Goal: Communication & Community: Answer question/provide support

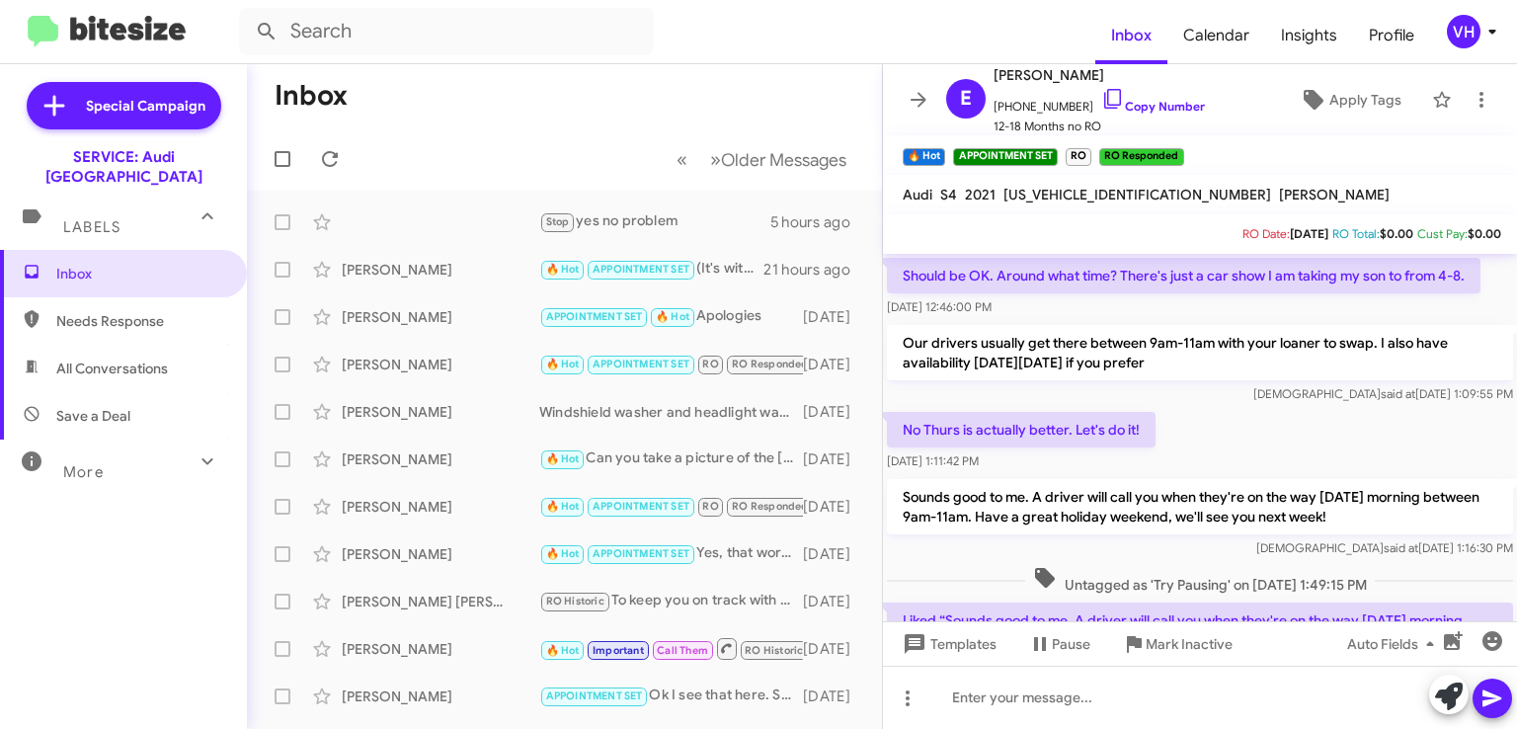
scroll to position [942, 0]
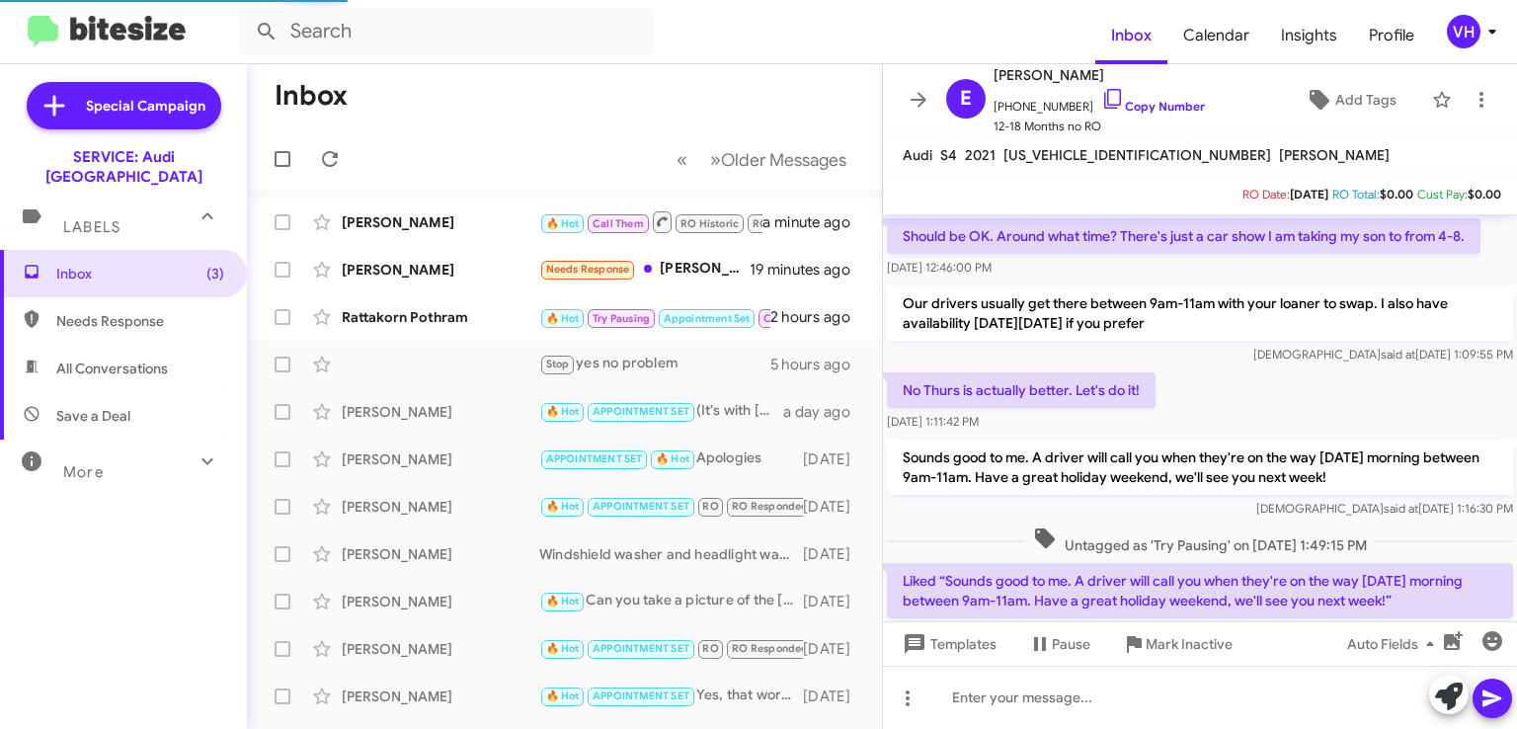
scroll to position [863, 0]
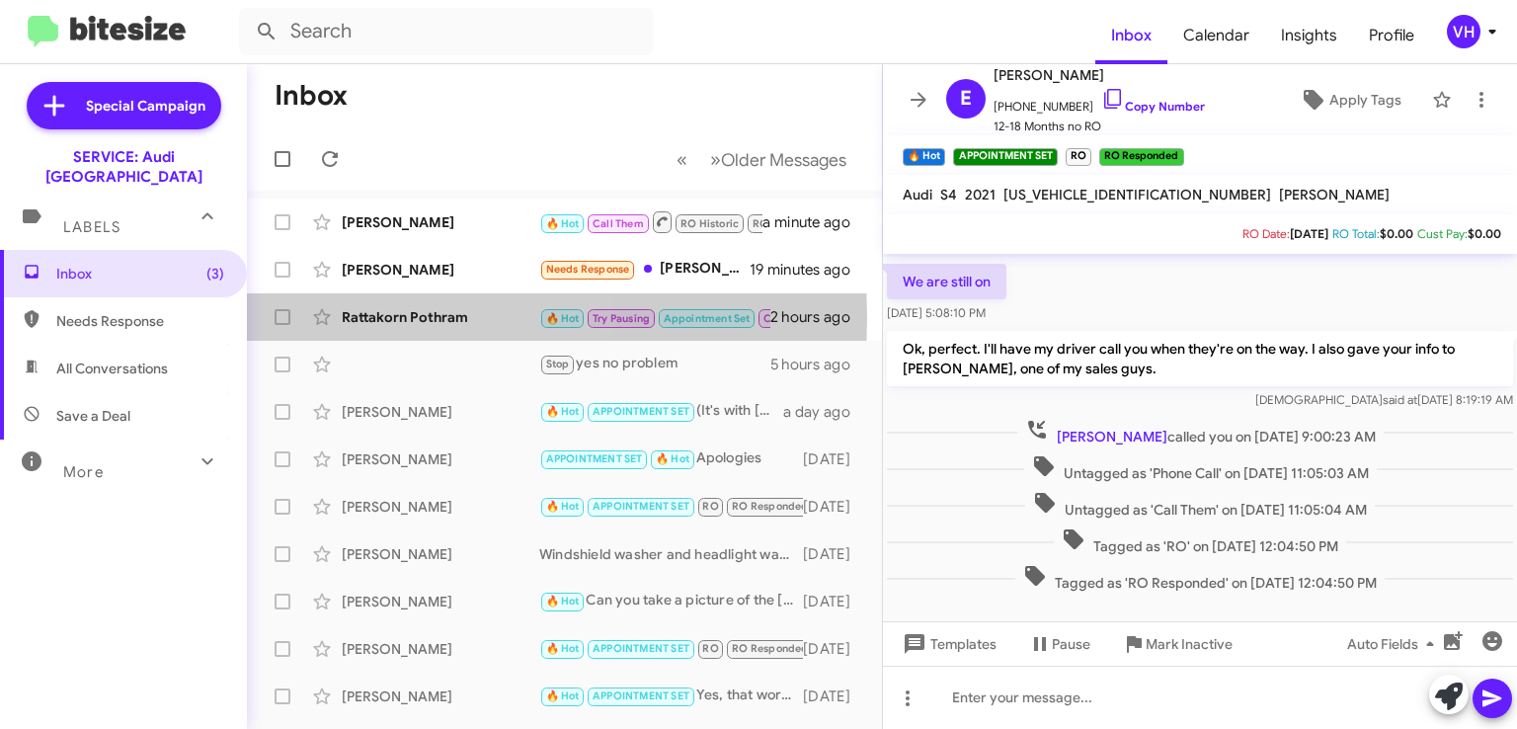
click at [365, 318] on div "Rattakorn Pothram" at bounding box center [441, 317] width 198 height 20
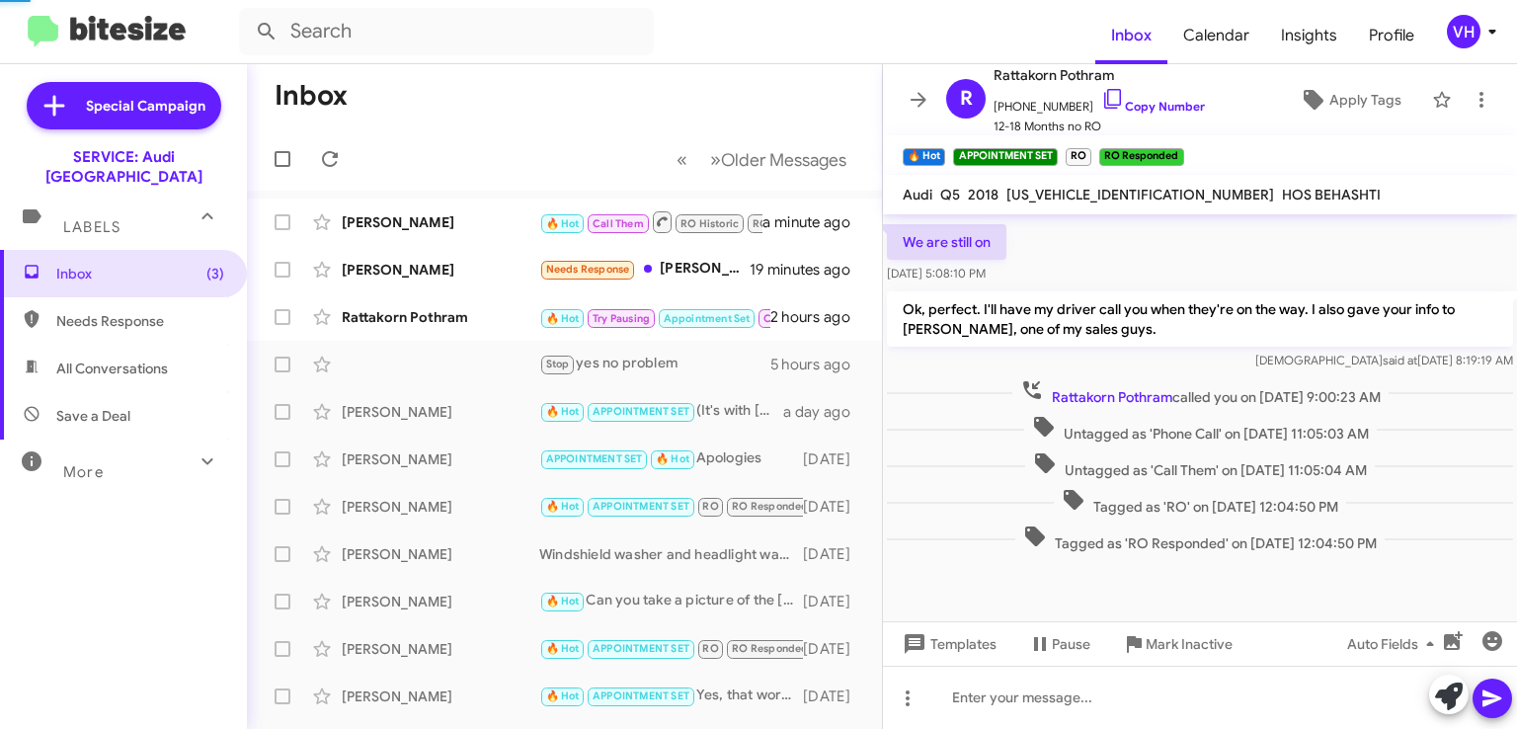
scroll to position [1062, 0]
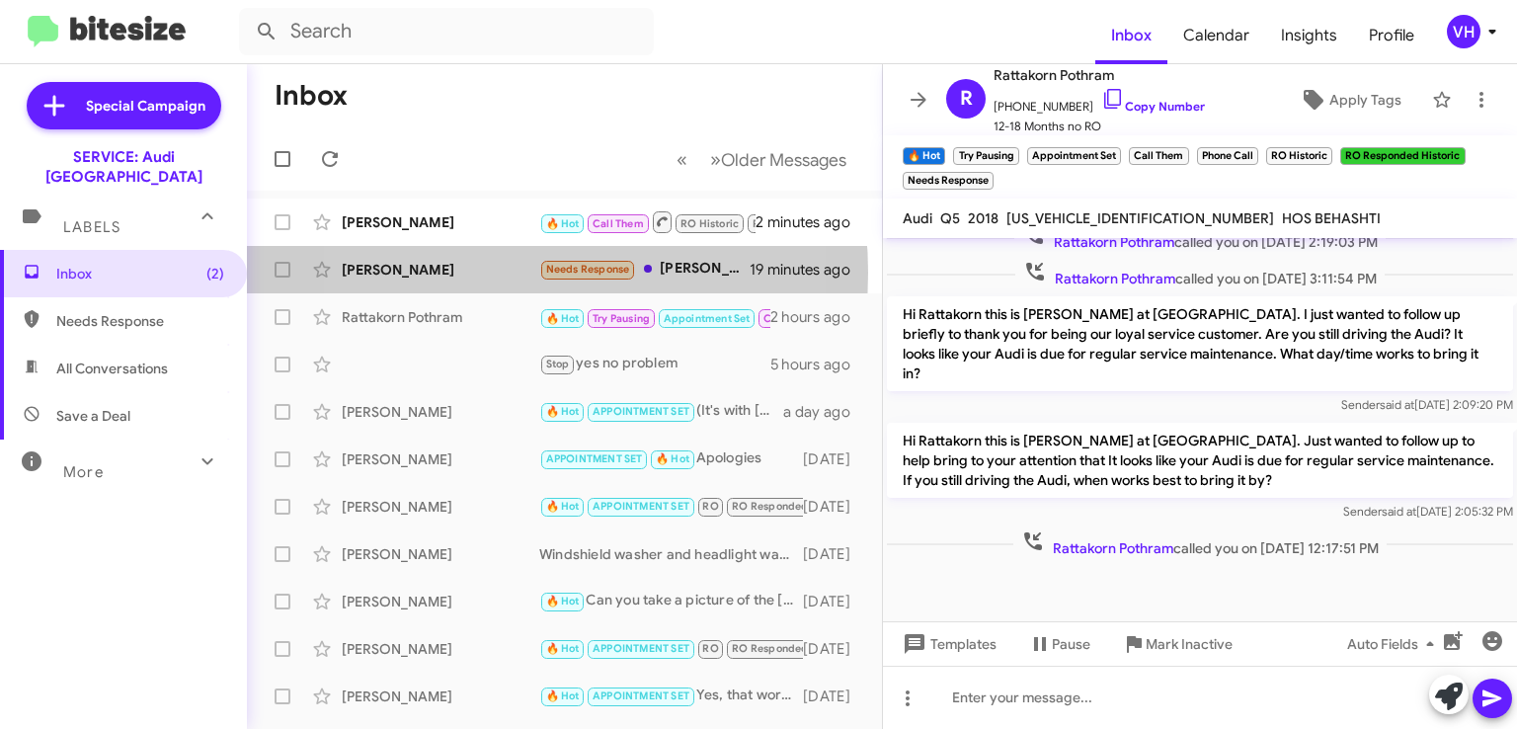
click at [470, 273] on div "[PERSON_NAME]" at bounding box center [441, 270] width 198 height 20
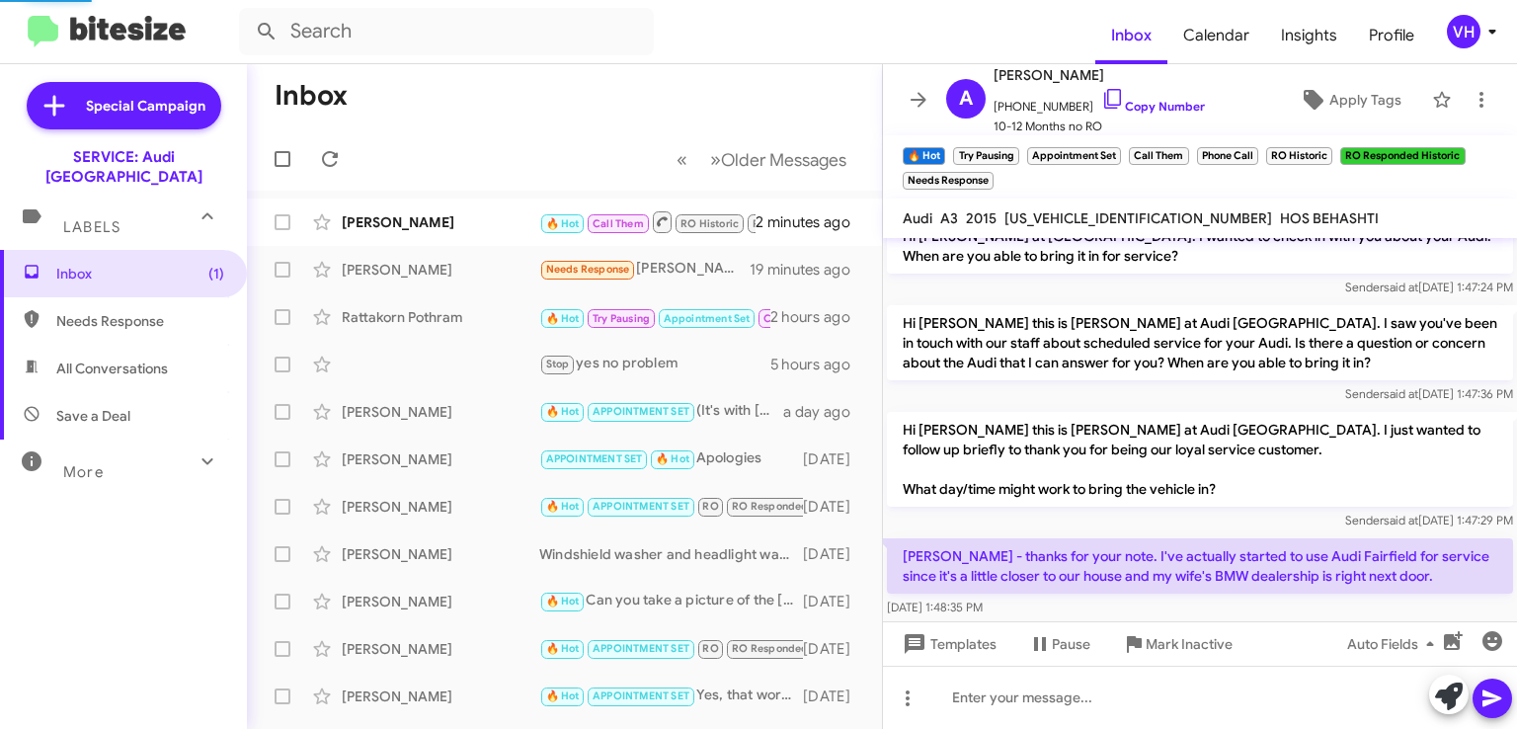
scroll to position [486, 0]
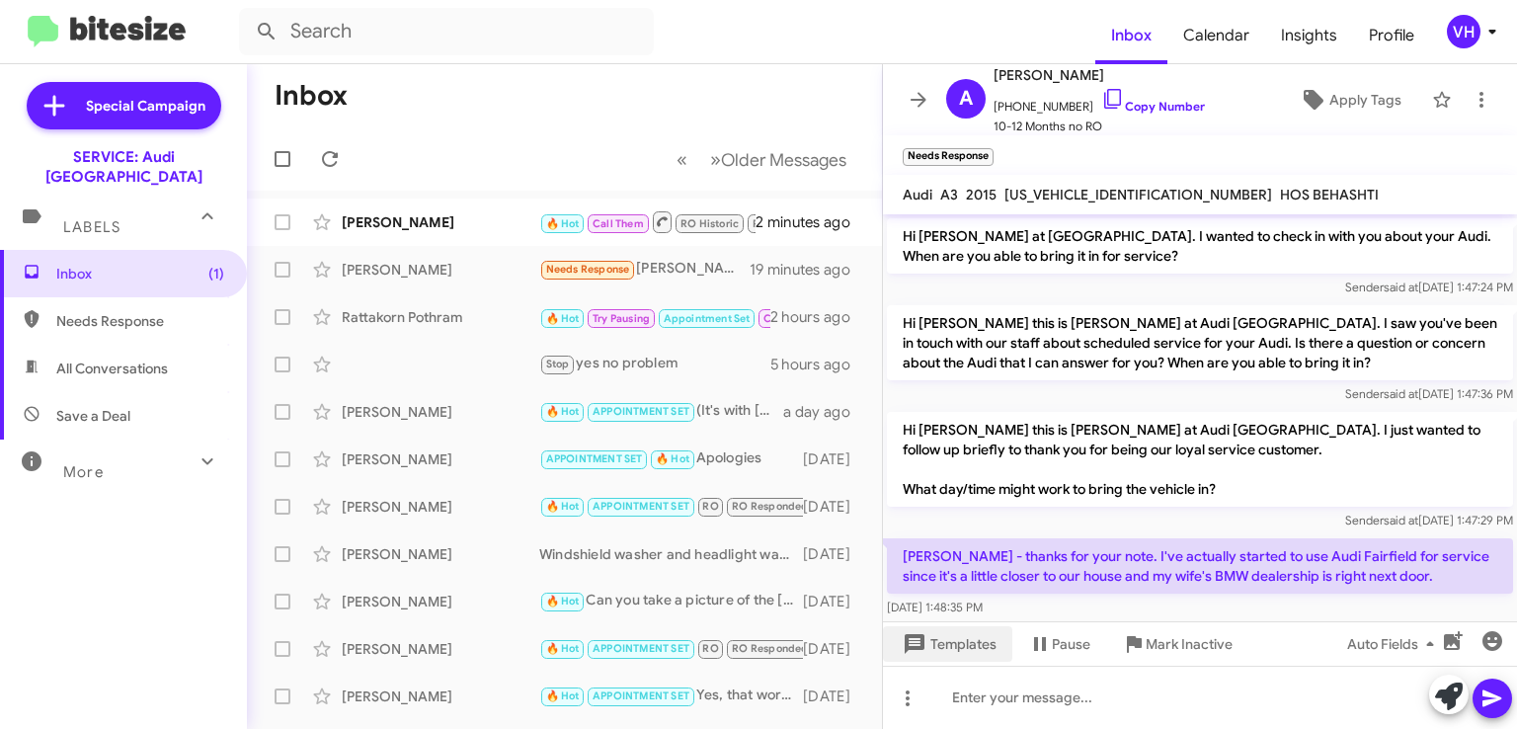
click at [976, 642] on span "Templates" at bounding box center [948, 644] width 98 height 36
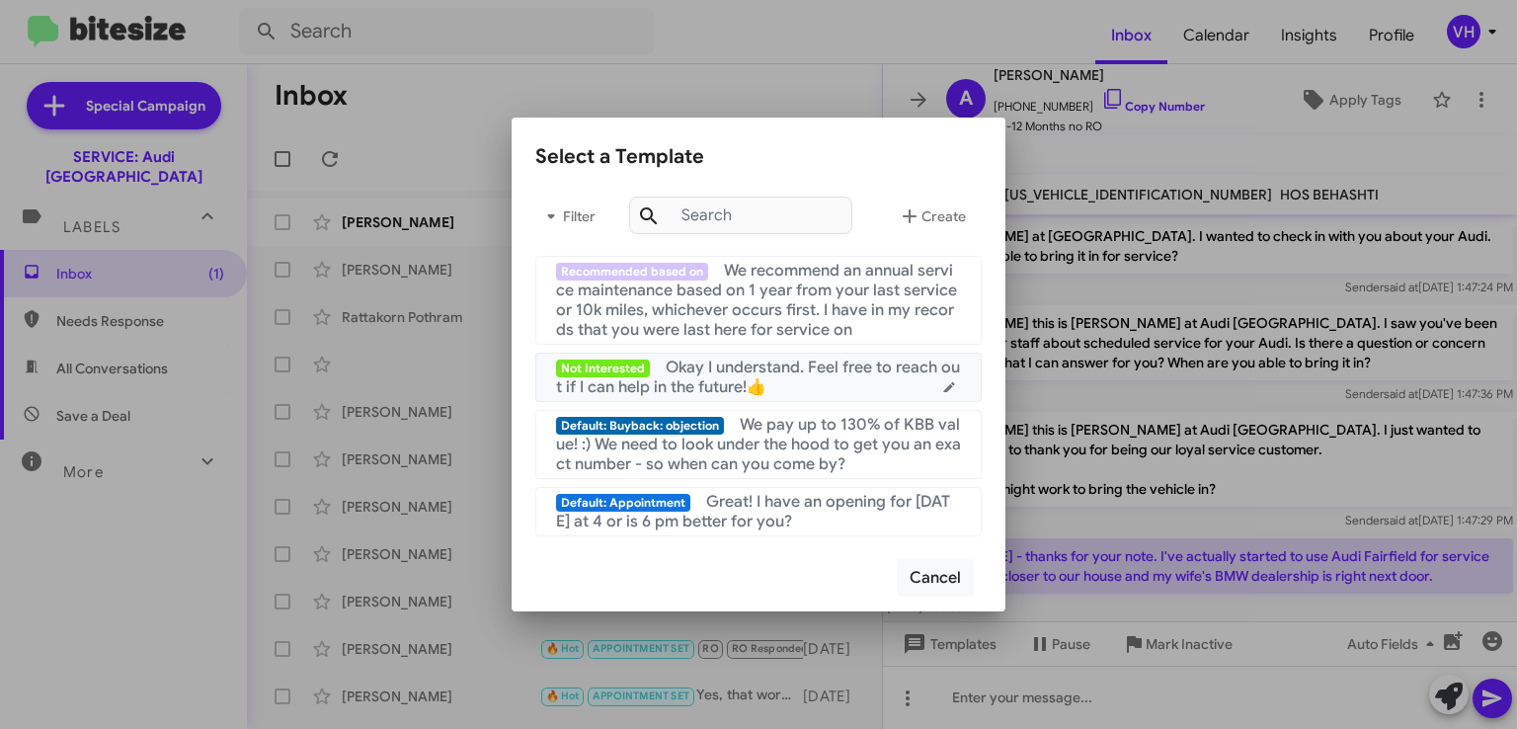
click at [891, 378] on div "Not Interested Okay I understand. Feel free to reach out if I can help in the f…" at bounding box center [758, 378] width 405 height 40
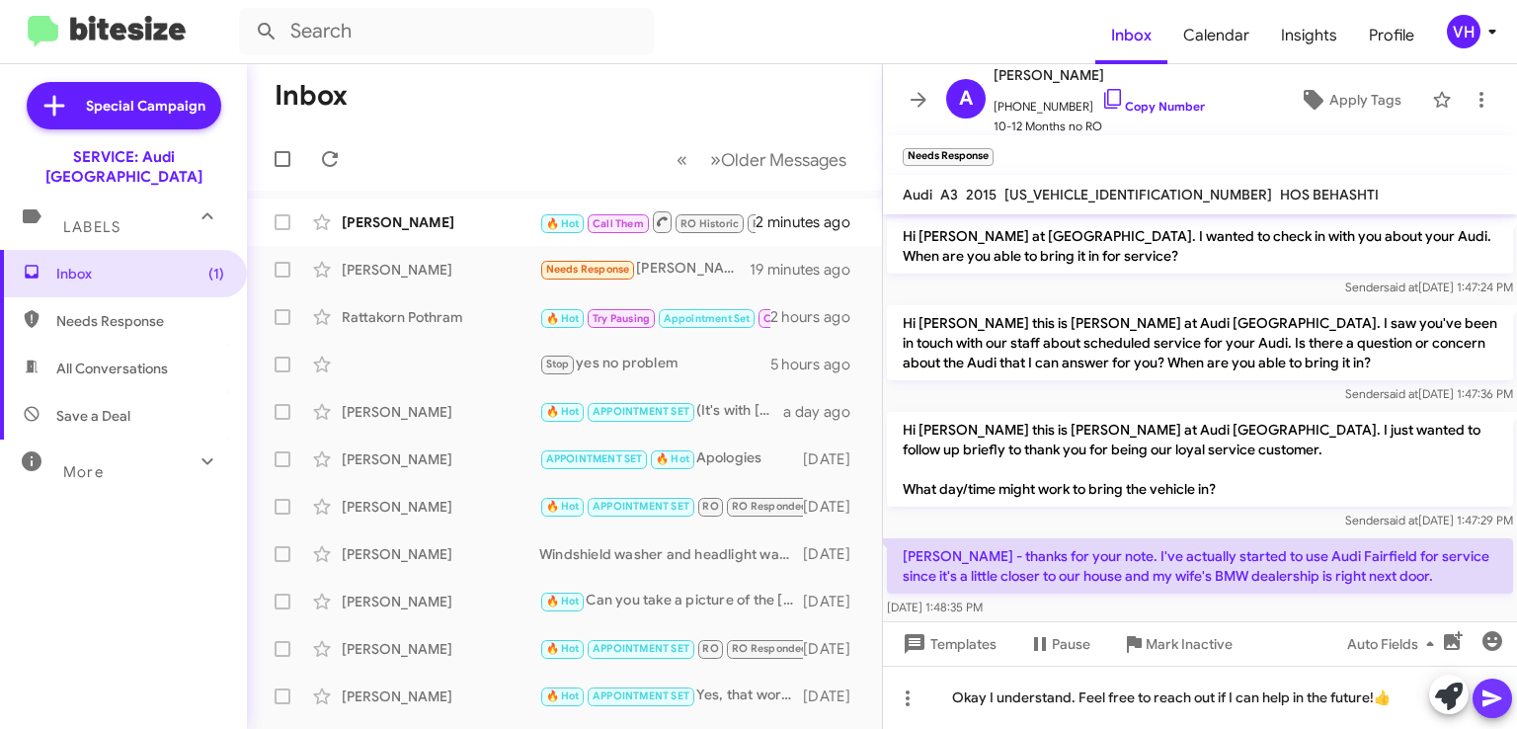
click at [1492, 703] on icon at bounding box center [1493, 699] width 24 height 24
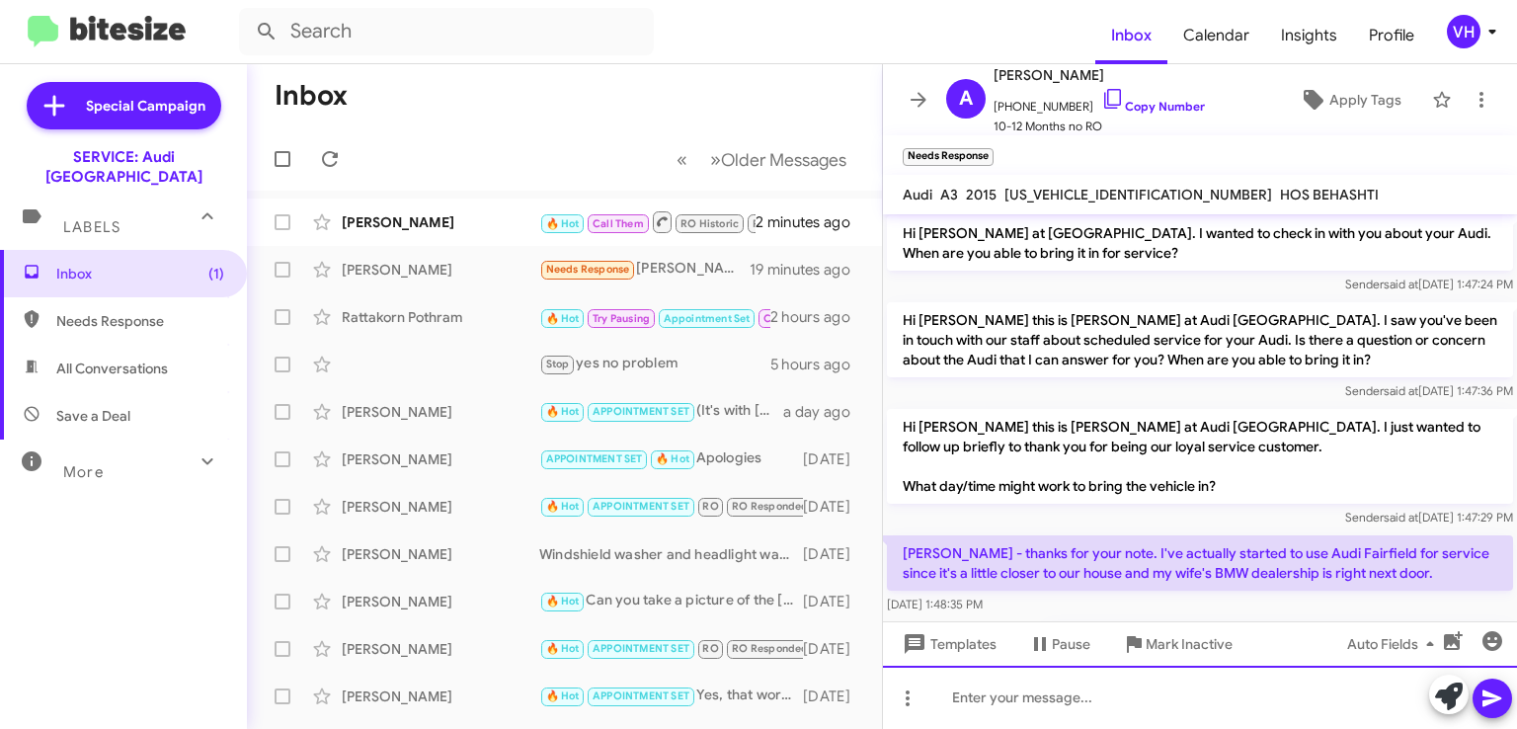
scroll to position [557, 0]
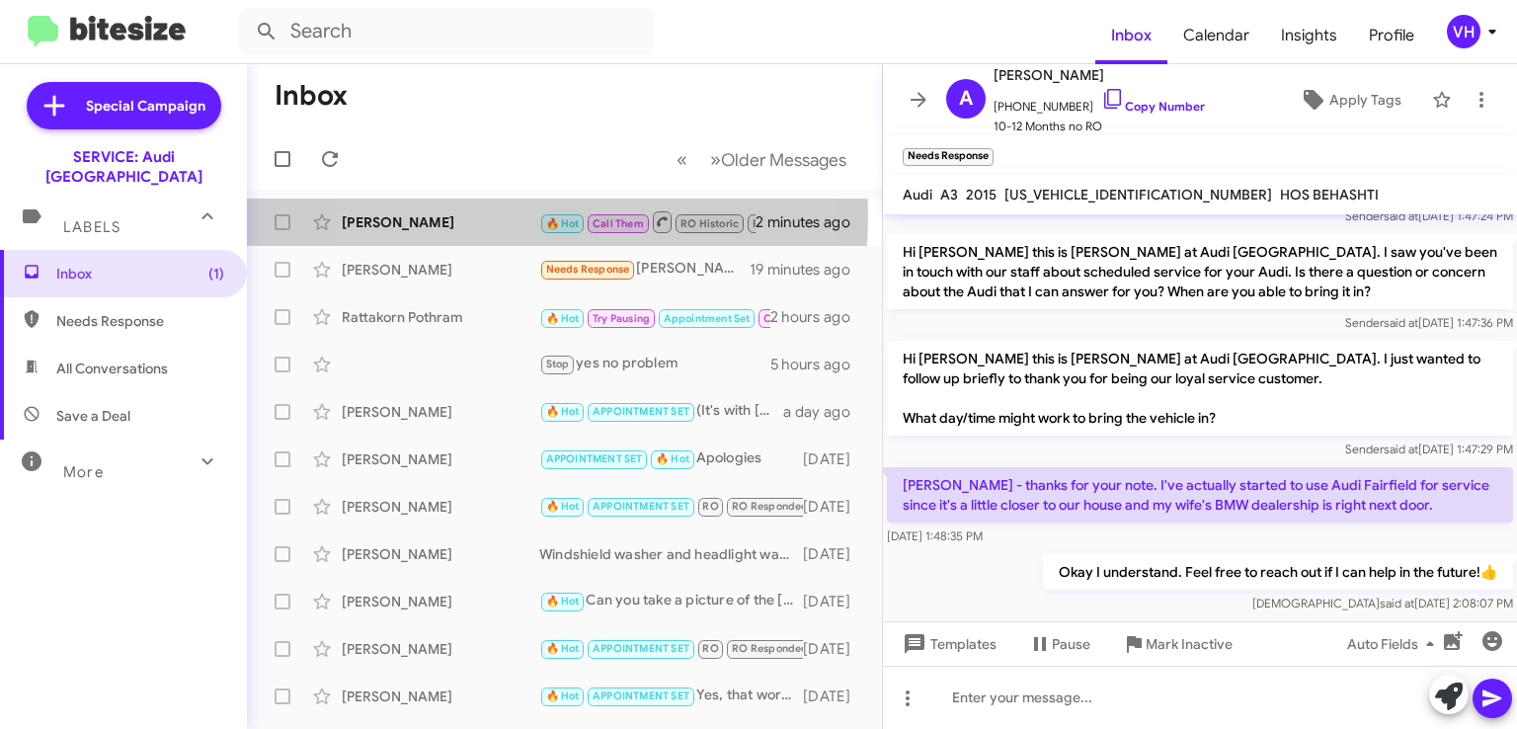
click at [475, 215] on div "[PERSON_NAME]" at bounding box center [441, 222] width 198 height 20
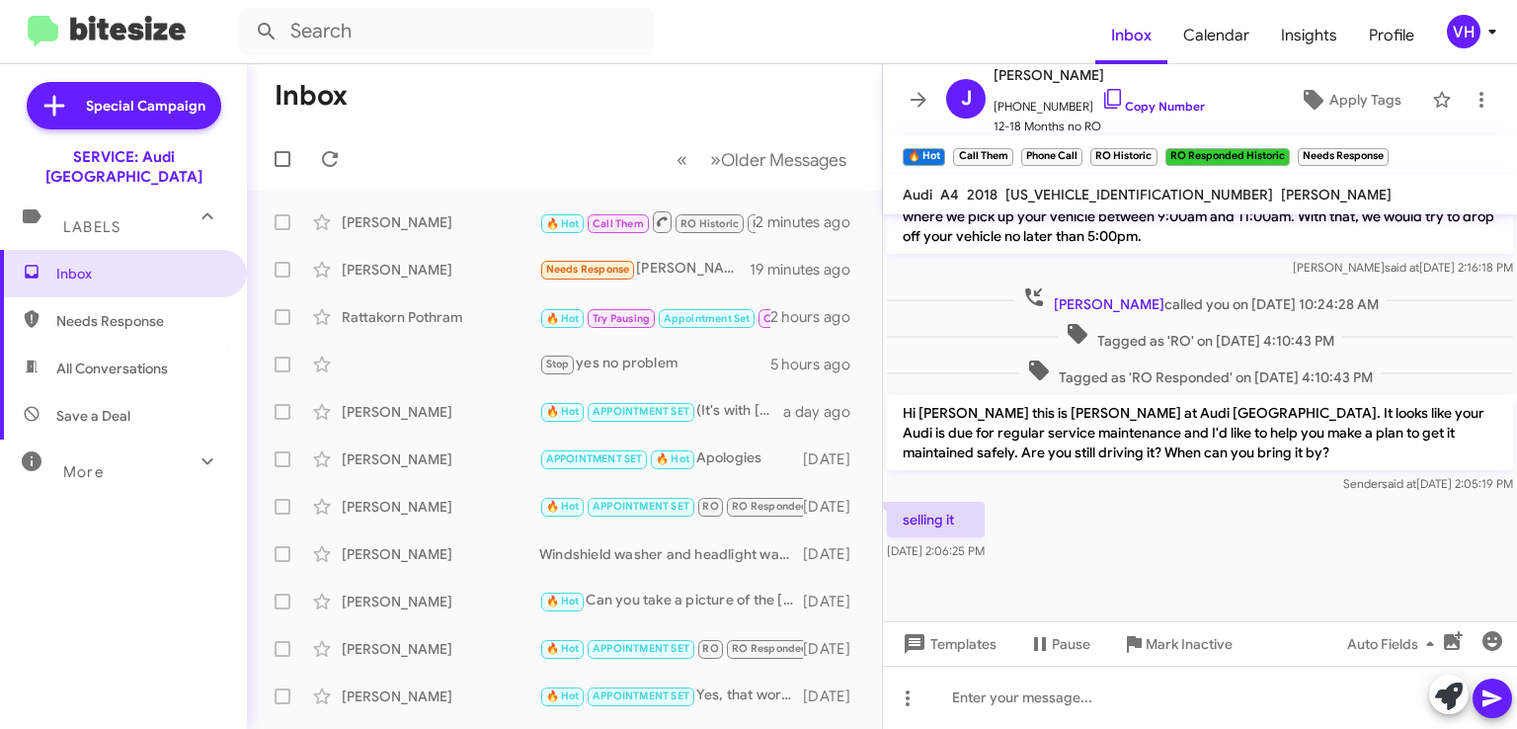
scroll to position [1066, 0]
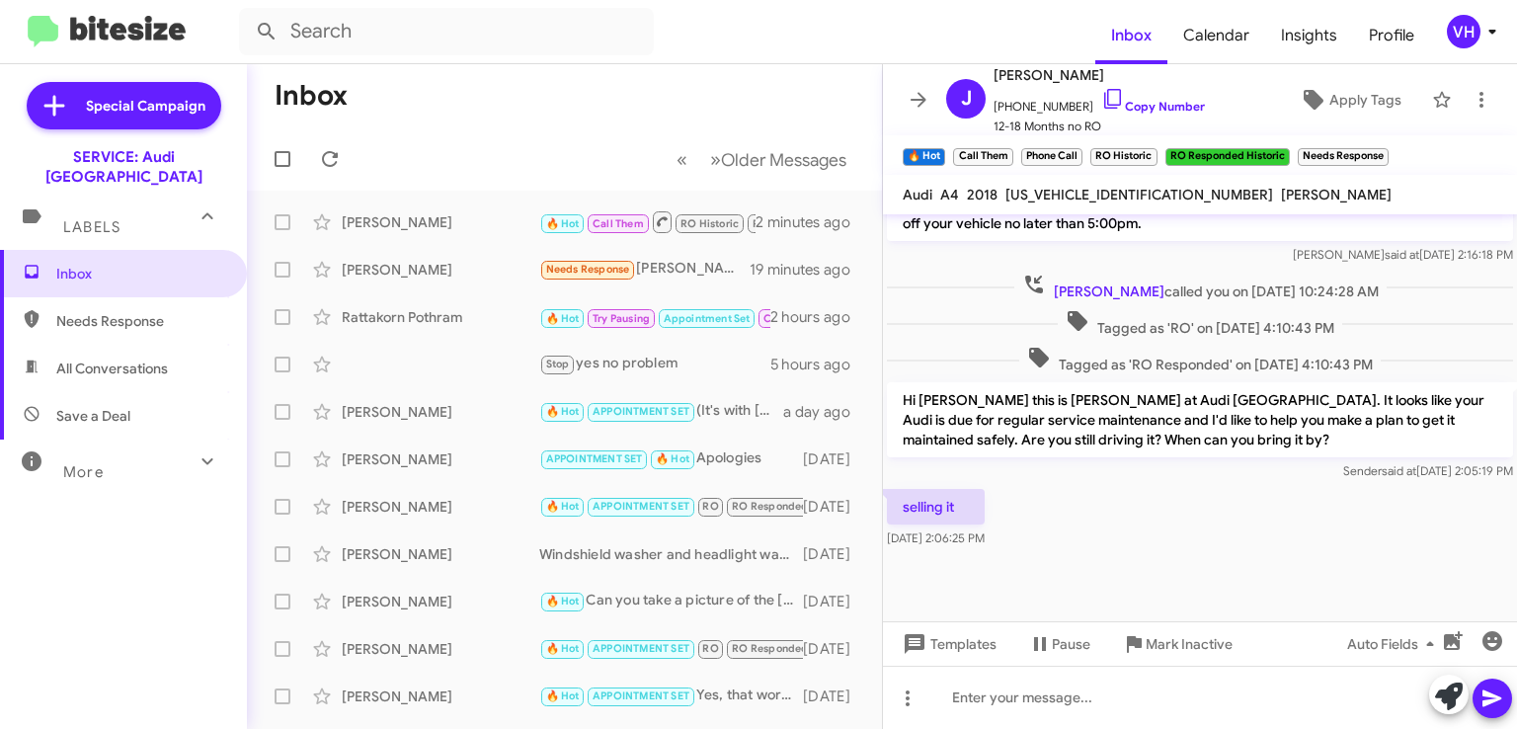
click at [971, 639] on span "Templates" at bounding box center [948, 644] width 98 height 36
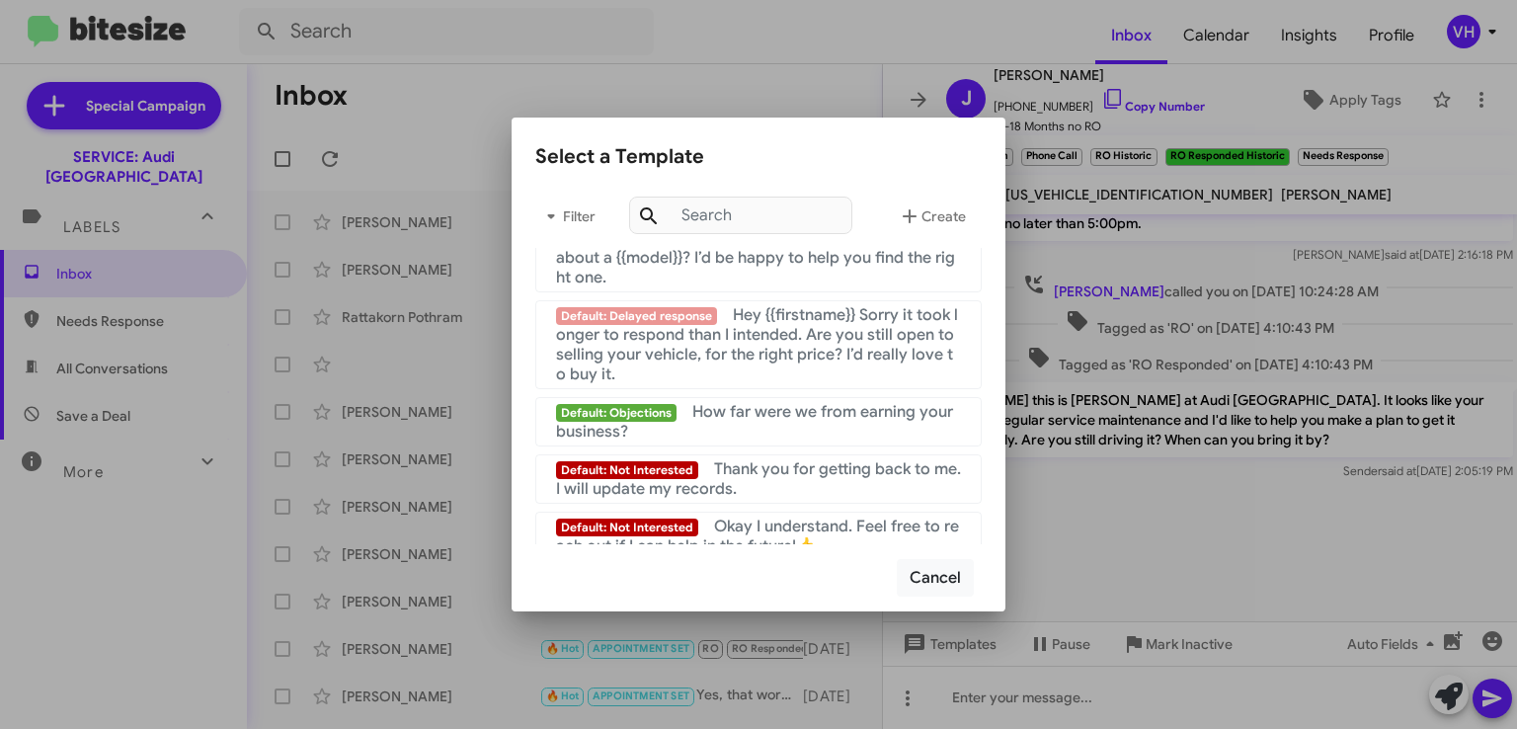
scroll to position [1483, 0]
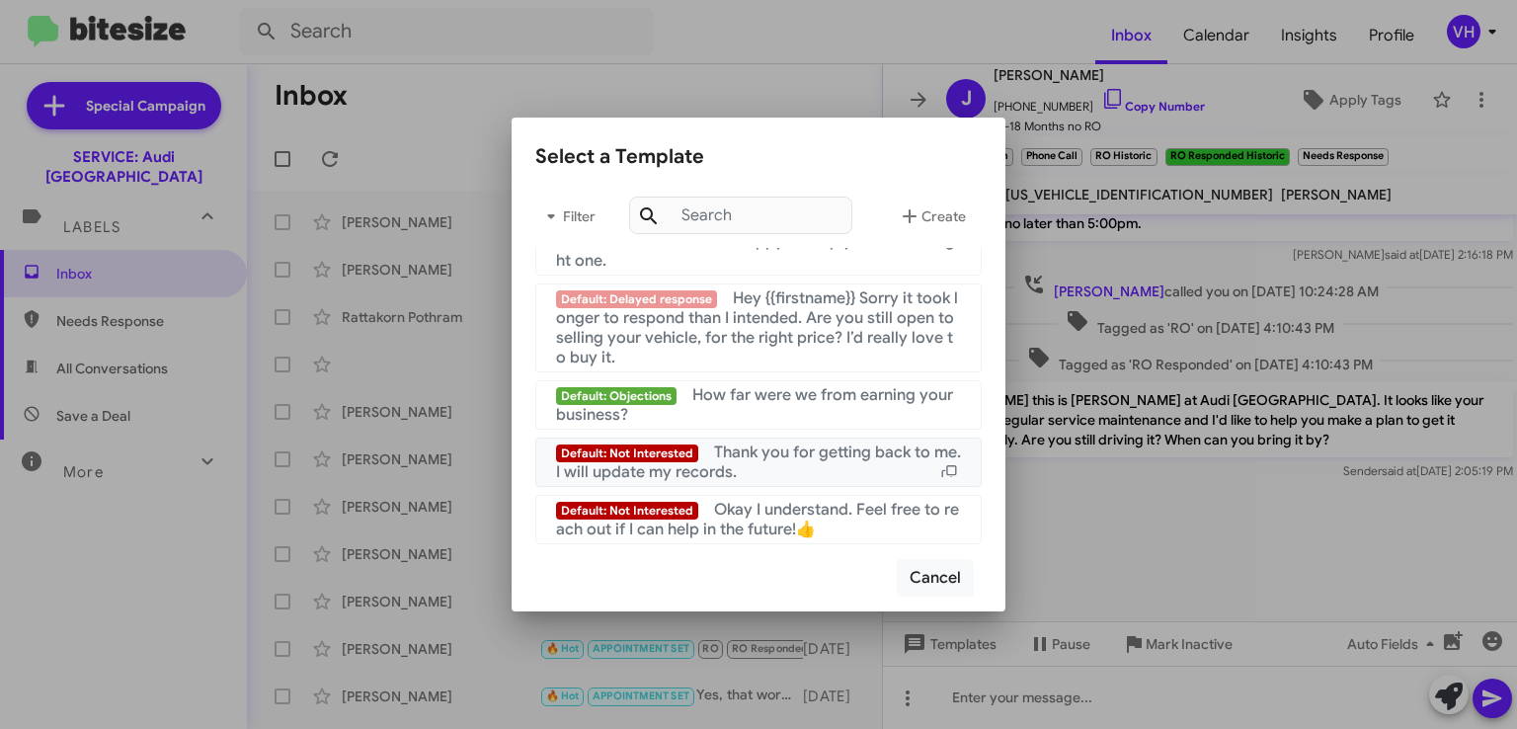
click at [934, 461] on span "Thank you for getting back to me. I will update my records." at bounding box center [758, 463] width 405 height 40
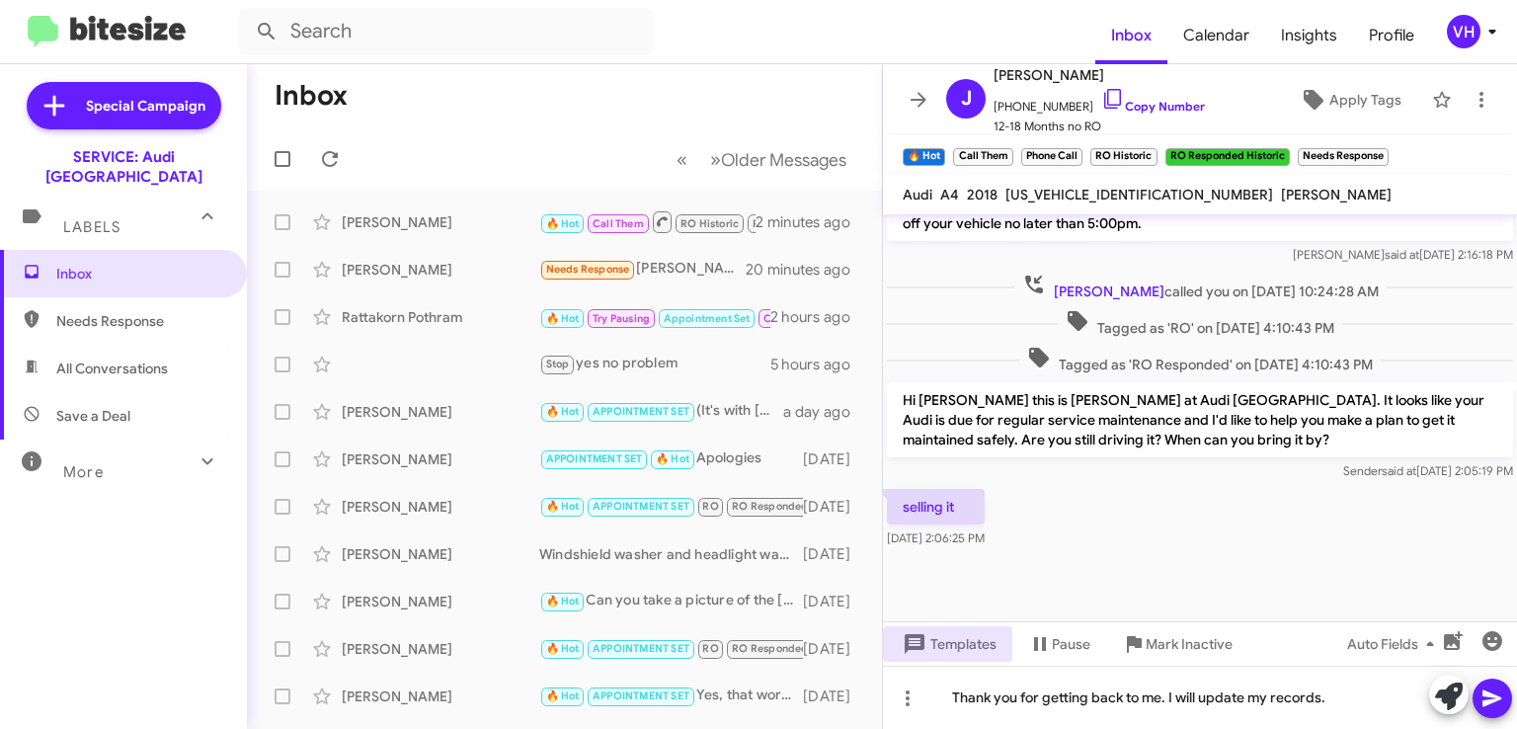
click at [1504, 698] on button at bounding box center [1493, 699] width 40 height 40
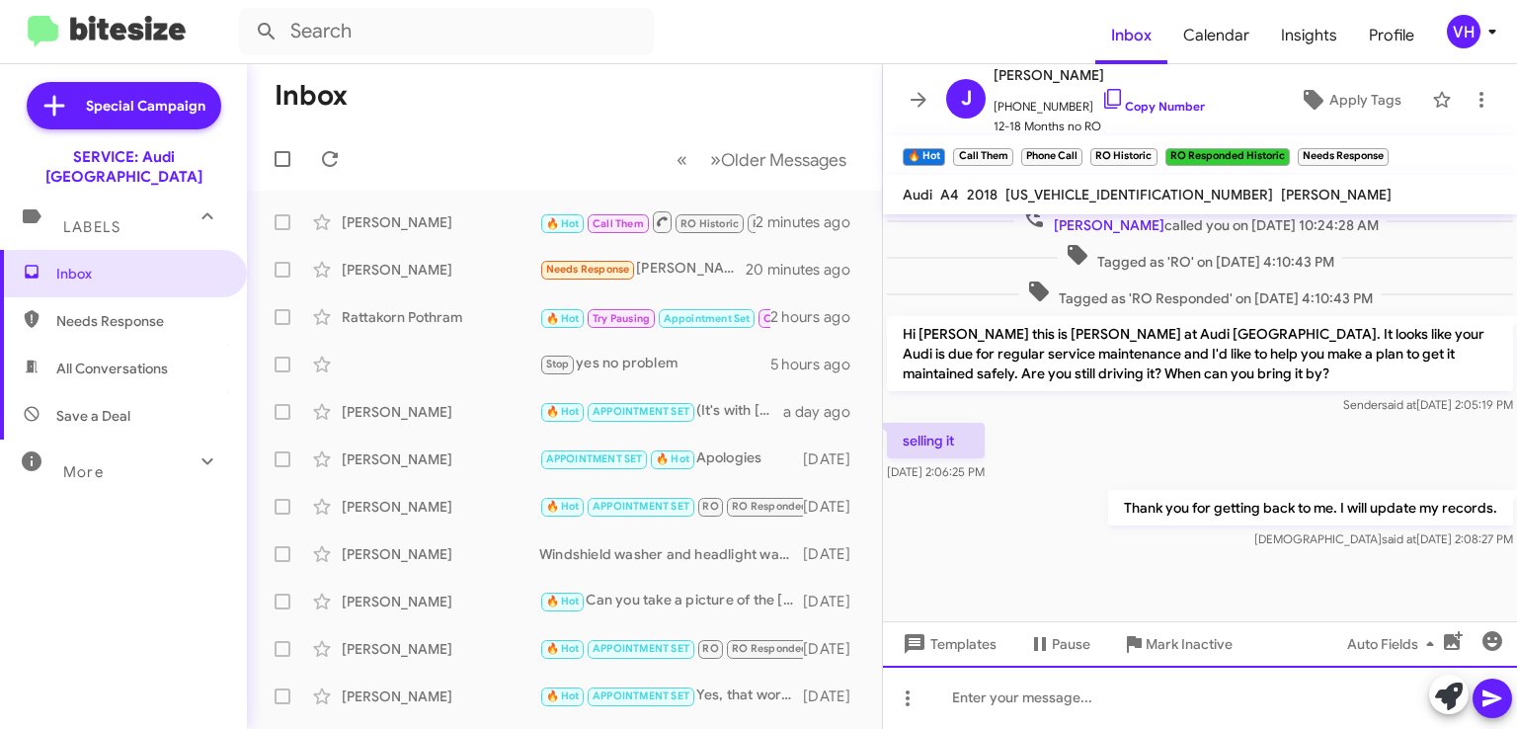
scroll to position [1138, 0]
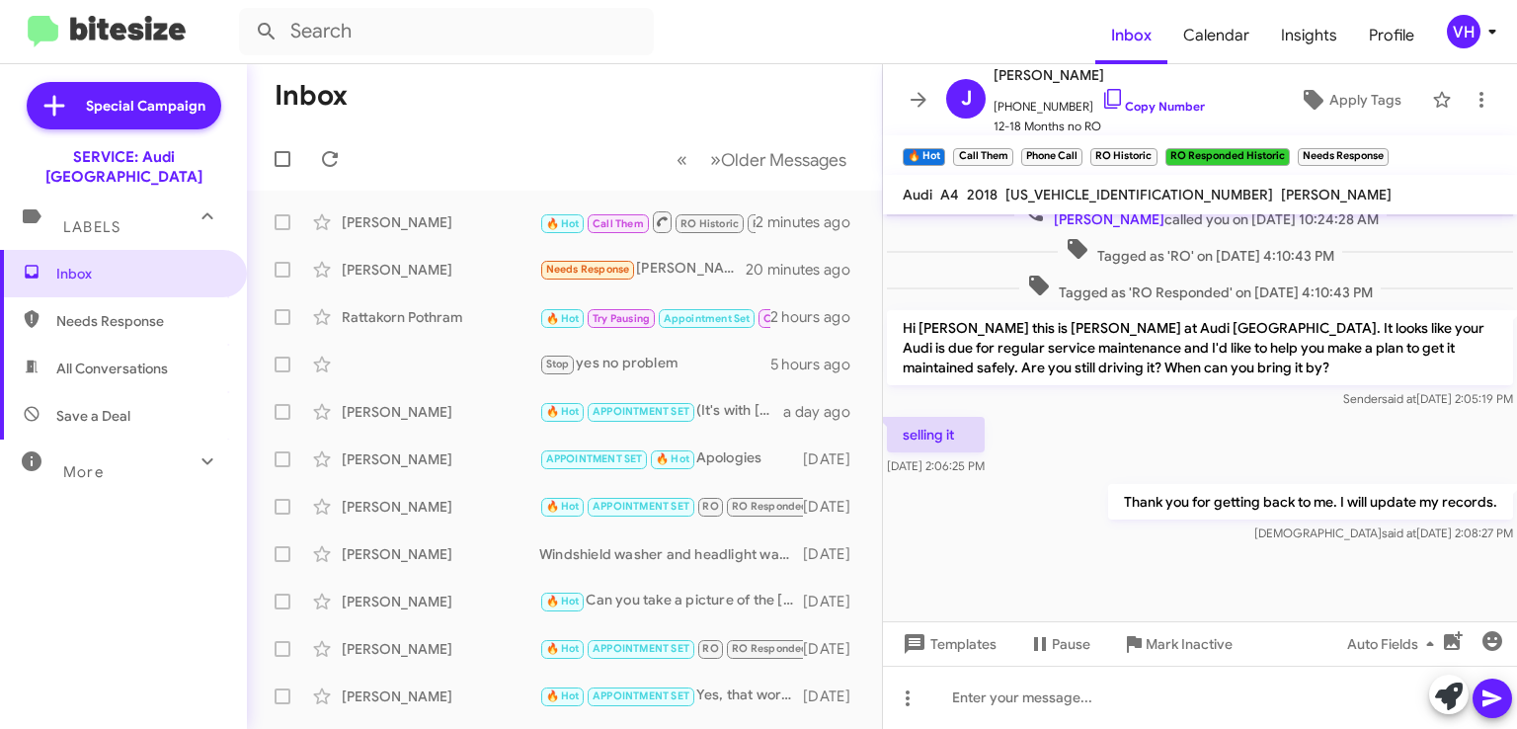
click at [1382, 142] on span "×" at bounding box center [1384, 147] width 12 height 24
click at [1283, 147] on span "×" at bounding box center [1285, 147] width 12 height 24
click at [1152, 149] on span "×" at bounding box center [1153, 147] width 12 height 24
click at [1079, 142] on span "×" at bounding box center [1078, 147] width 12 height 24
click at [1008, 147] on span "×" at bounding box center [1009, 147] width 12 height 24
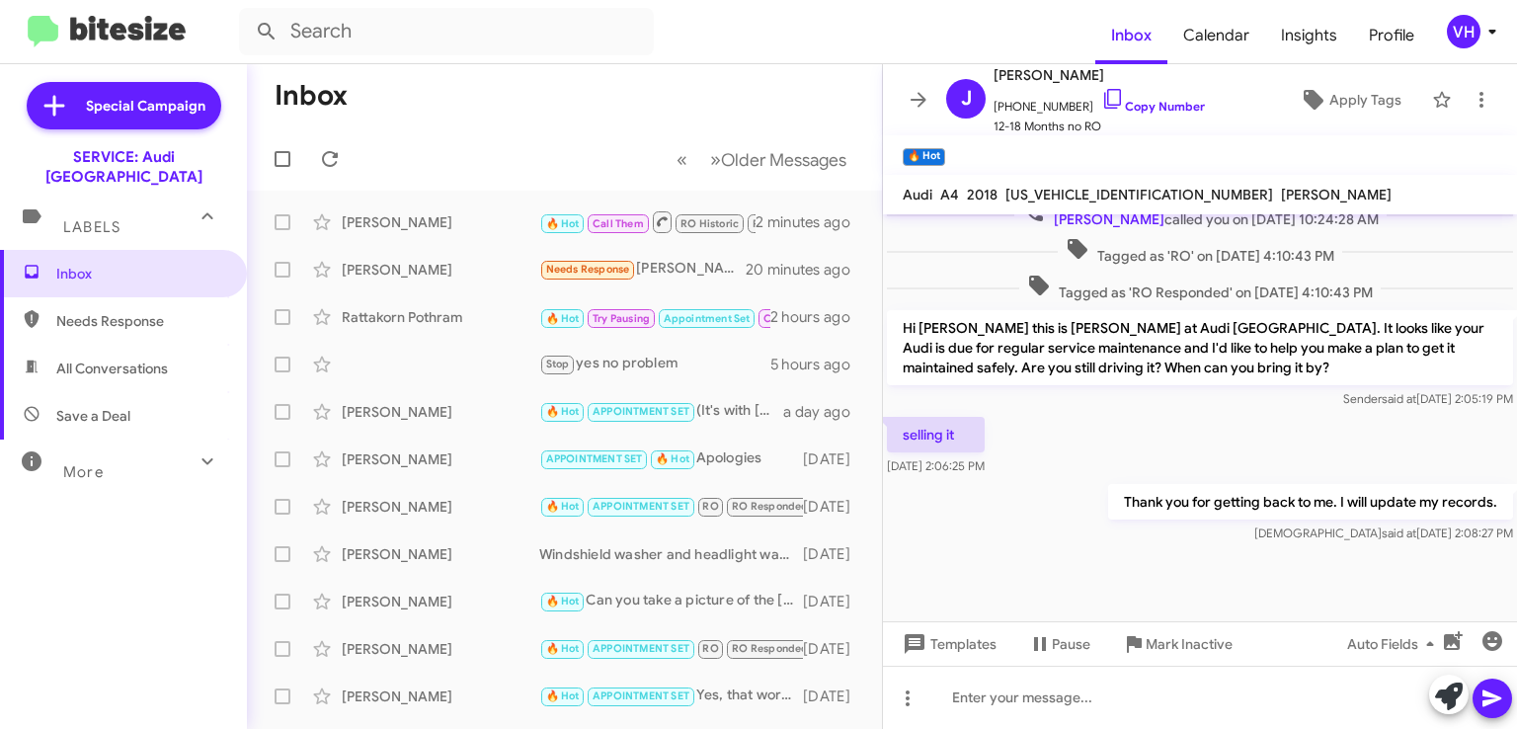
click at [935, 151] on span "×" at bounding box center [940, 147] width 12 height 24
click at [1373, 104] on span "Apply Tags" at bounding box center [1366, 100] width 72 height 36
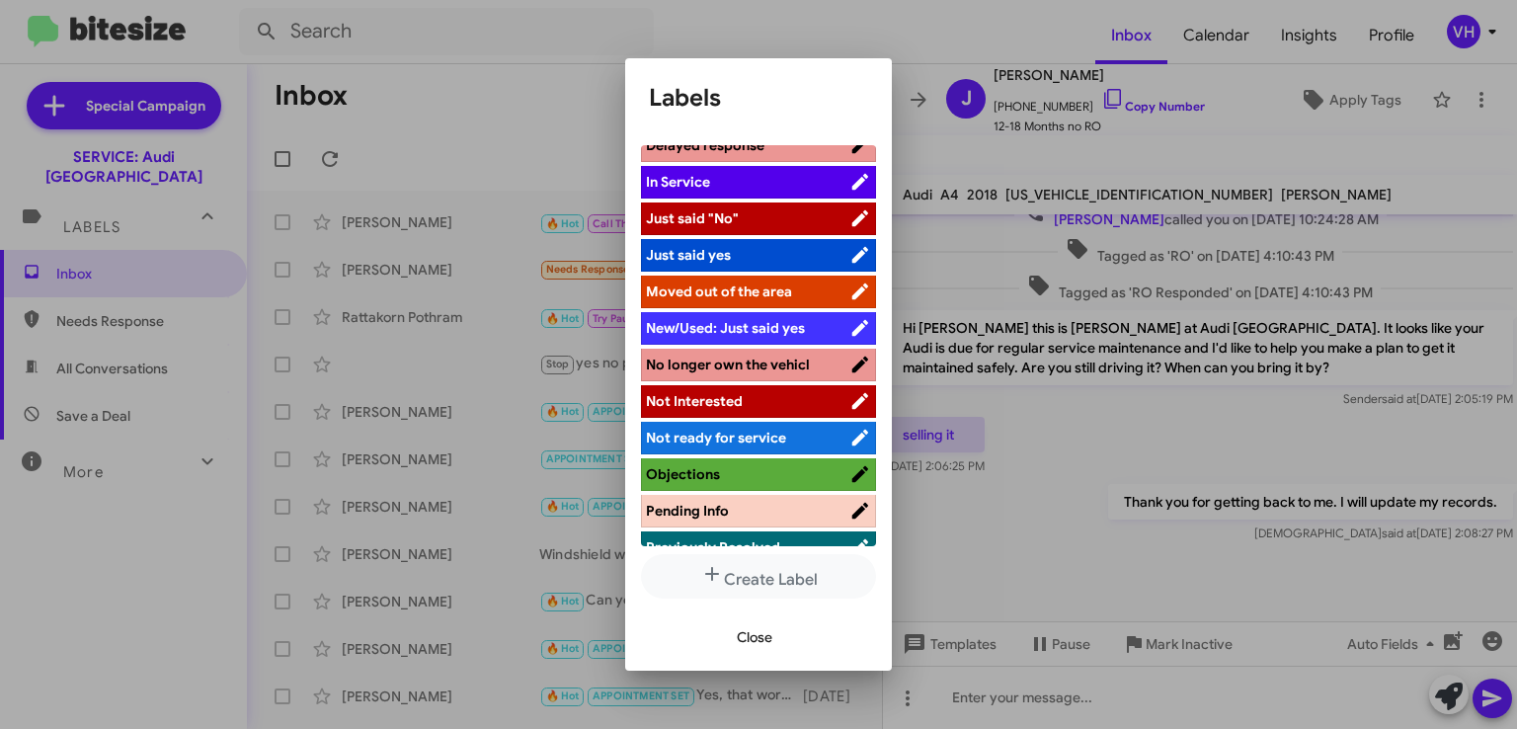
scroll to position [581, 0]
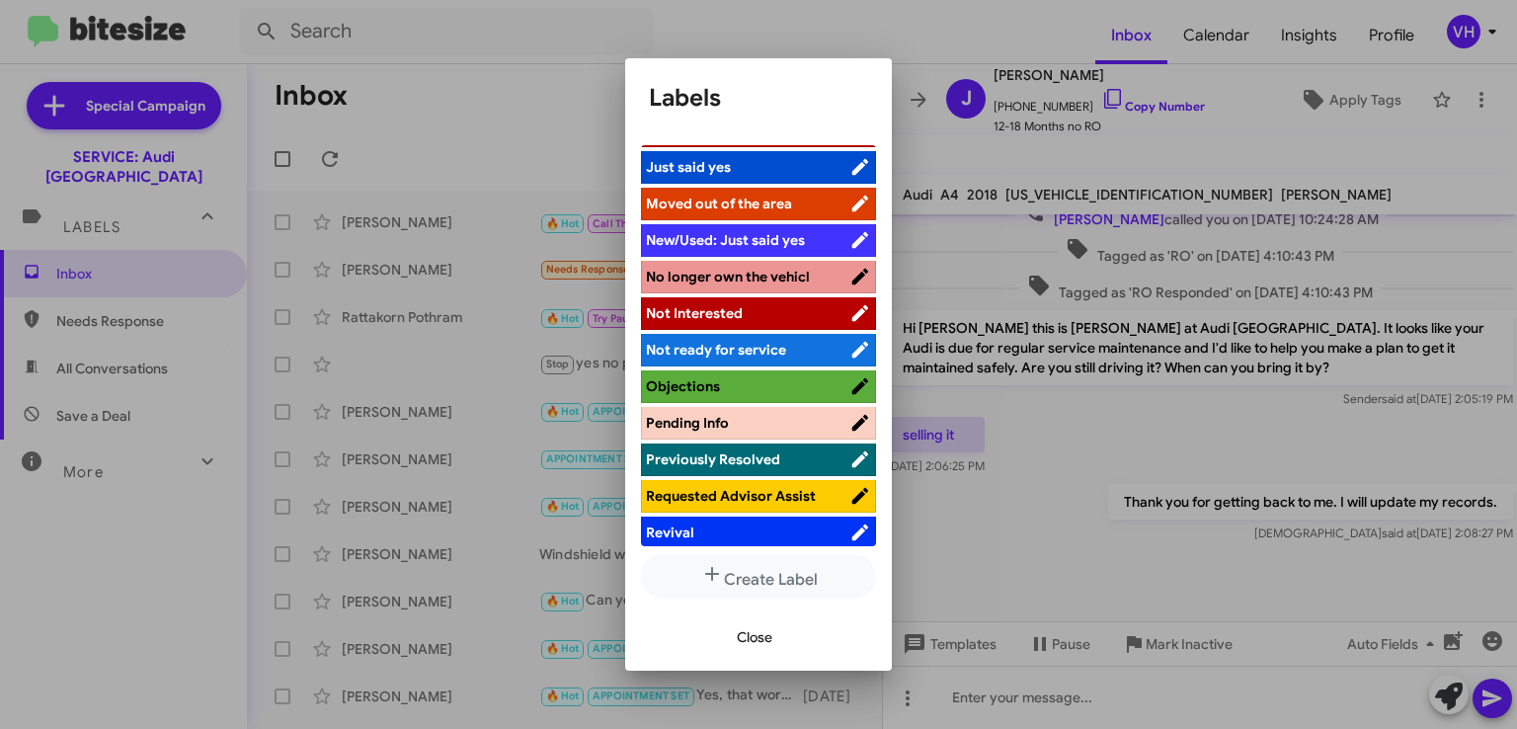
click at [789, 268] on span "No longer own the vehicl" at bounding box center [728, 277] width 164 height 18
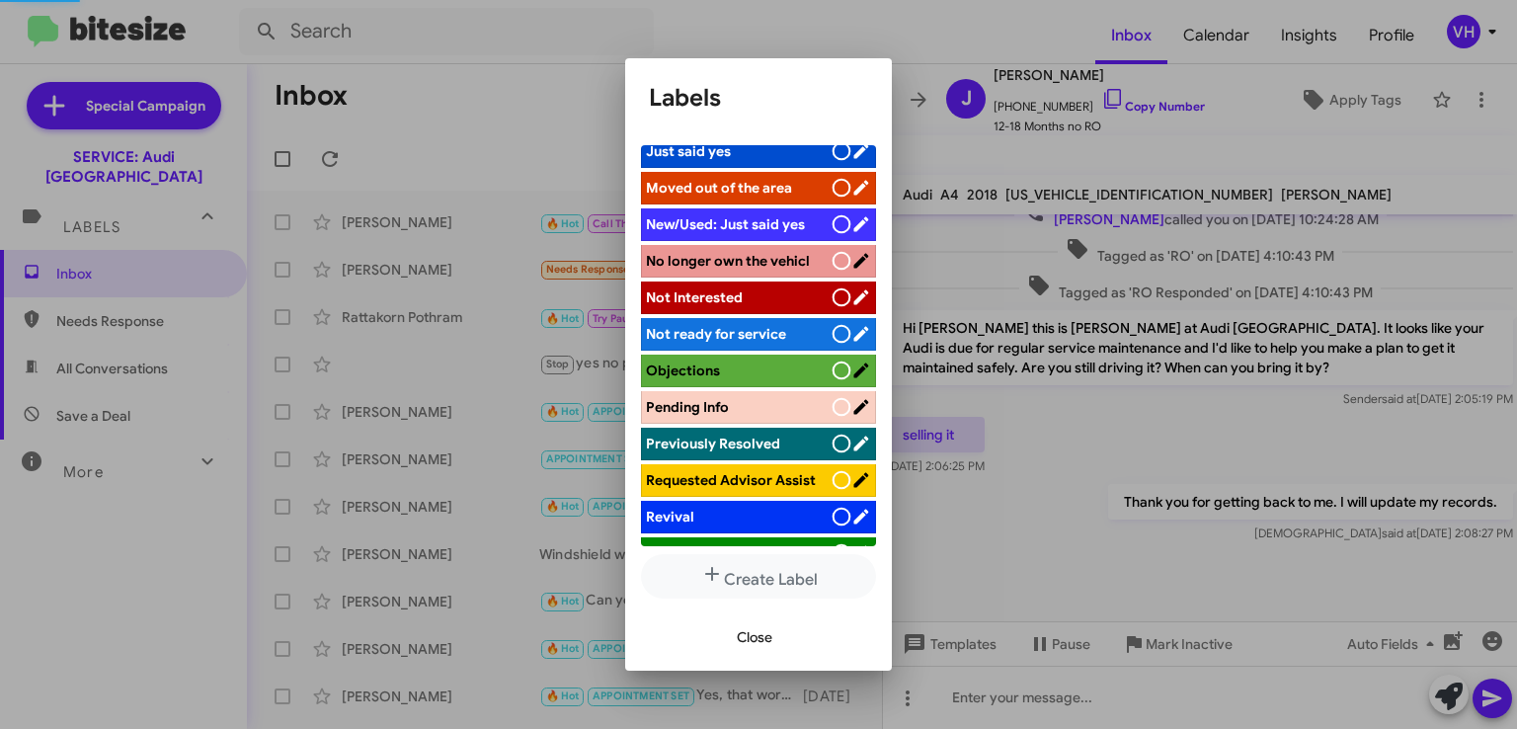
scroll to position [507, 0]
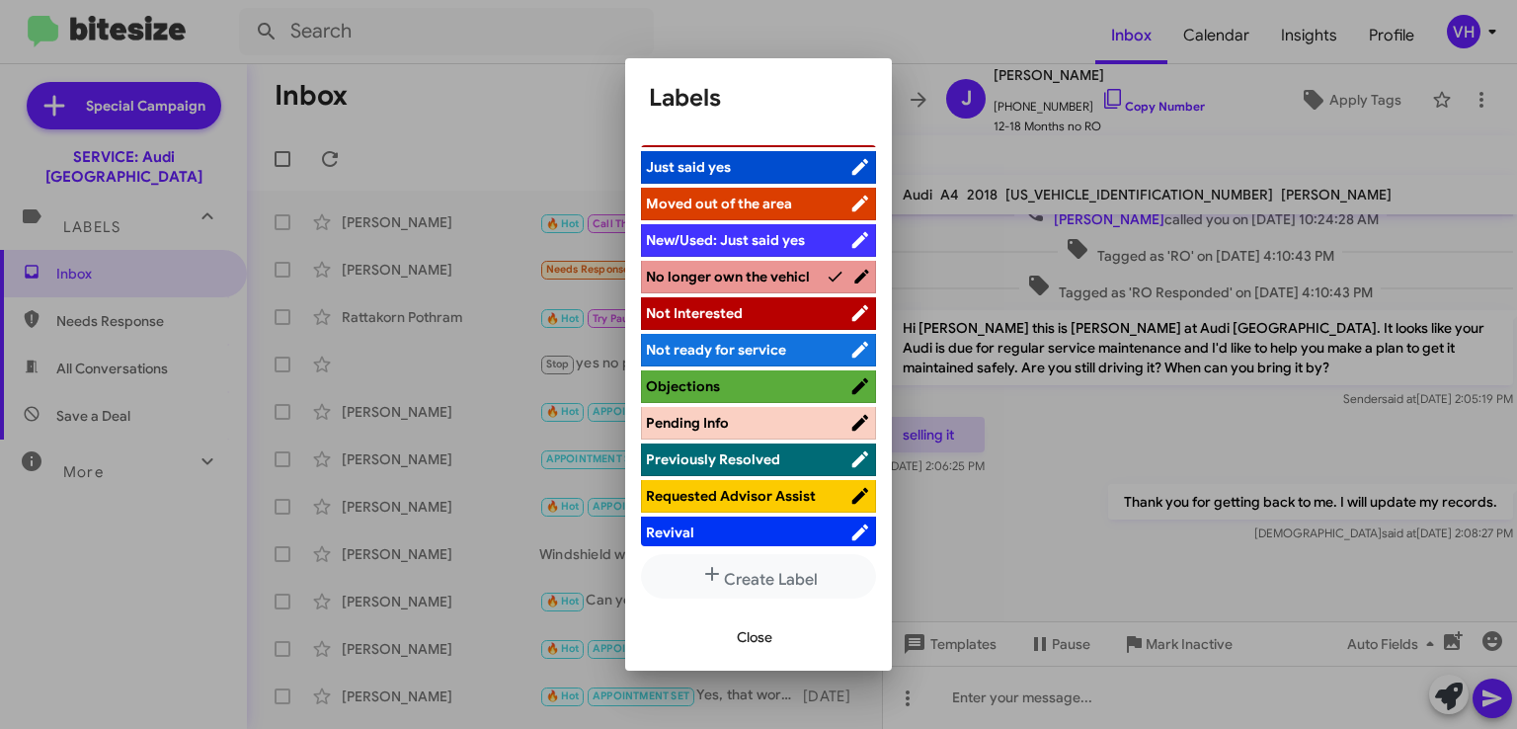
click at [763, 614] on div "Close" at bounding box center [758, 637] width 219 height 67
click at [766, 624] on span "Close" at bounding box center [755, 637] width 36 height 36
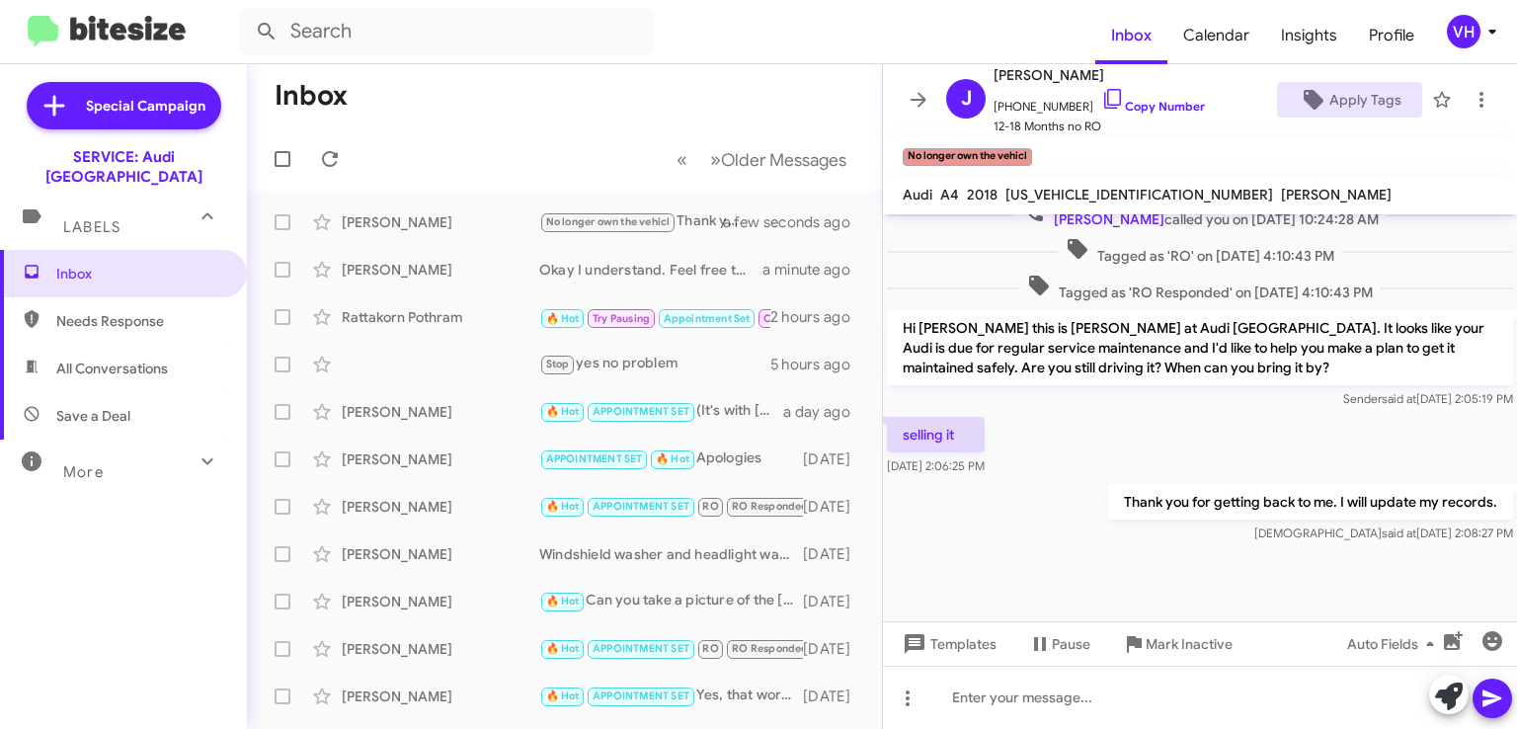
click at [553, 264] on div "Okay I understand. Feel free to reach out if I can help in the future!👍" at bounding box center [650, 270] width 223 height 20
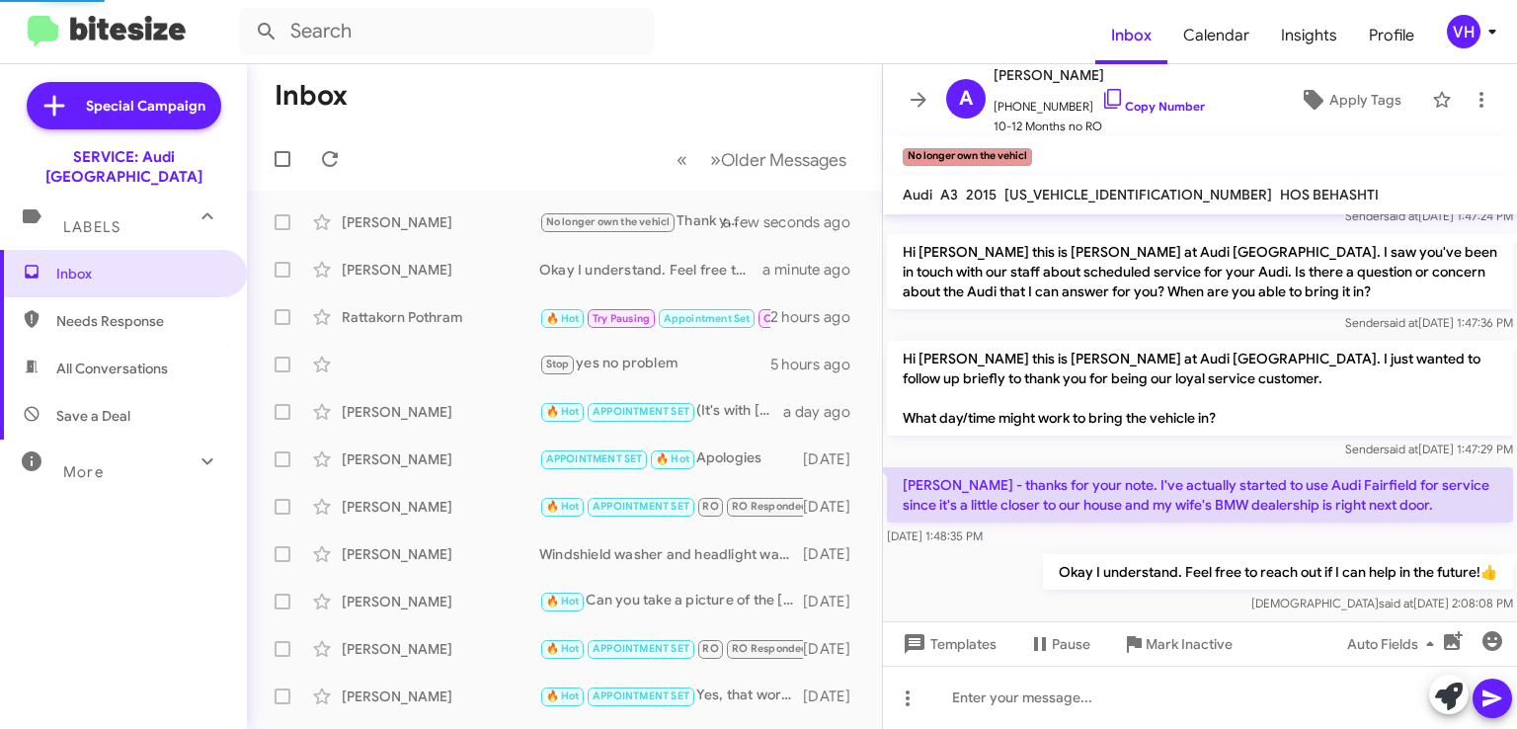
scroll to position [518, 0]
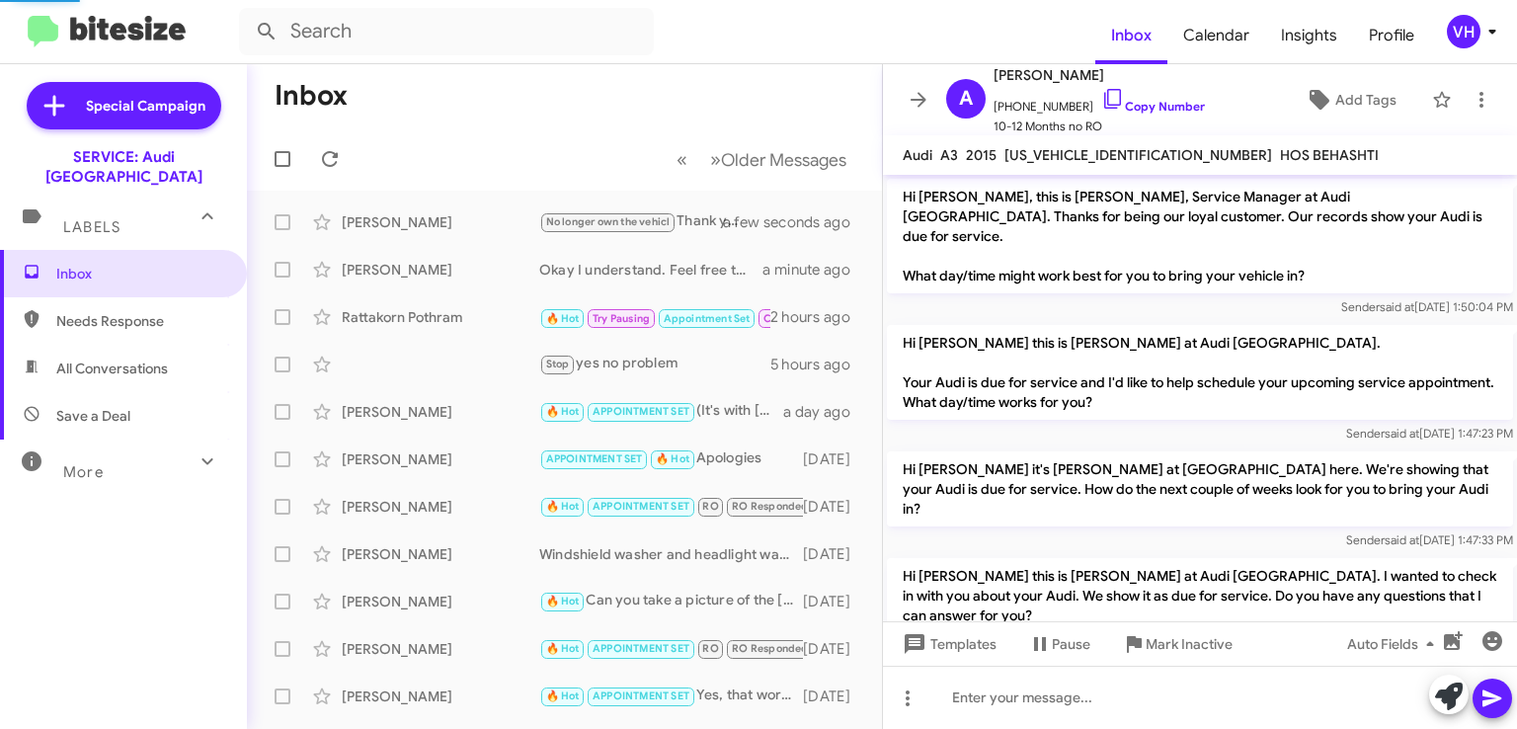
scroll to position [478, 0]
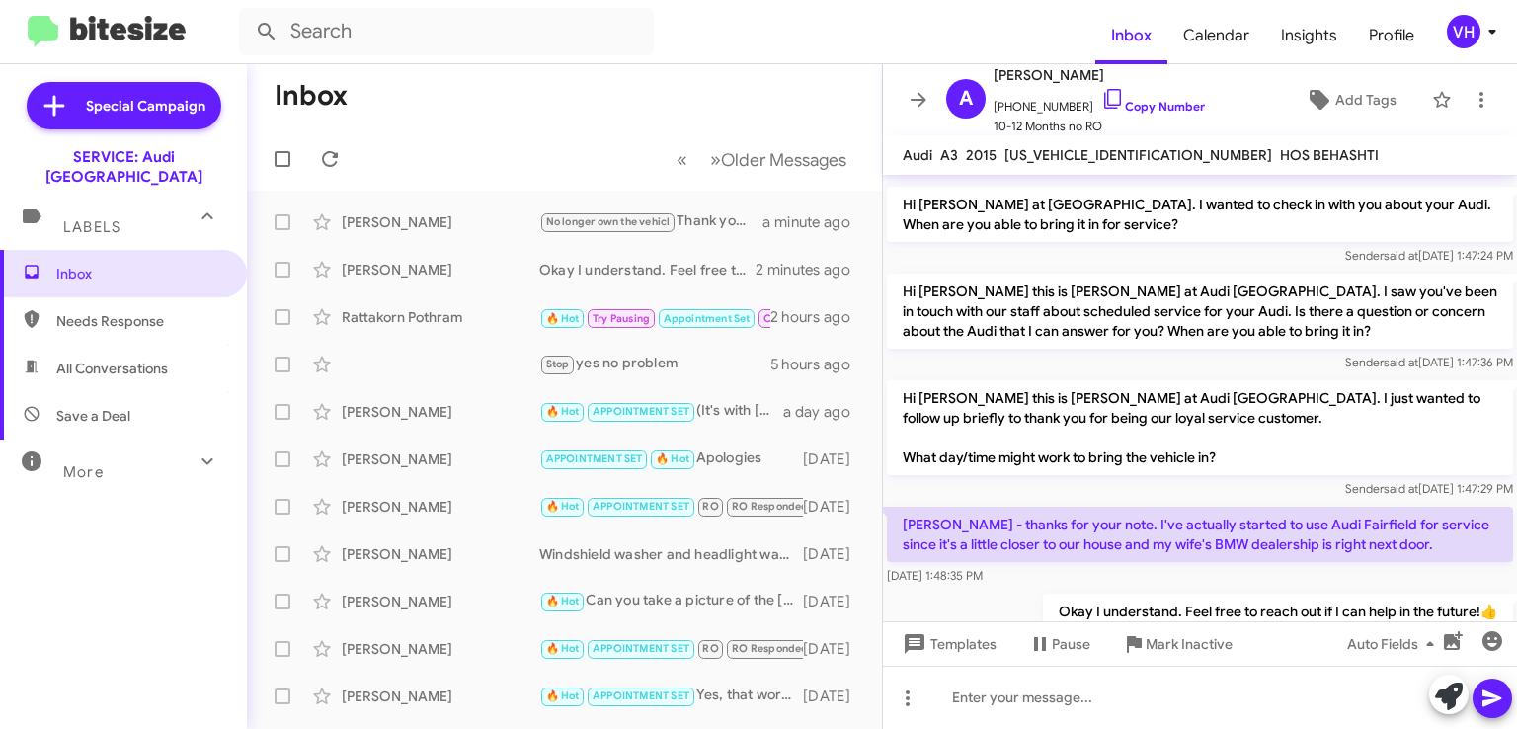
click at [482, 305] on div "Rattakorn Pothram 🔥 Hot Try Pausing Appointment Set Call Them RO Historic RO Re…" at bounding box center [565, 317] width 604 height 40
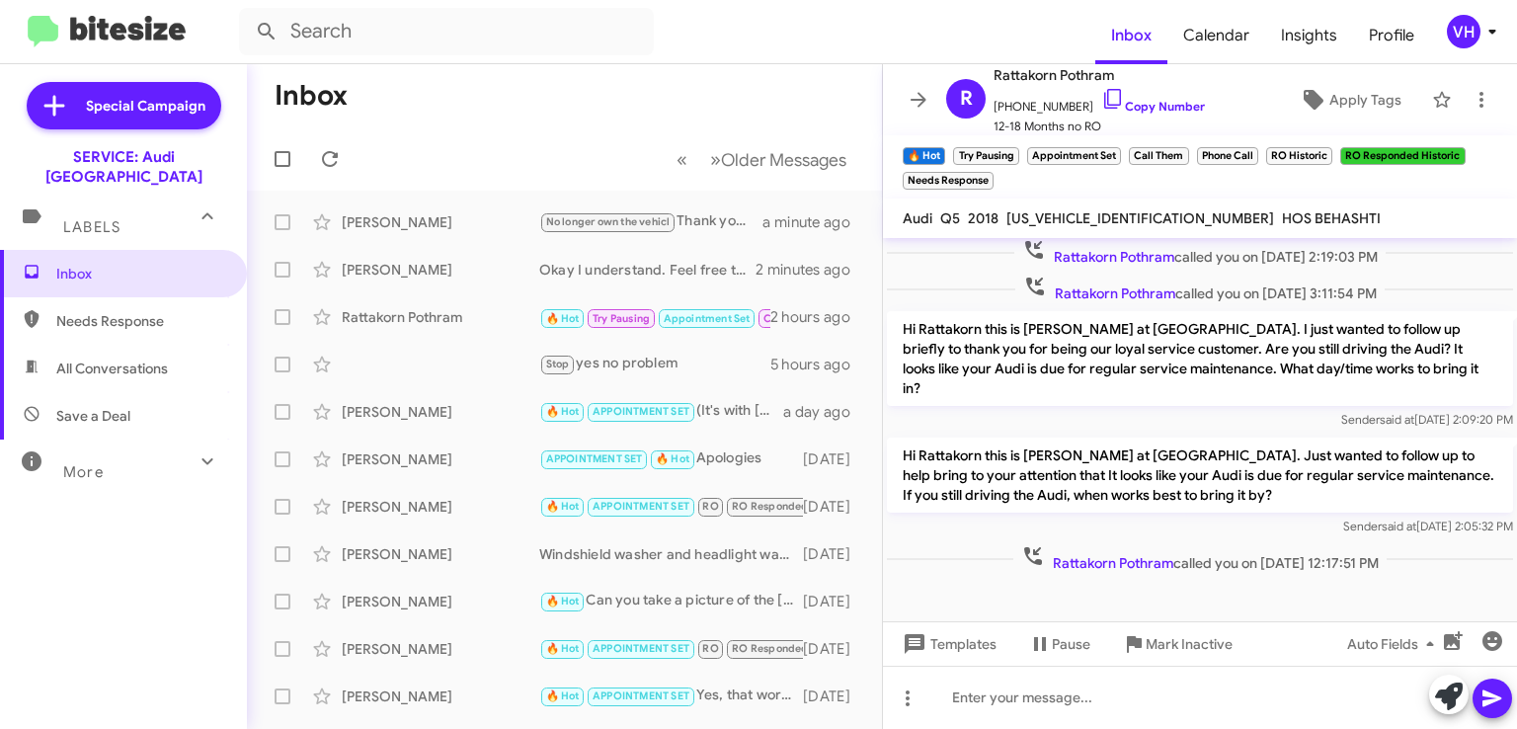
scroll to position [1276, 0]
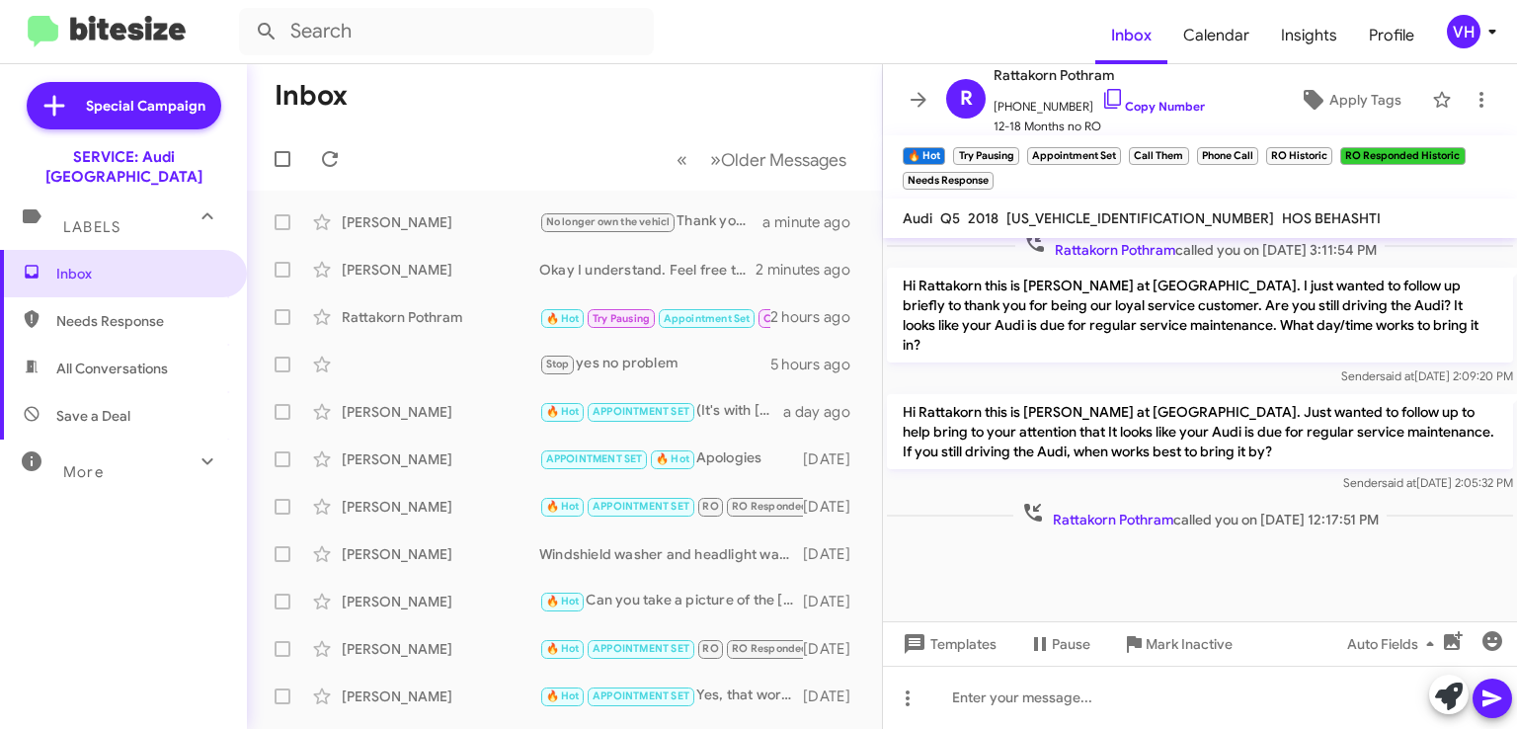
click at [488, 317] on div "Rattakorn Pothram" at bounding box center [441, 317] width 198 height 20
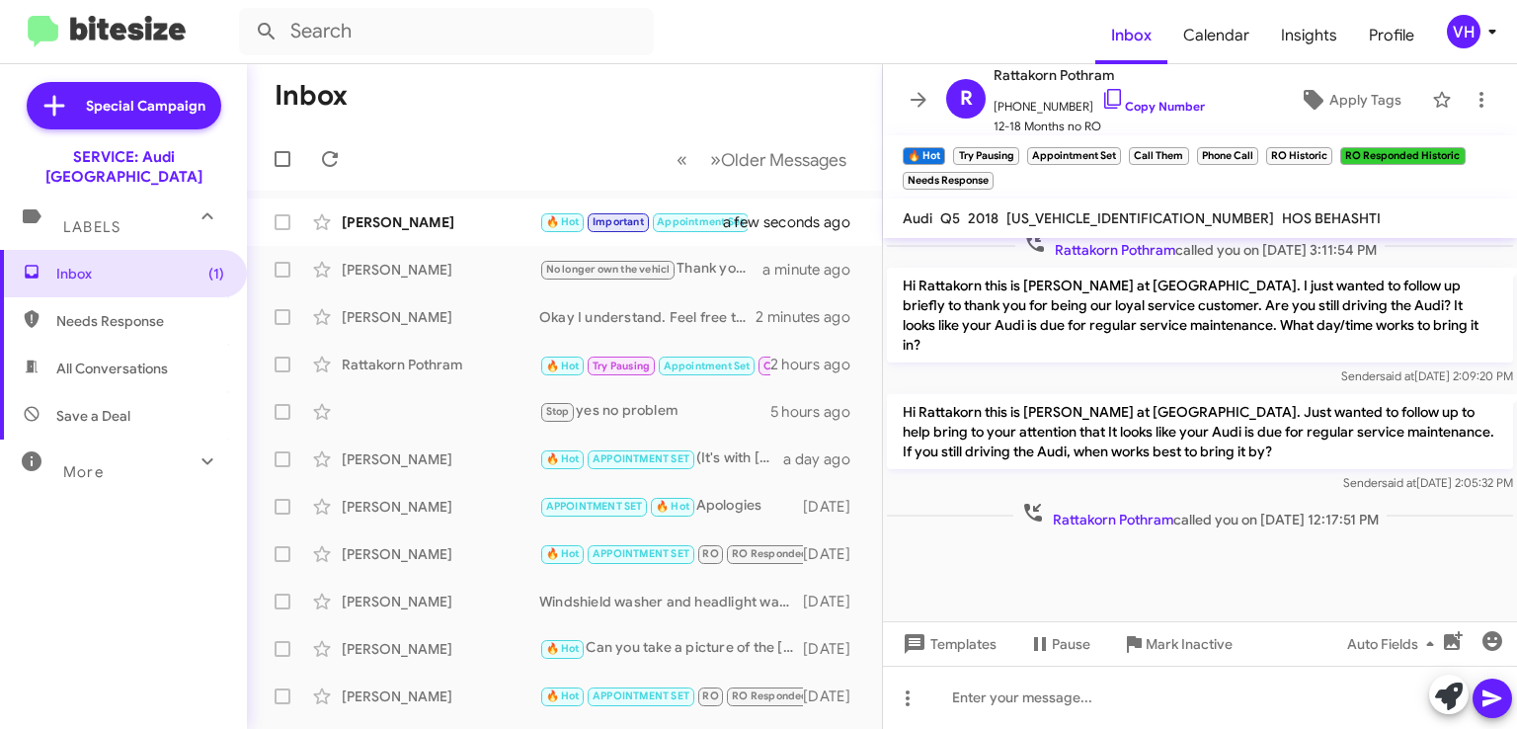
click at [493, 226] on div "[PERSON_NAME]" at bounding box center [441, 222] width 198 height 20
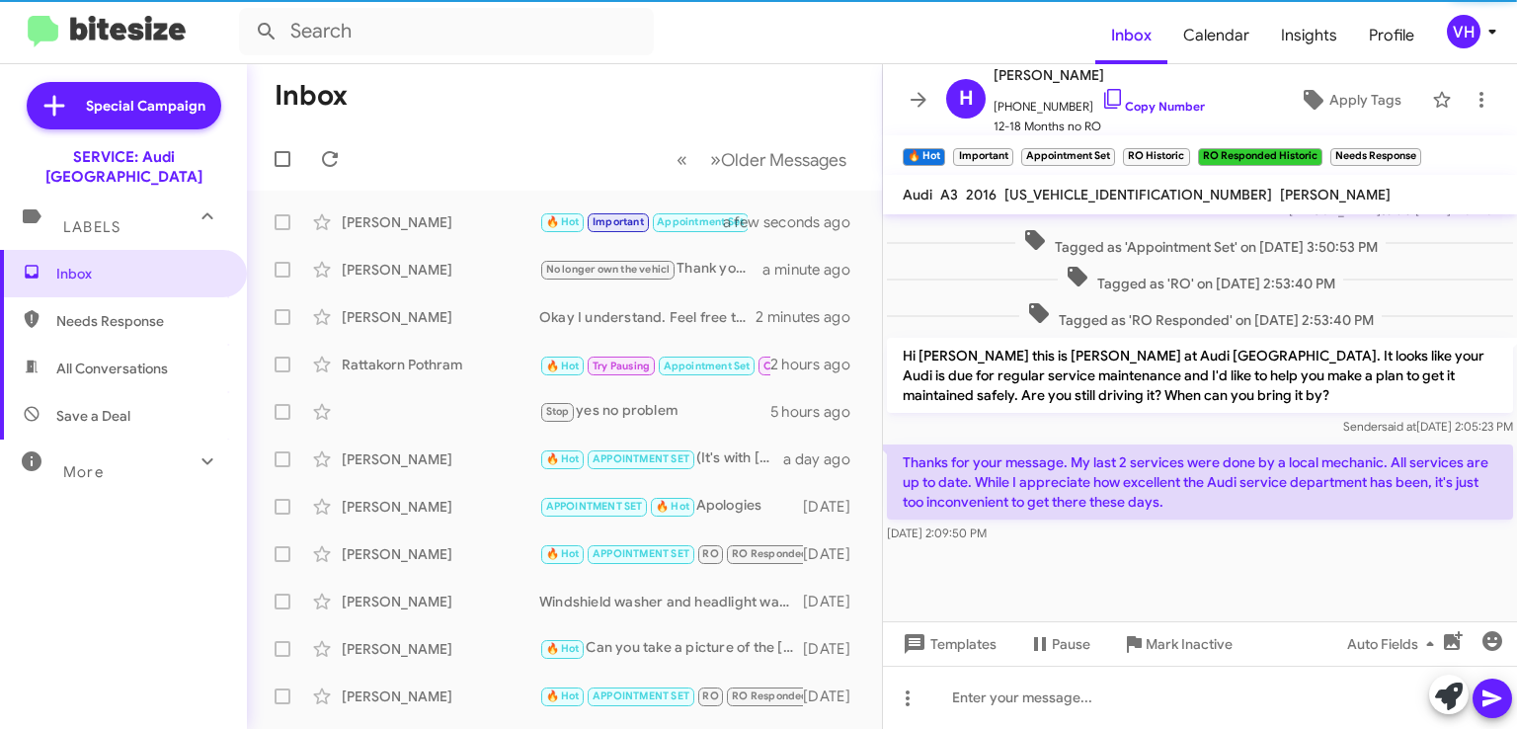
scroll to position [1059, 0]
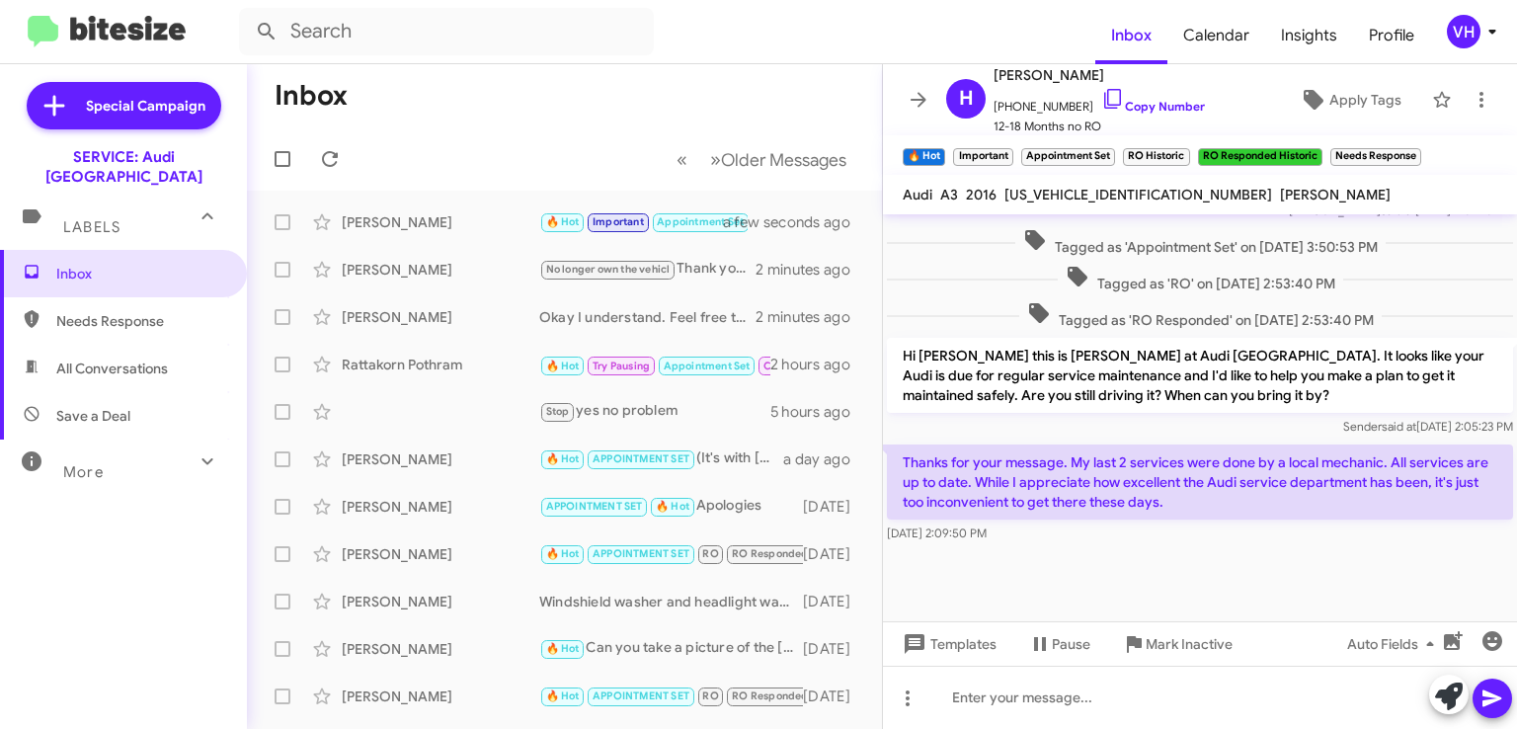
click at [964, 649] on span "Templates" at bounding box center [948, 644] width 98 height 36
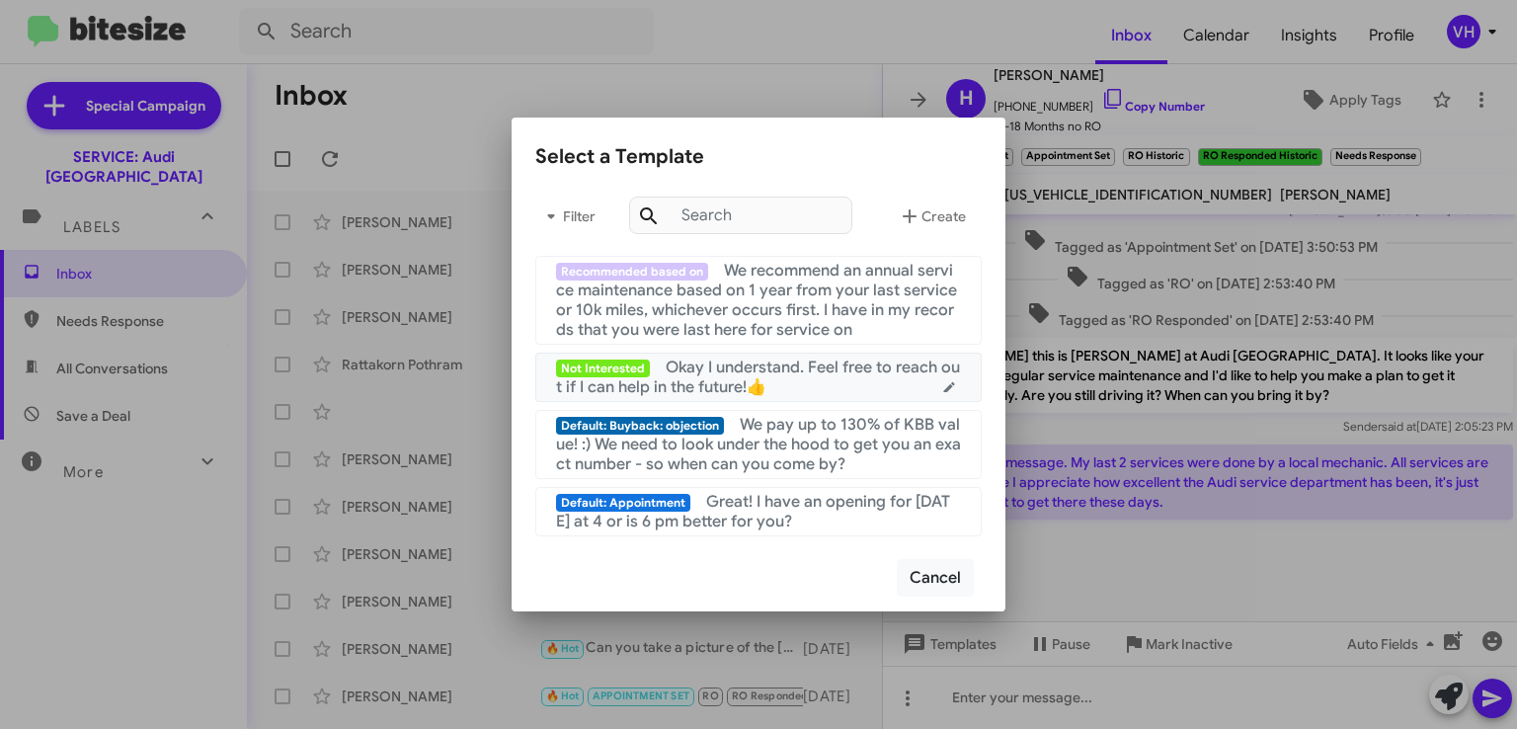
click at [901, 384] on div "Not Interested Okay I understand. Feel free to reach out if I can help in the f…" at bounding box center [758, 378] width 405 height 40
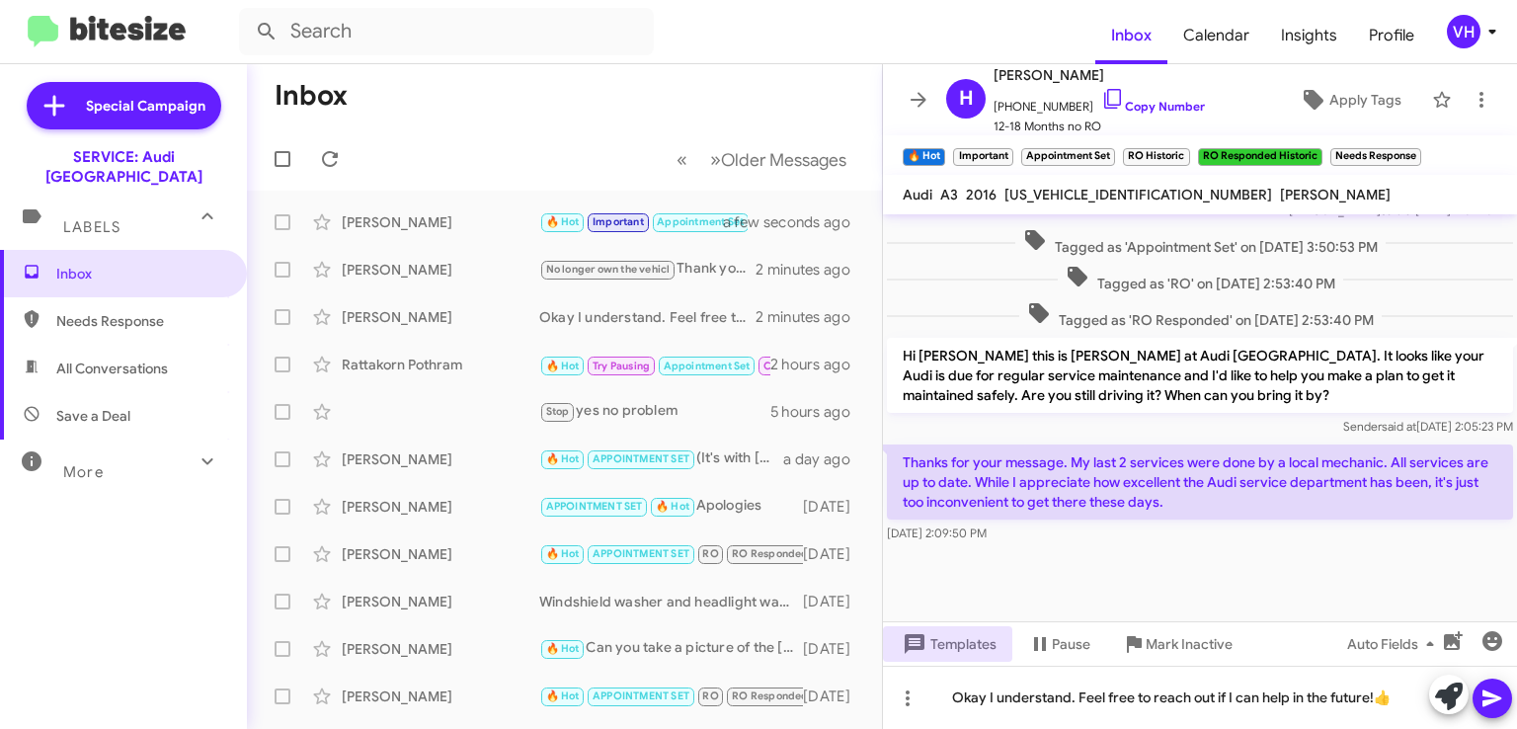
click at [1484, 712] on span at bounding box center [1493, 699] width 24 height 40
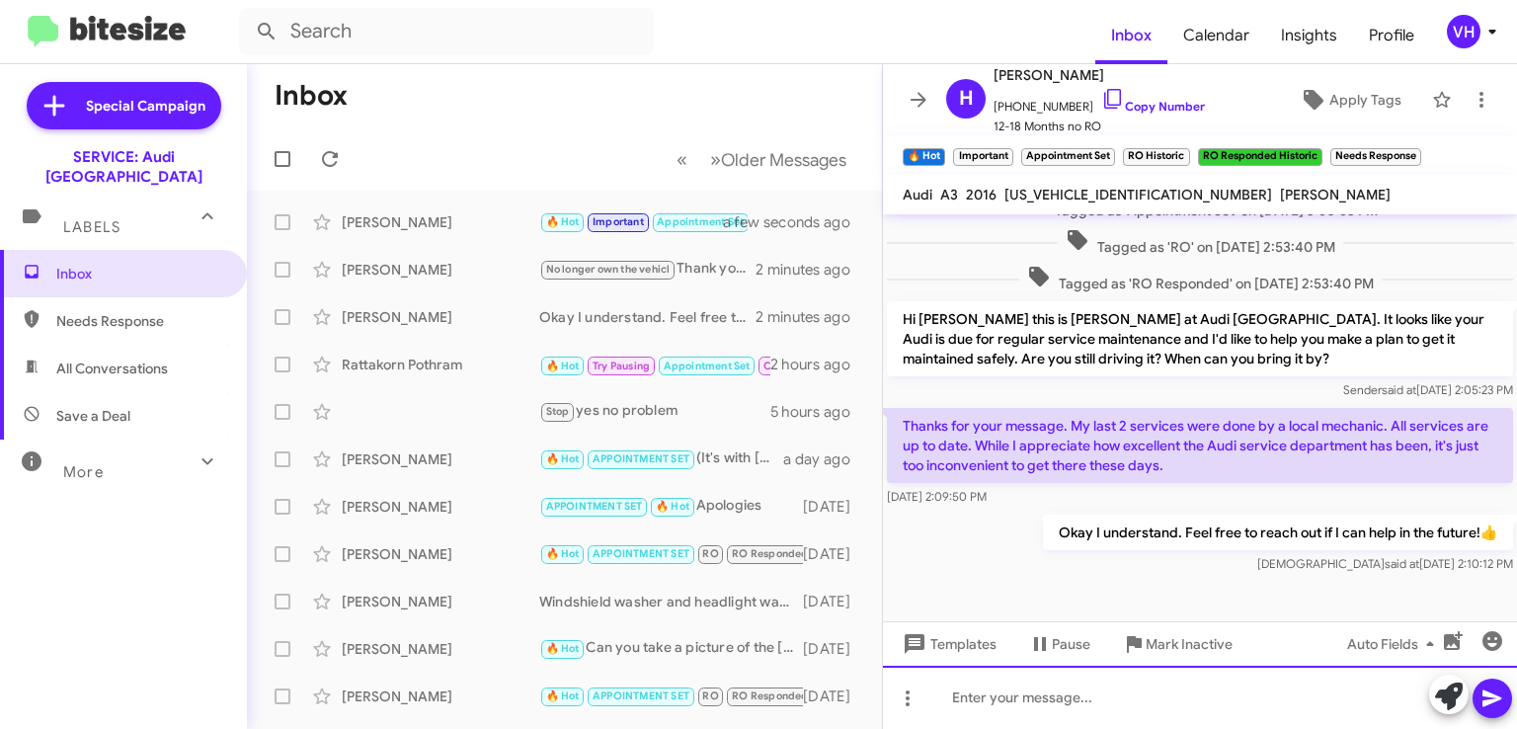
scroll to position [1051, 0]
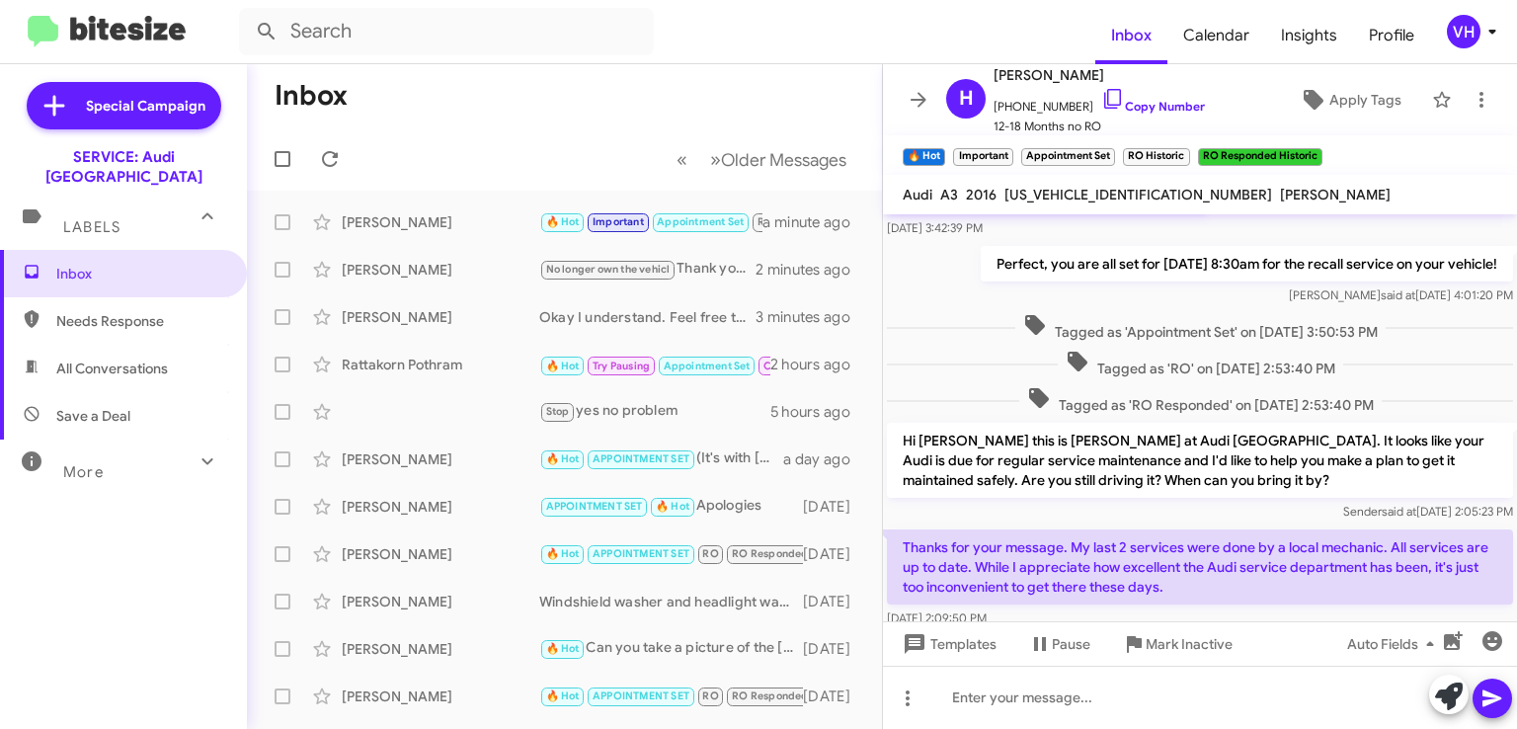
scroll to position [1002, 0]
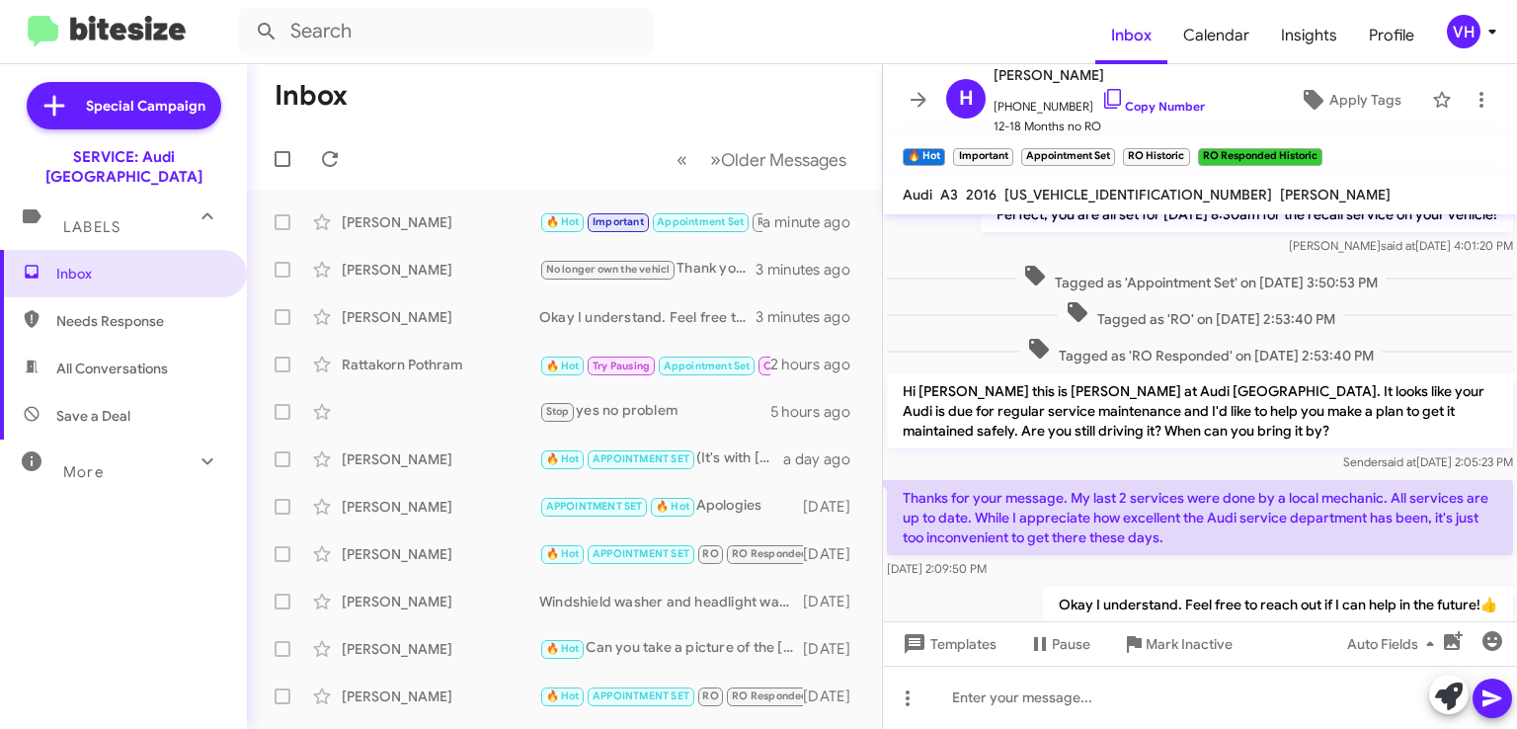
click at [454, 362] on div "Rattakorn Pothram" at bounding box center [441, 365] width 198 height 20
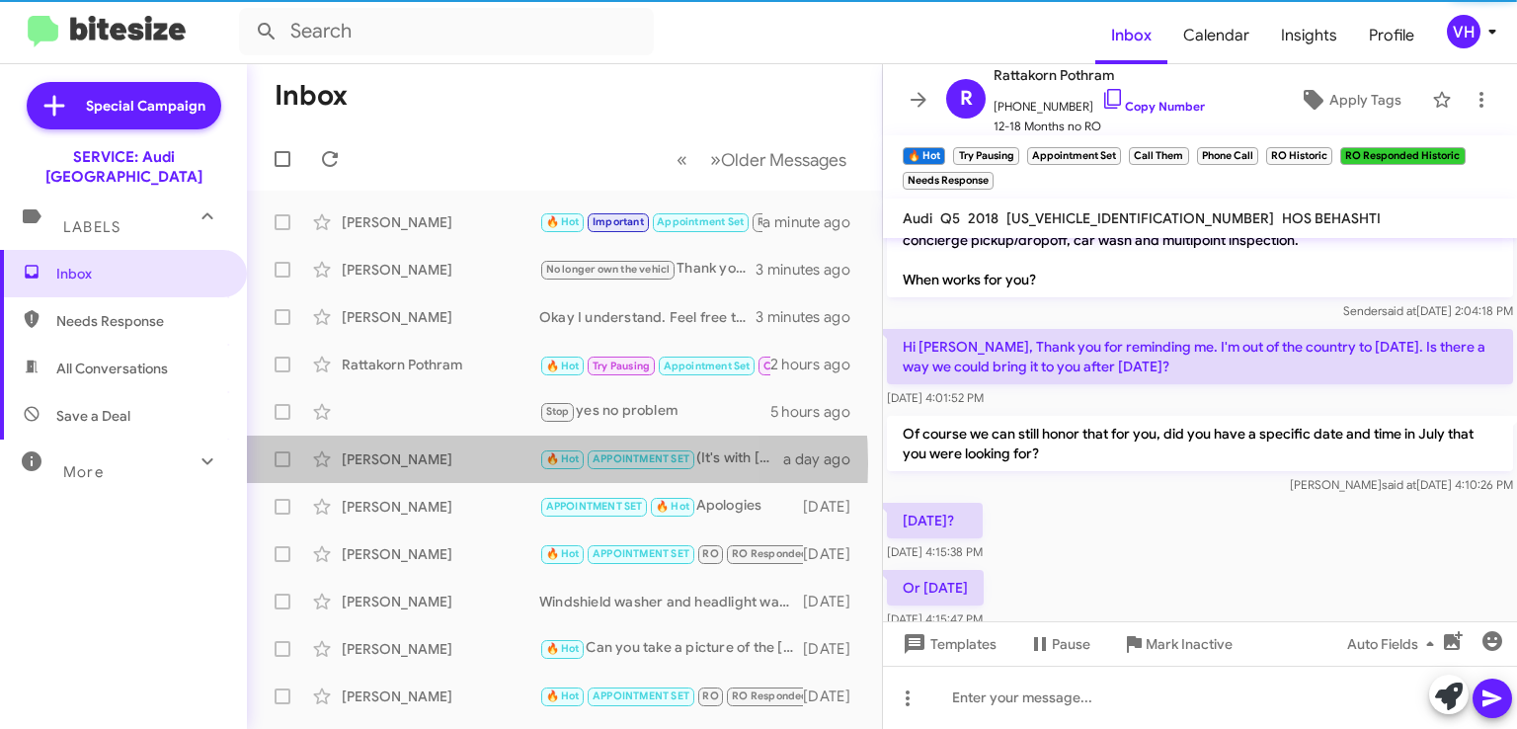
click at [437, 463] on div "[PERSON_NAME]" at bounding box center [441, 459] width 198 height 20
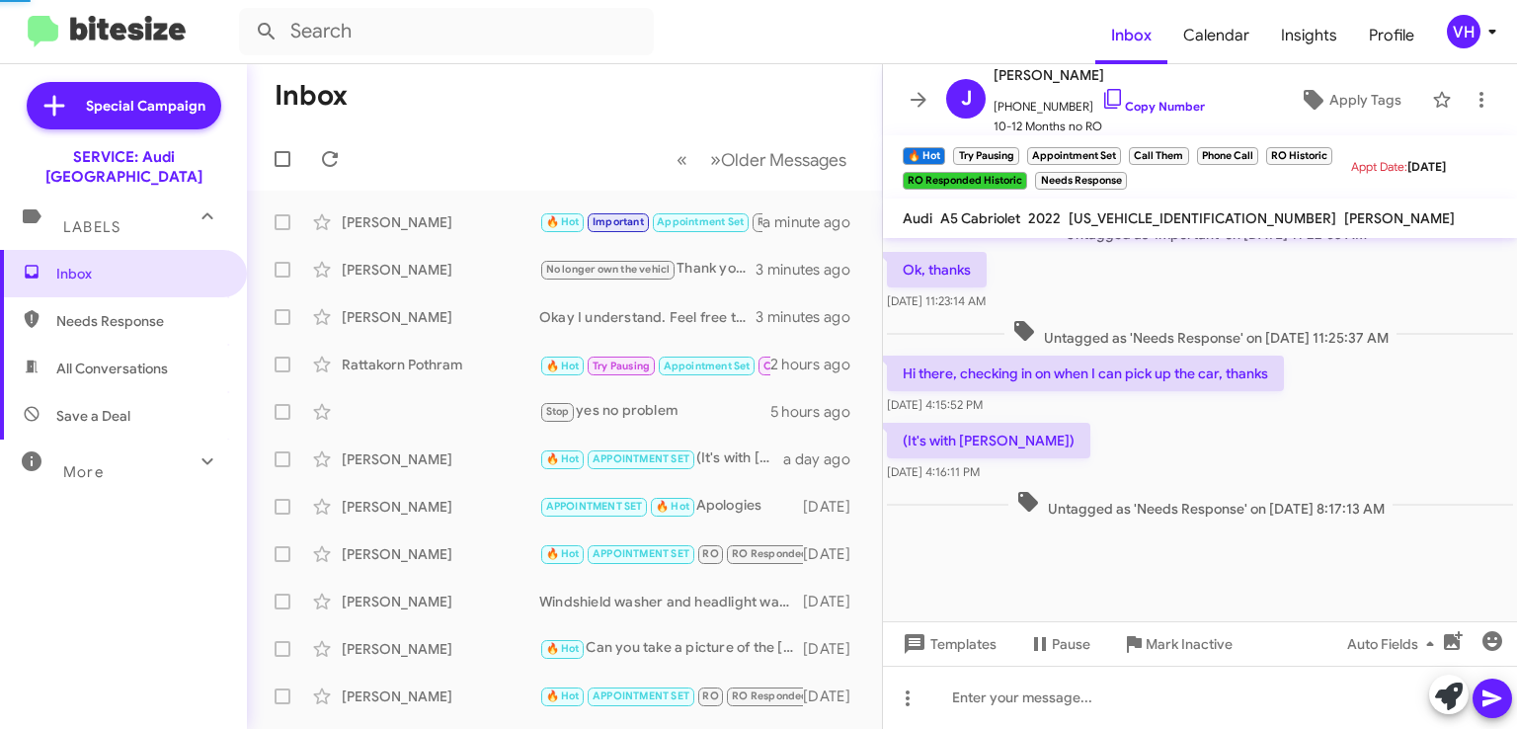
scroll to position [1014, 0]
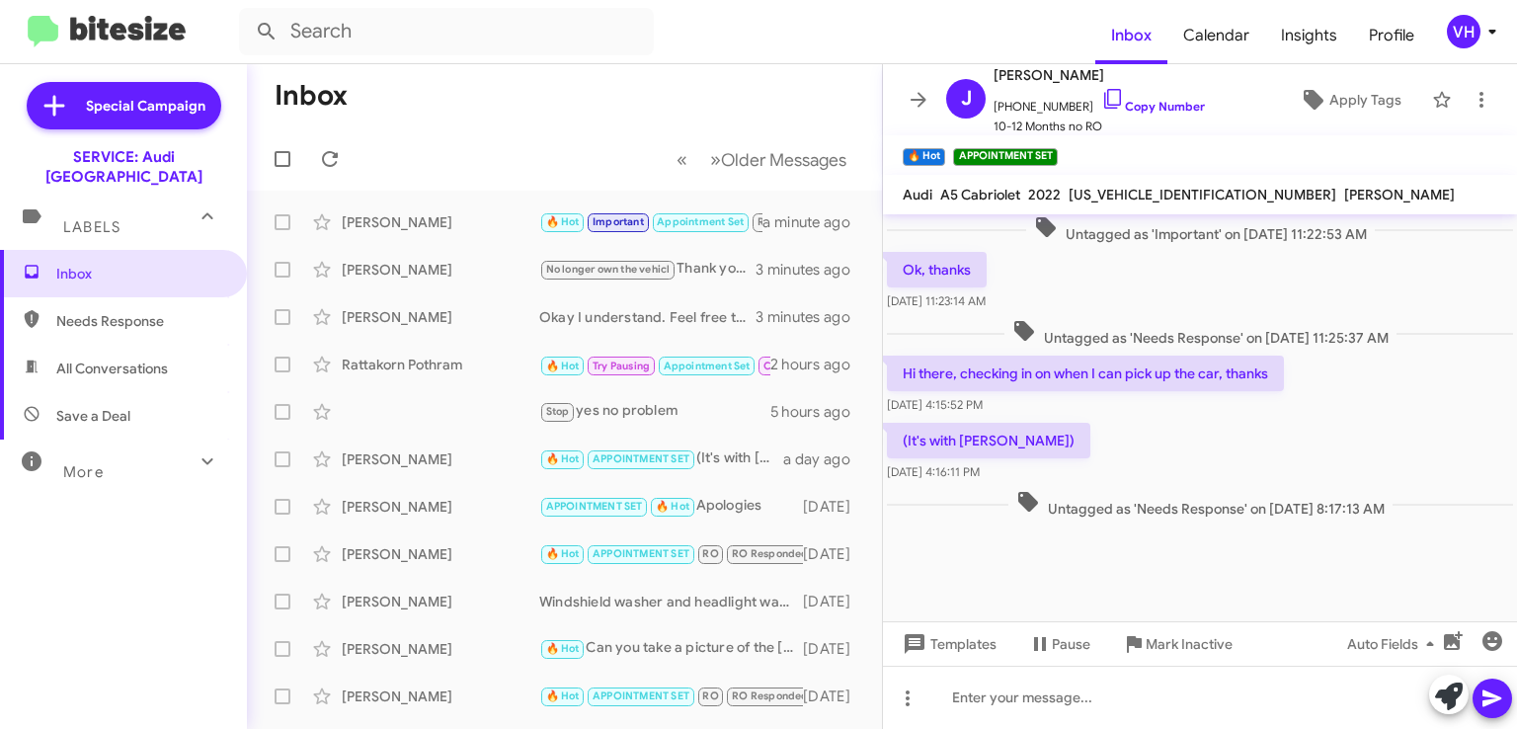
click at [465, 501] on div "[PERSON_NAME]" at bounding box center [441, 507] width 198 height 20
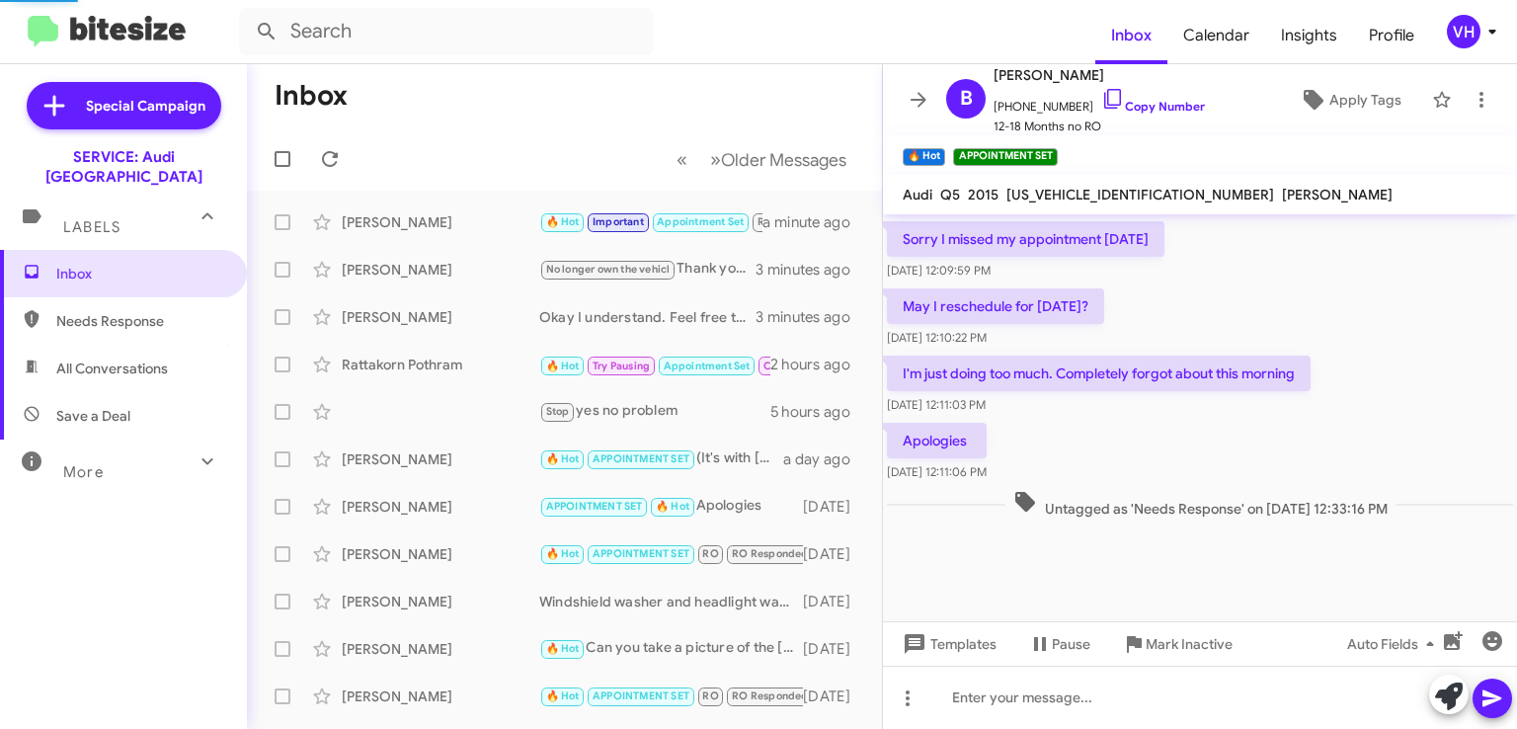
scroll to position [814, 0]
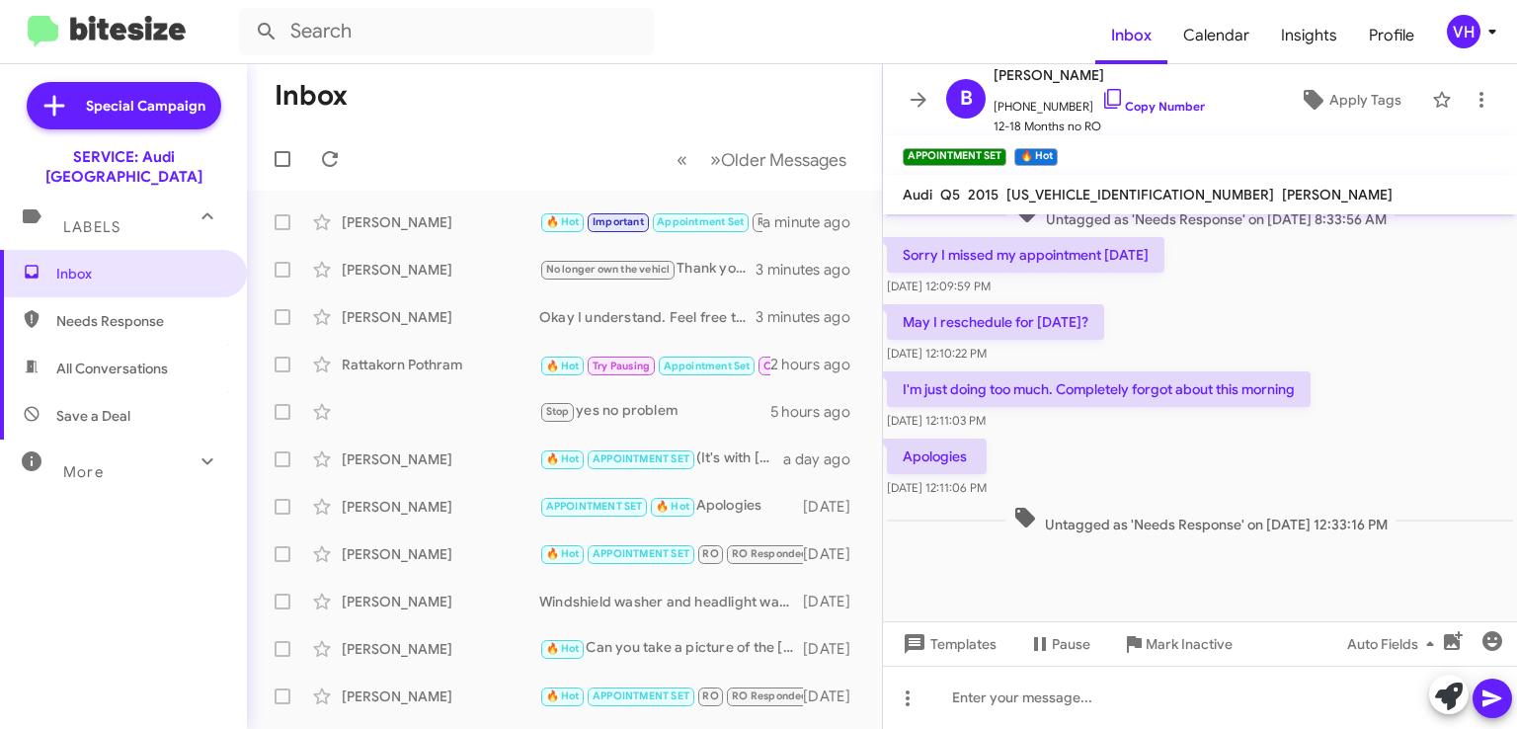
click at [427, 562] on div "[PERSON_NAME]" at bounding box center [441, 554] width 198 height 20
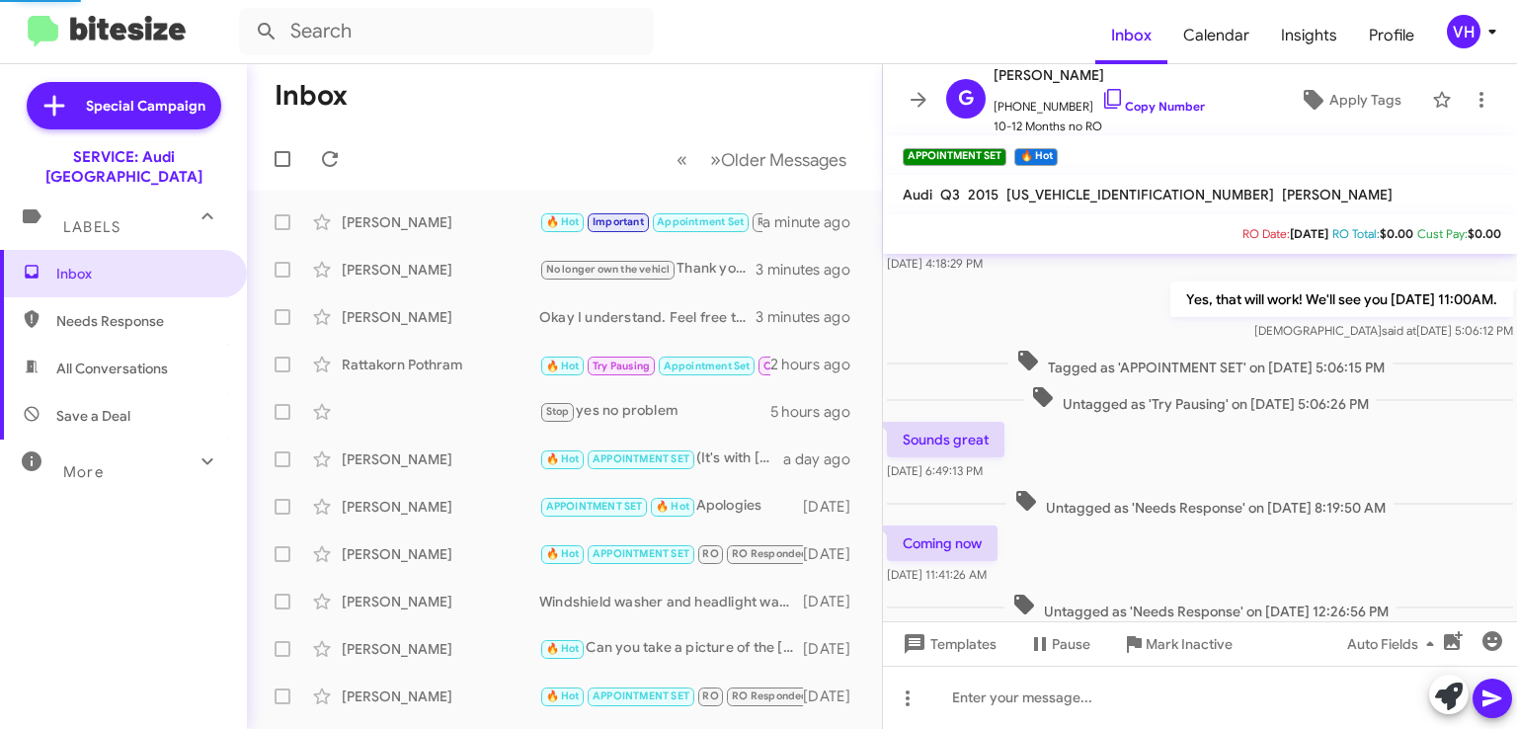
scroll to position [993, 0]
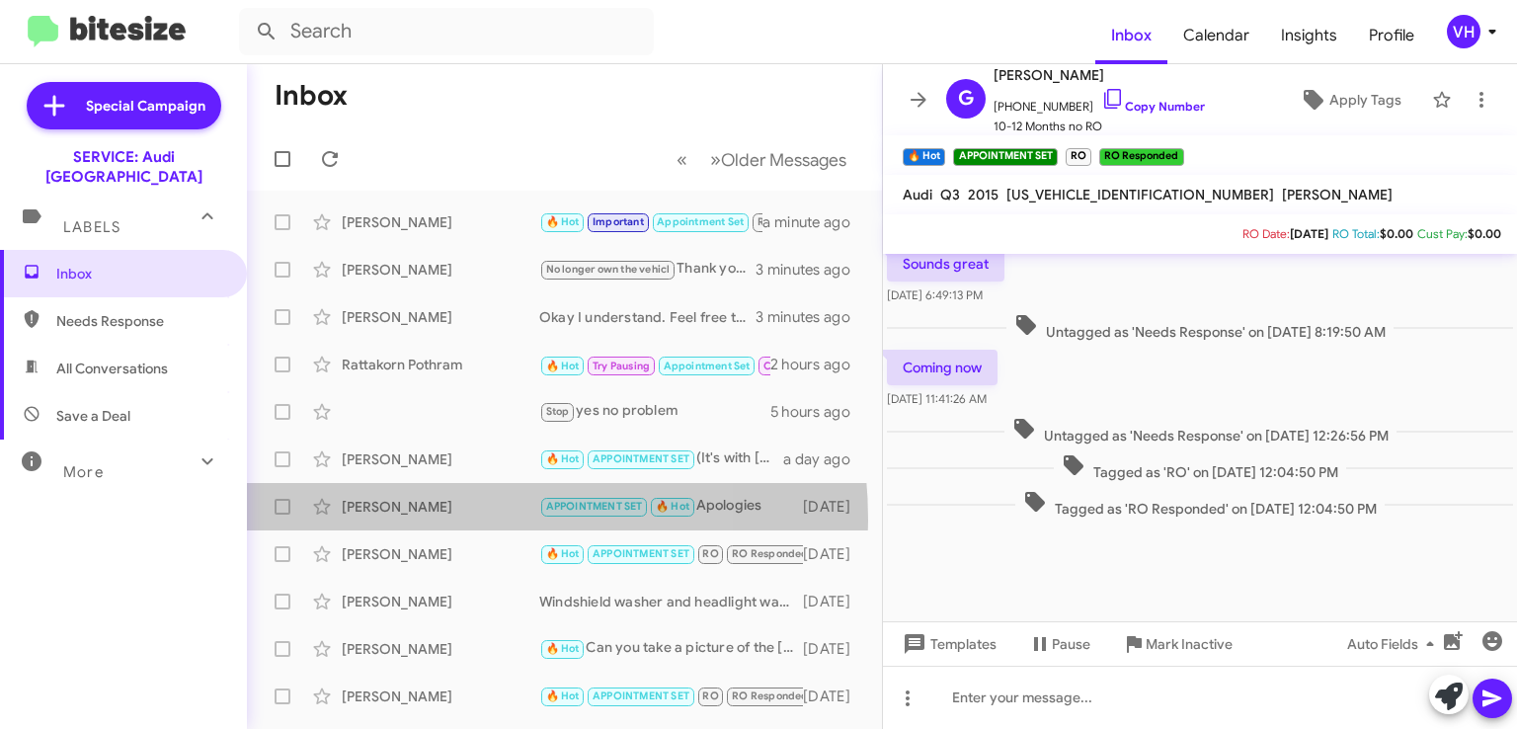
click at [424, 520] on div "Brenda Jacksonblaisch APPOINTMENT SET 🔥 Hot Apologies 4 days ago" at bounding box center [565, 507] width 604 height 40
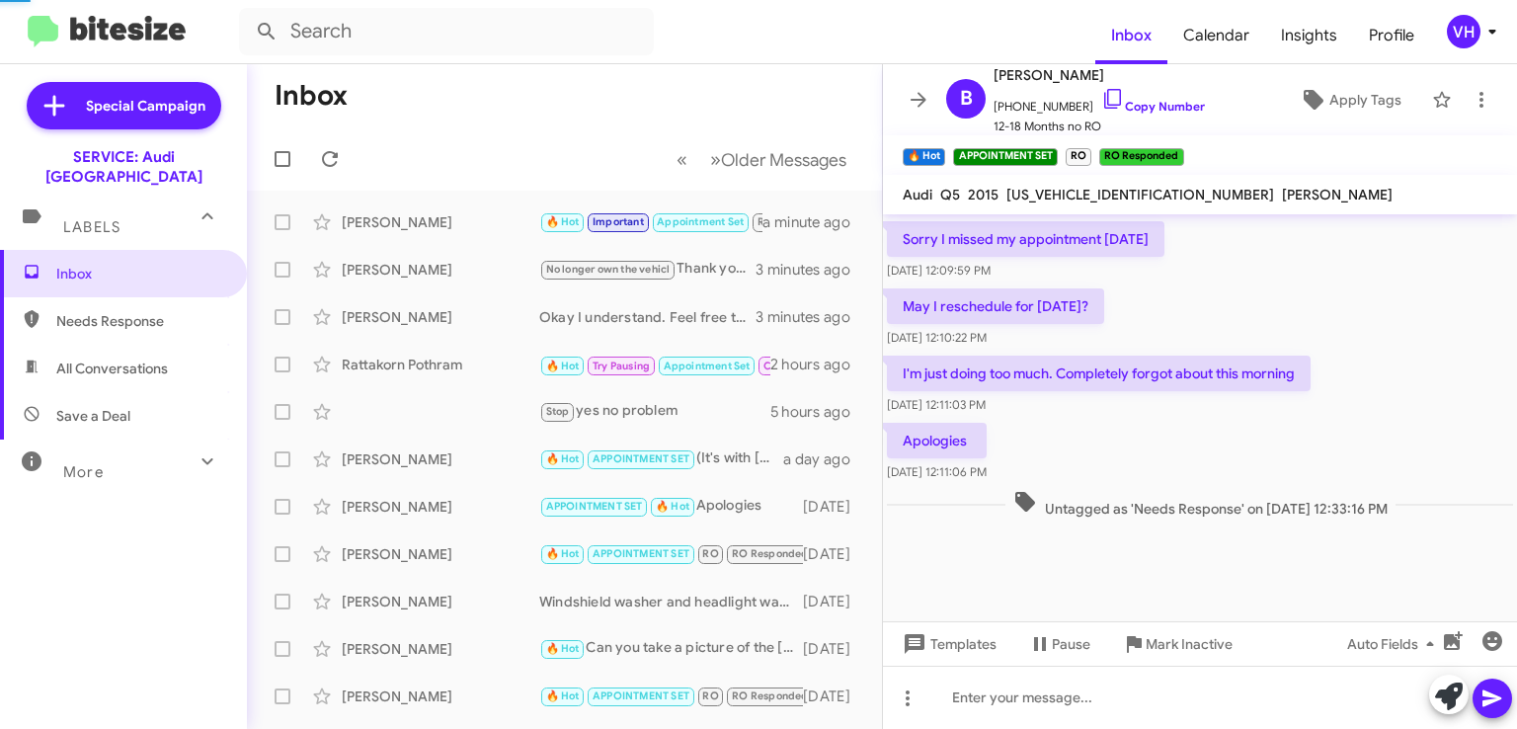
scroll to position [814, 0]
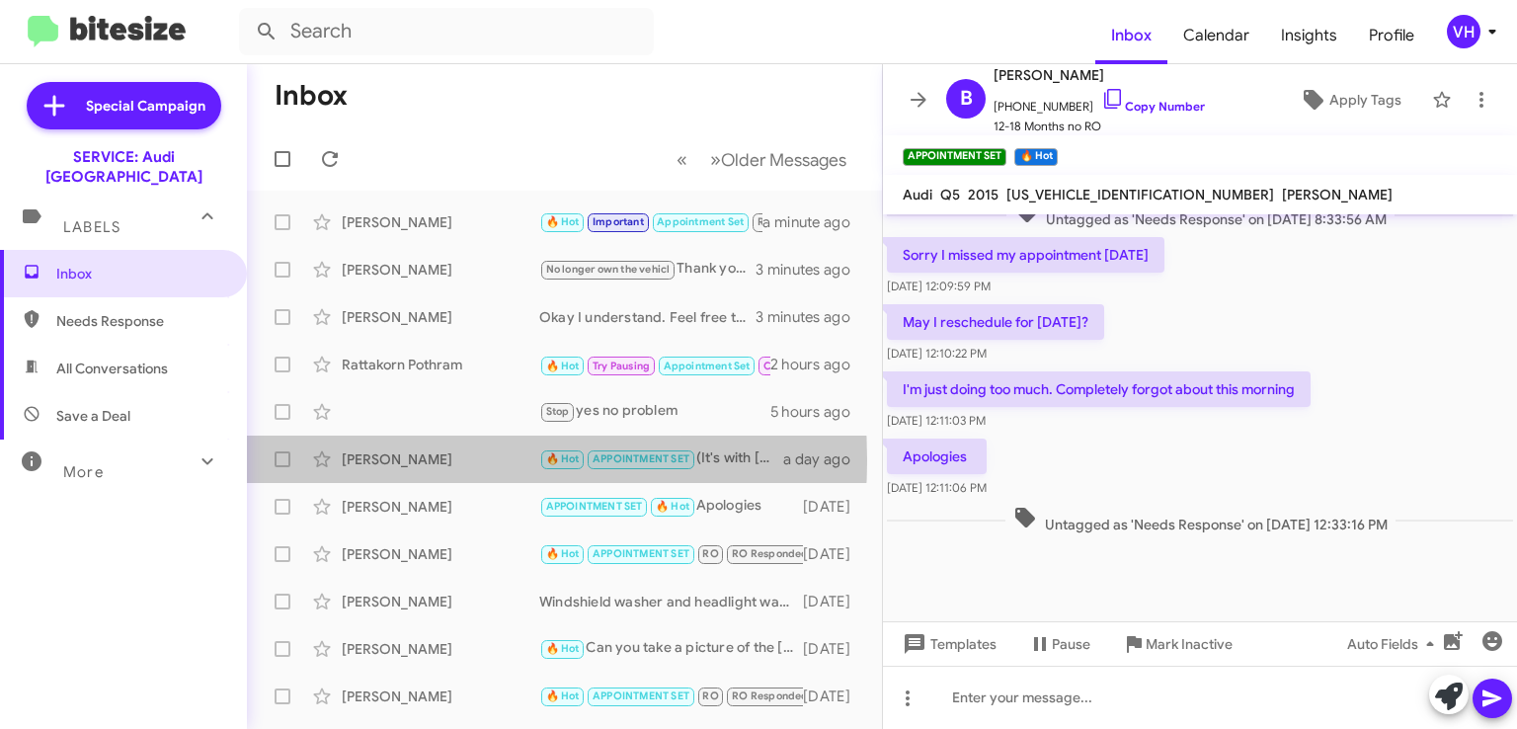
click at [397, 459] on div "[PERSON_NAME]" at bounding box center [441, 459] width 198 height 20
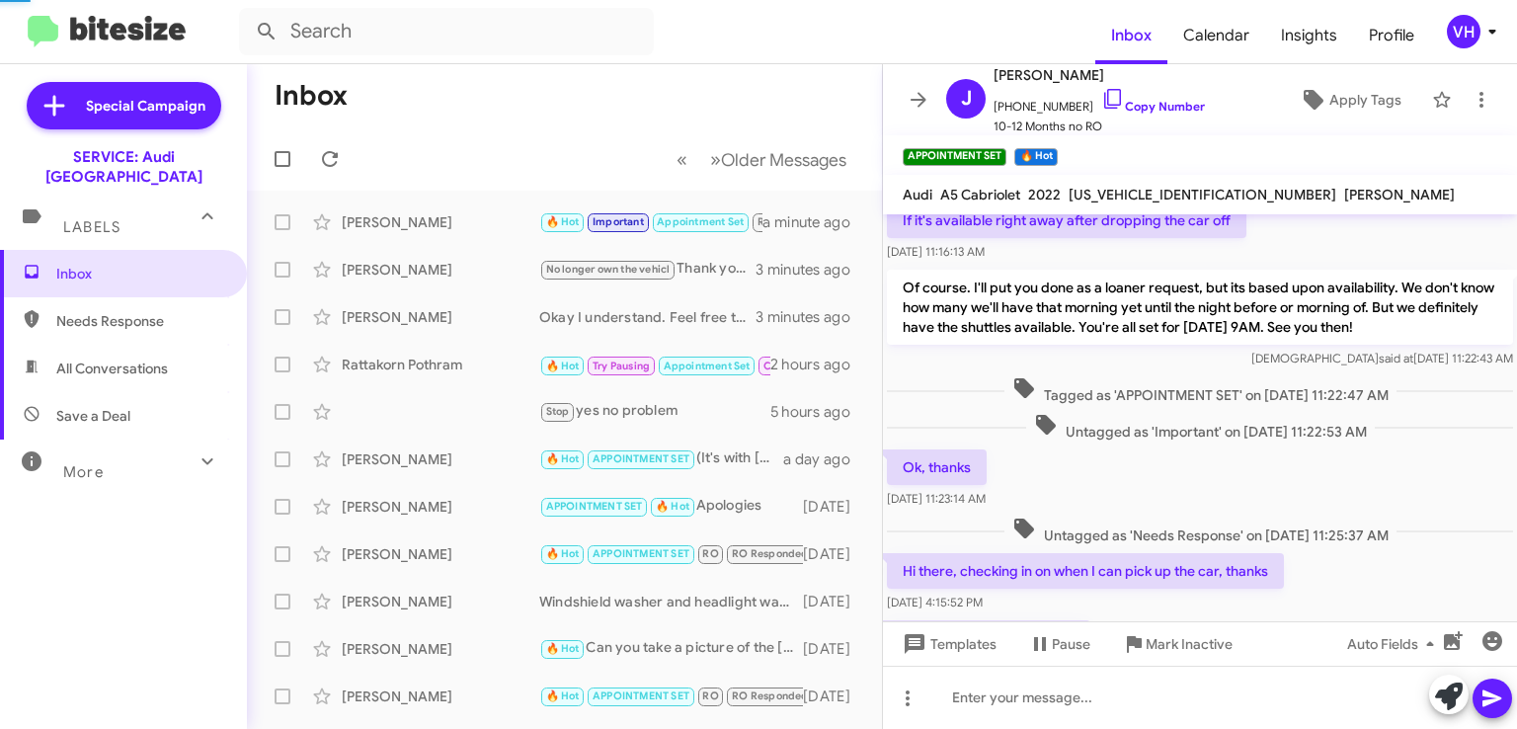
scroll to position [1014, 0]
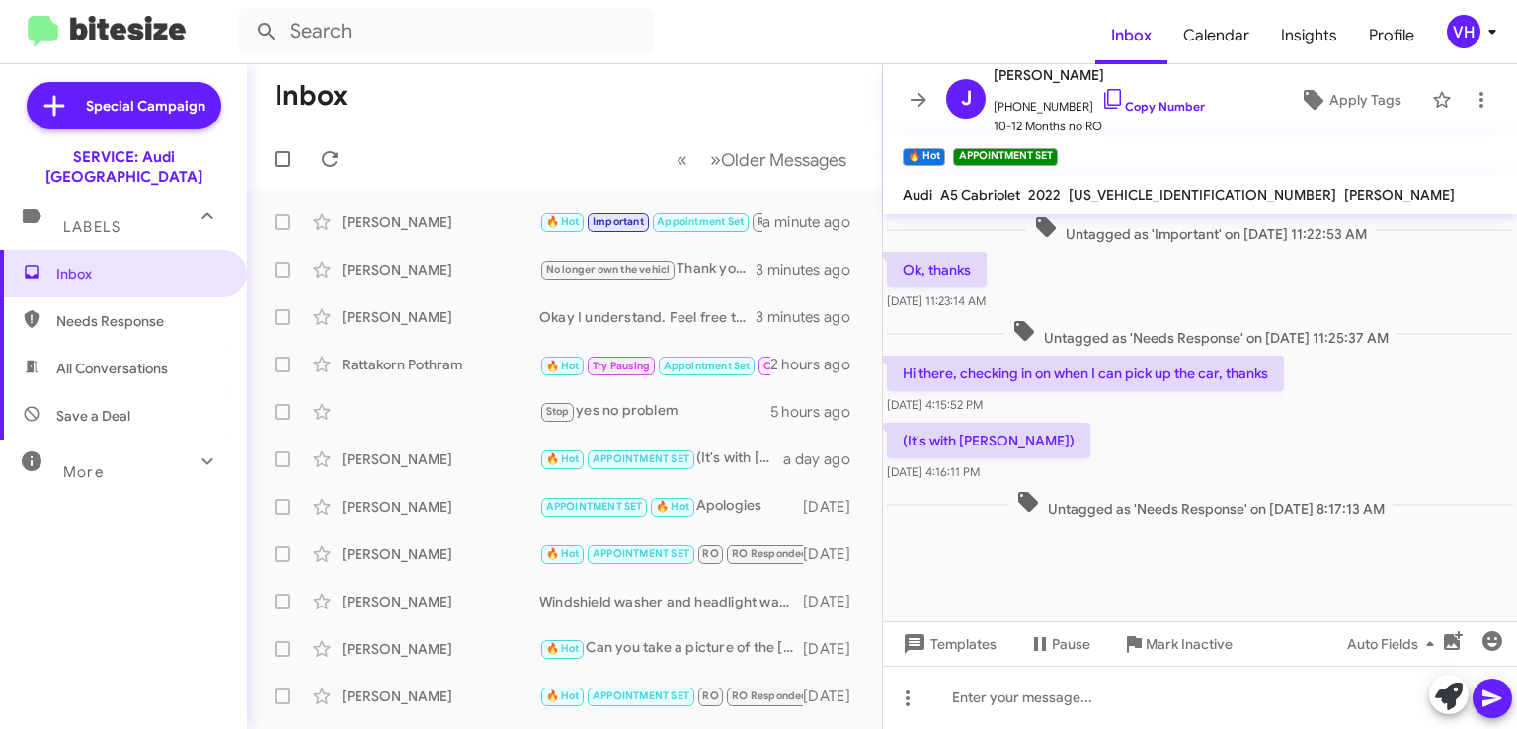
click at [465, 317] on div "[PERSON_NAME]" at bounding box center [441, 317] width 198 height 20
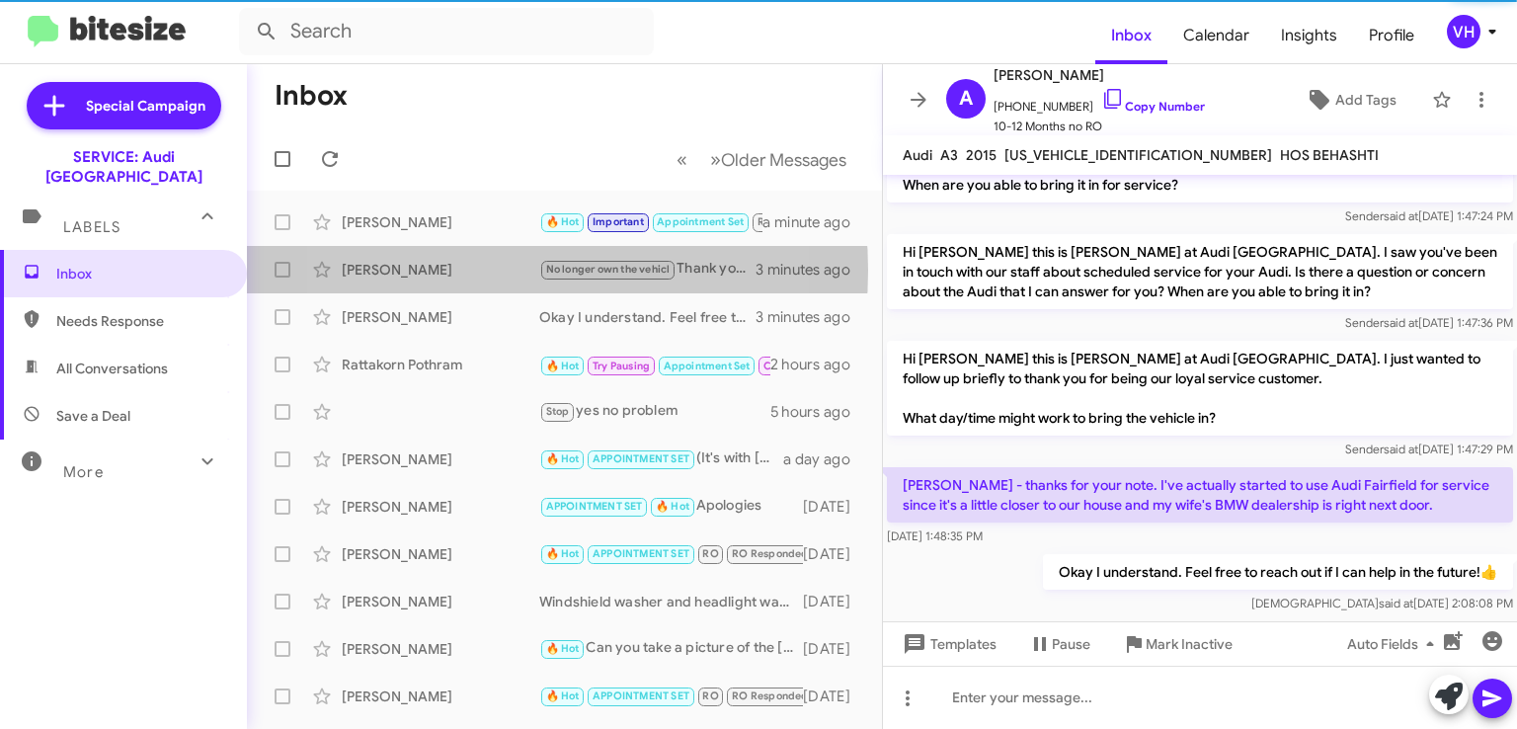
click at [461, 270] on div "[PERSON_NAME]" at bounding box center [441, 270] width 198 height 20
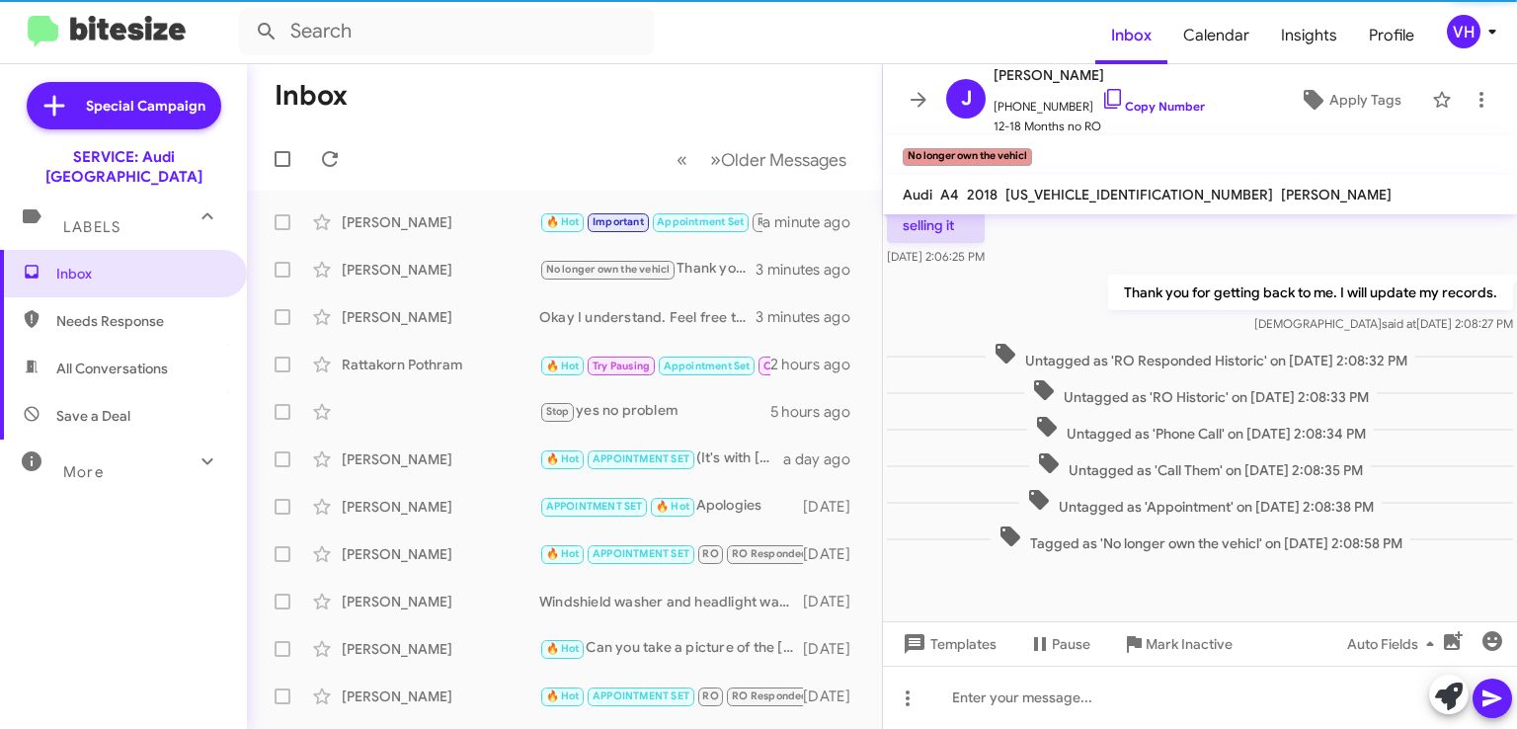
click at [483, 214] on div "[PERSON_NAME]" at bounding box center [441, 222] width 198 height 20
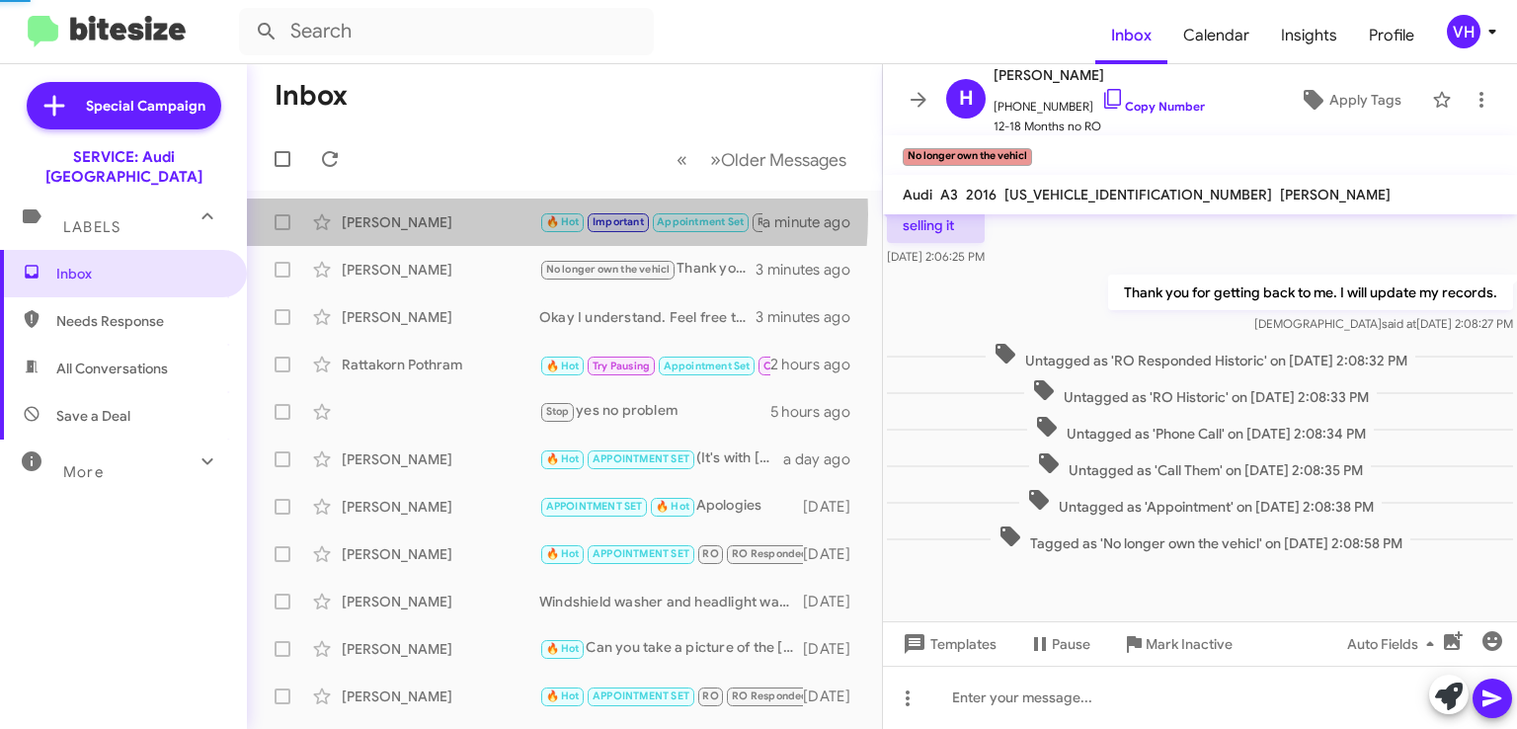
scroll to position [1130, 0]
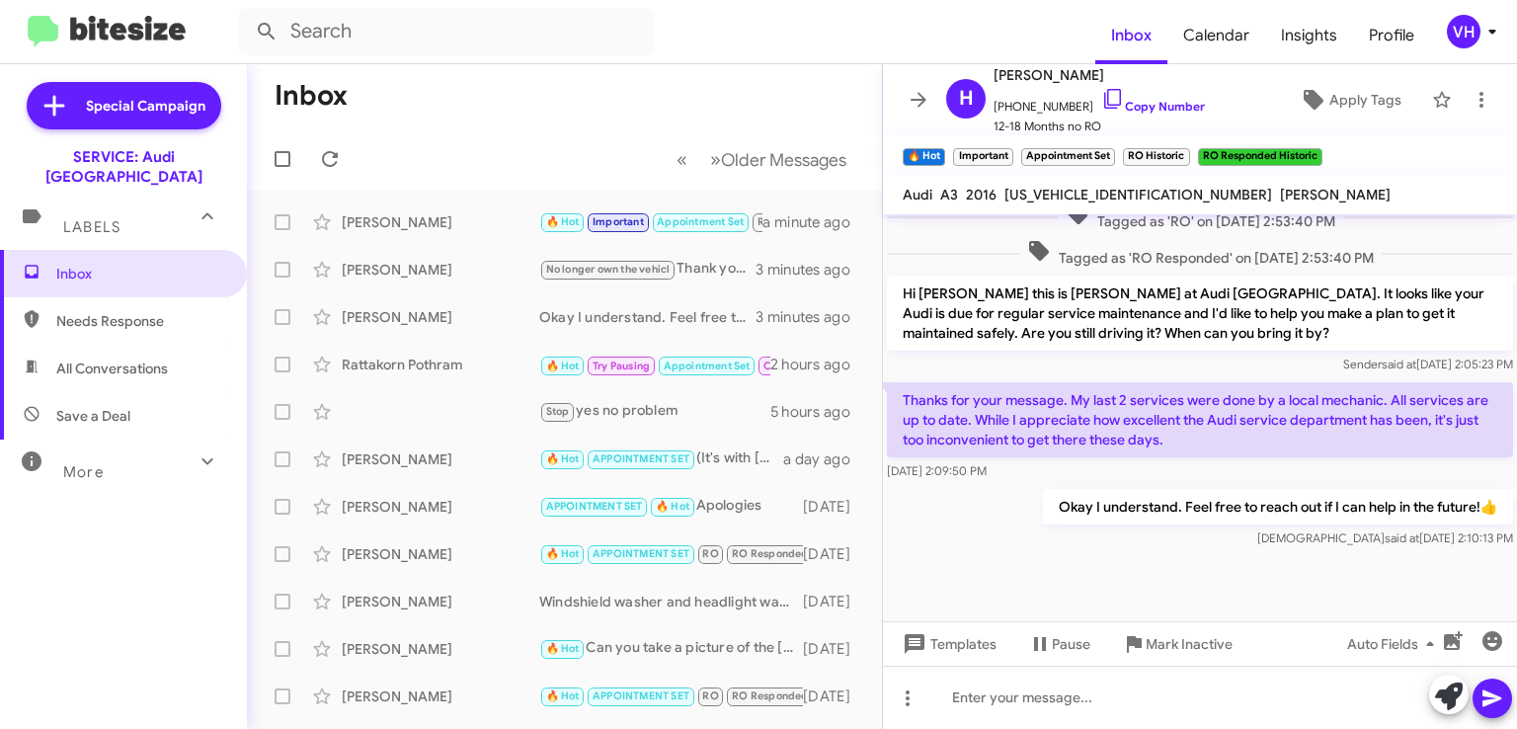
scroll to position [1054, 0]
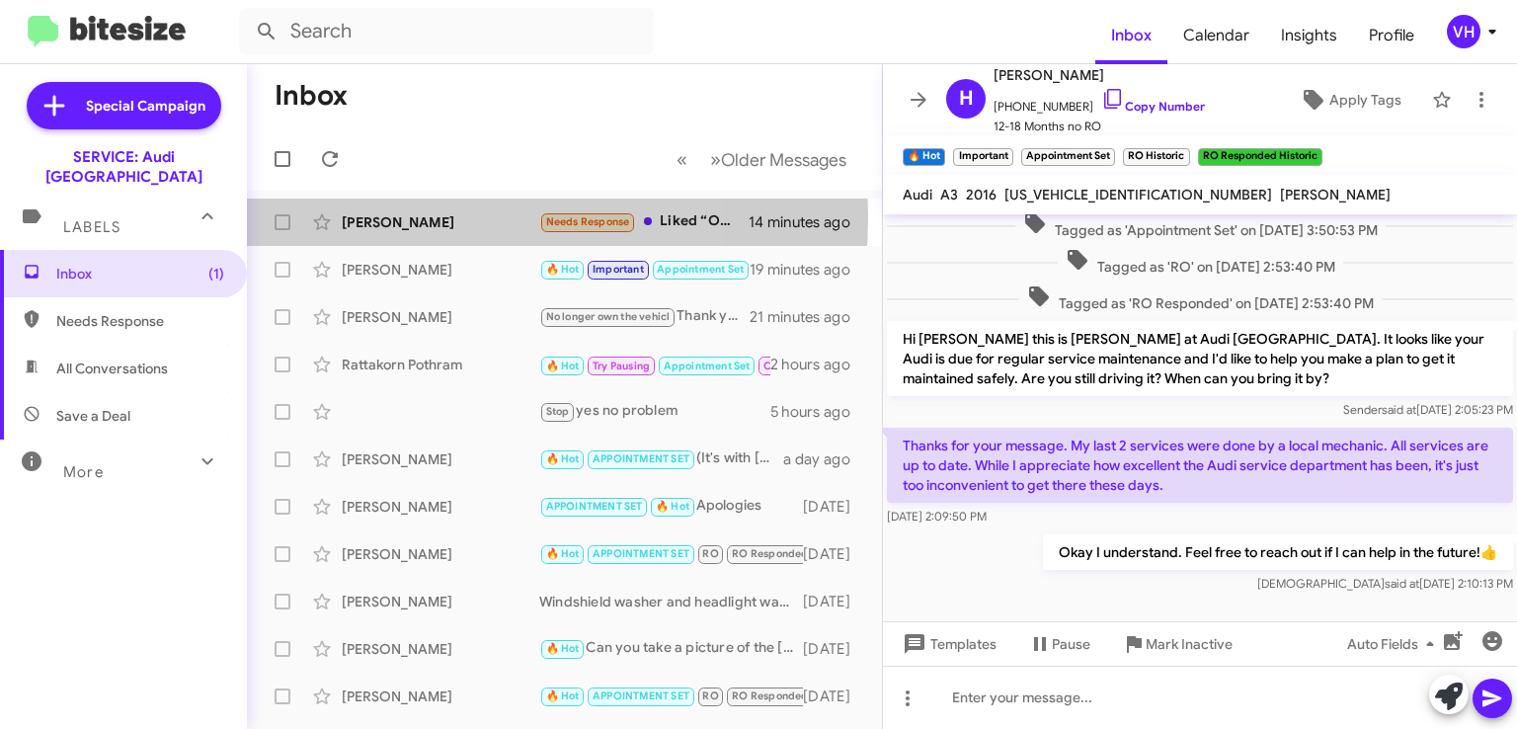
click at [419, 216] on div "[PERSON_NAME]" at bounding box center [441, 222] width 198 height 20
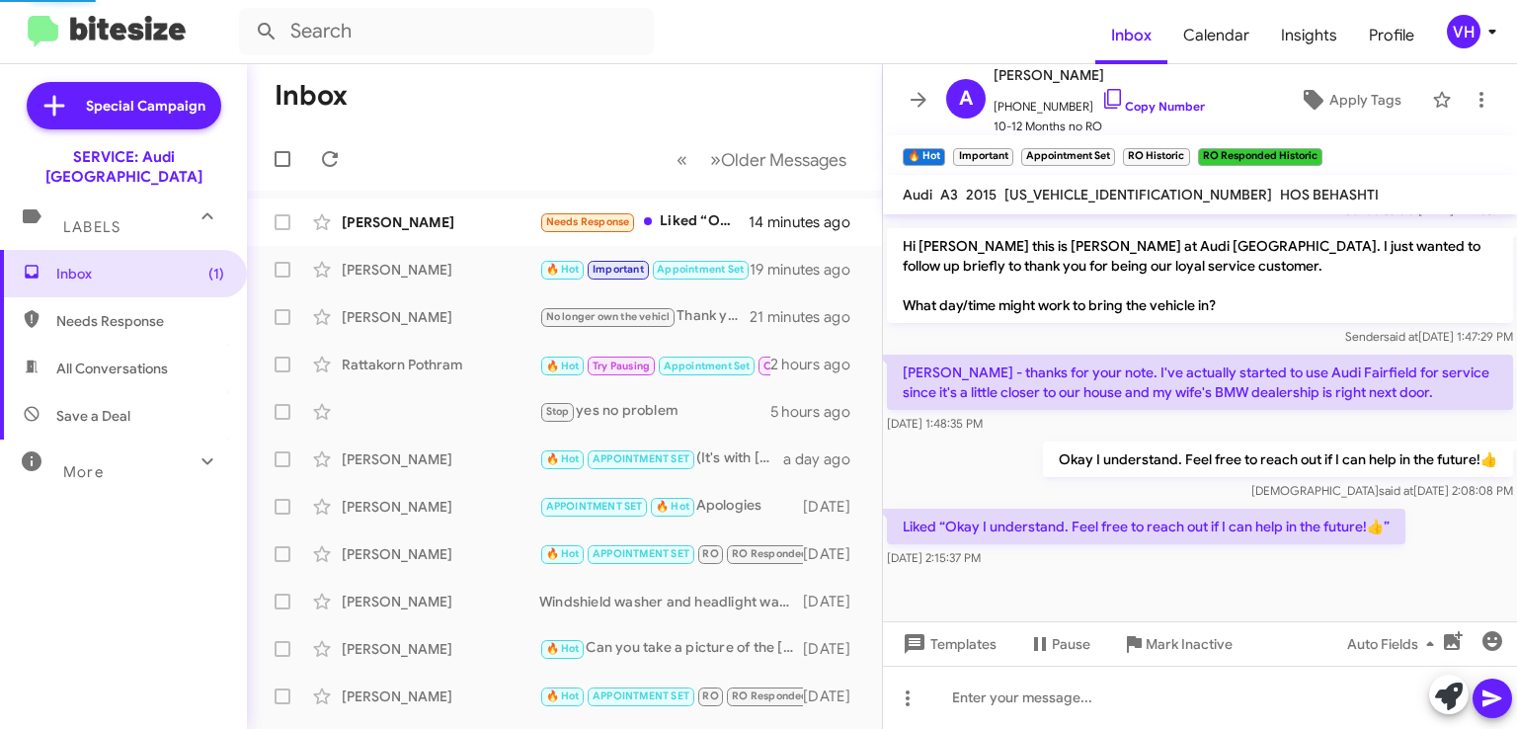
scroll to position [630, 0]
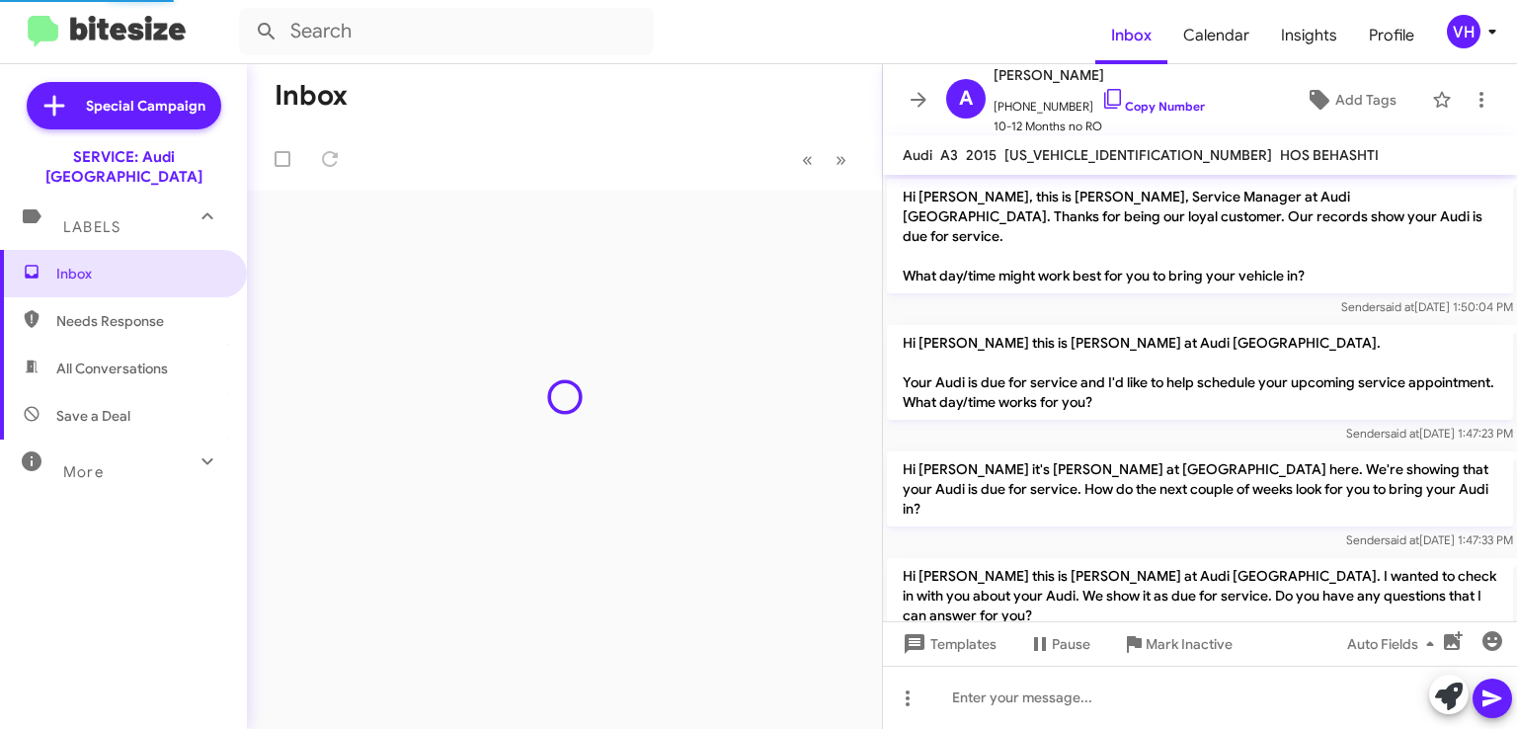
scroll to position [591, 0]
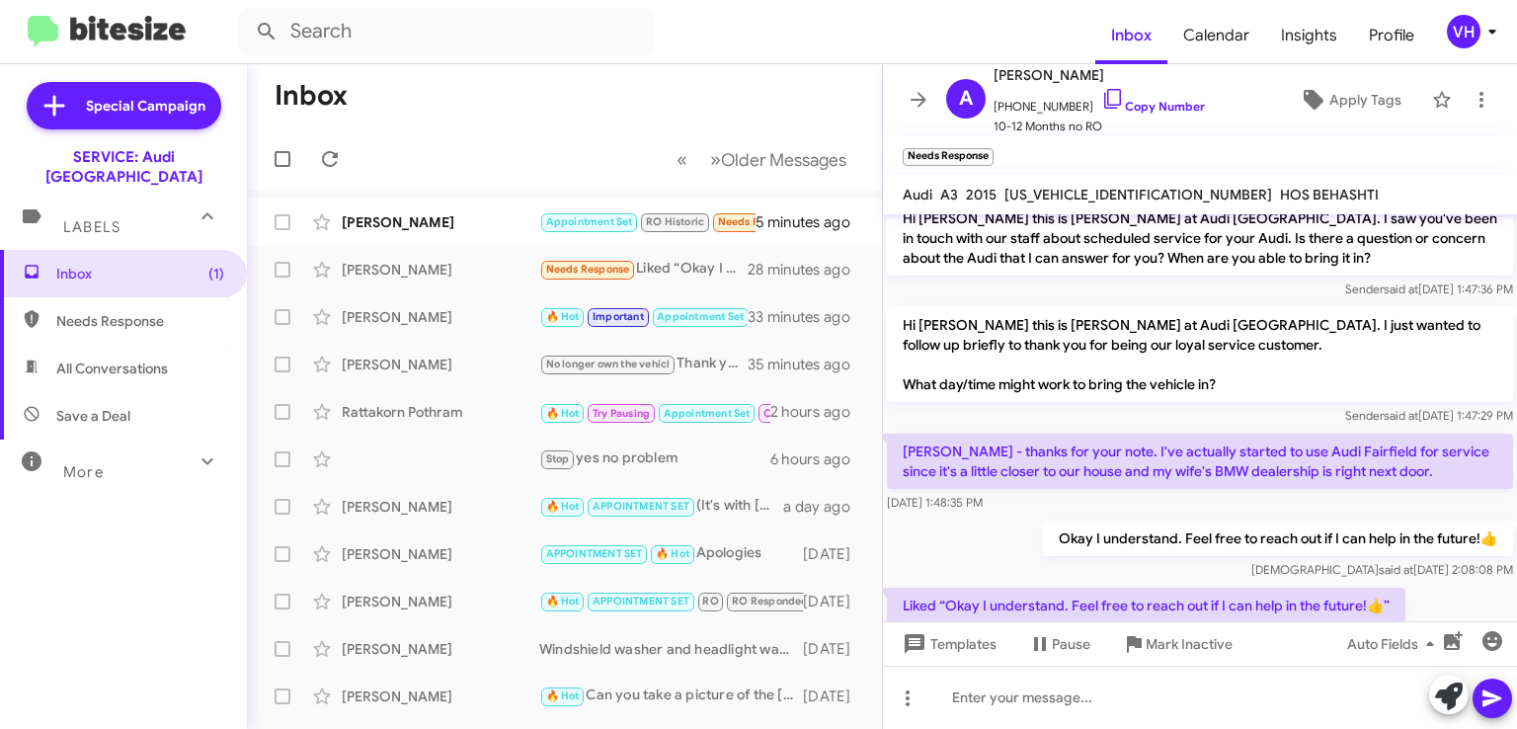
click at [418, 213] on div "[PERSON_NAME]" at bounding box center [441, 222] width 198 height 20
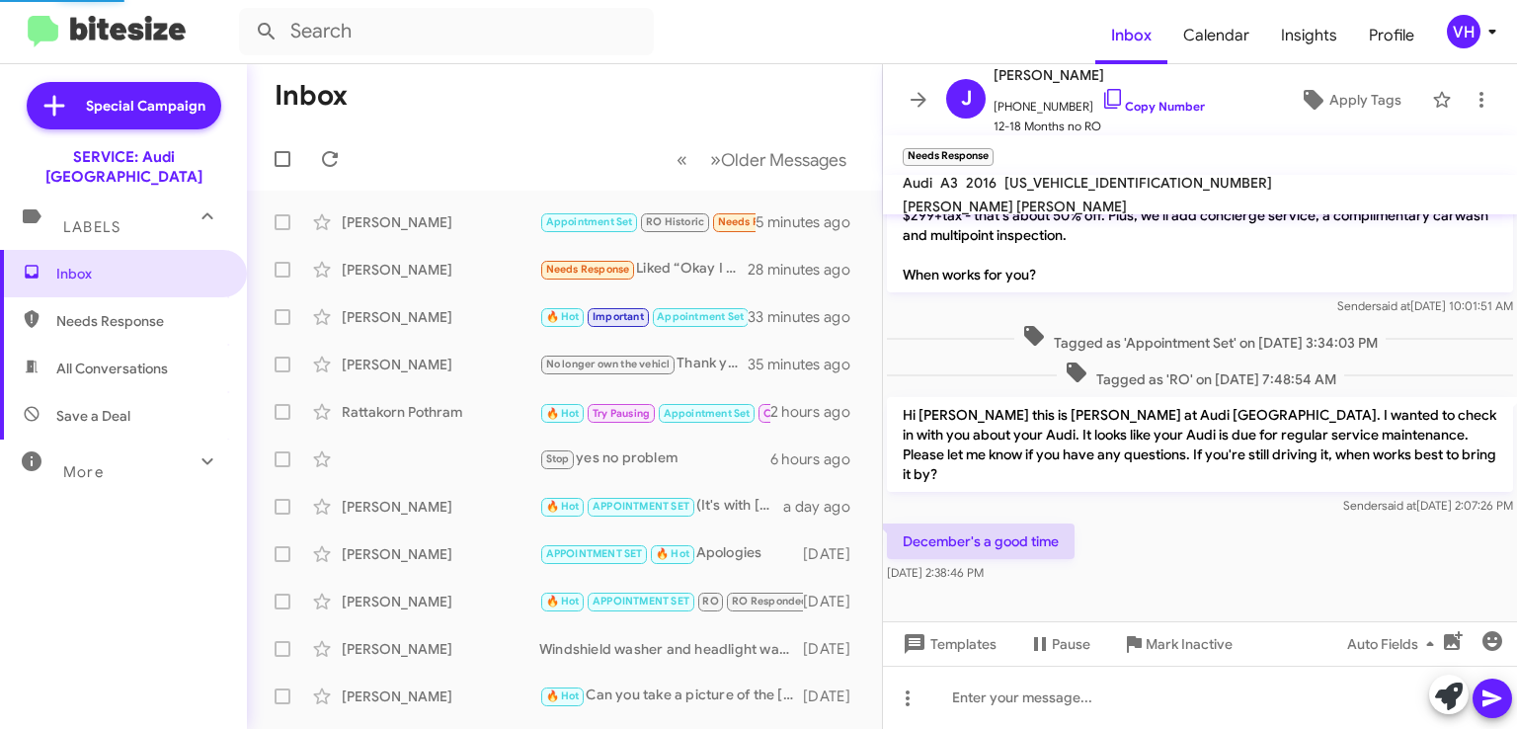
scroll to position [492, 0]
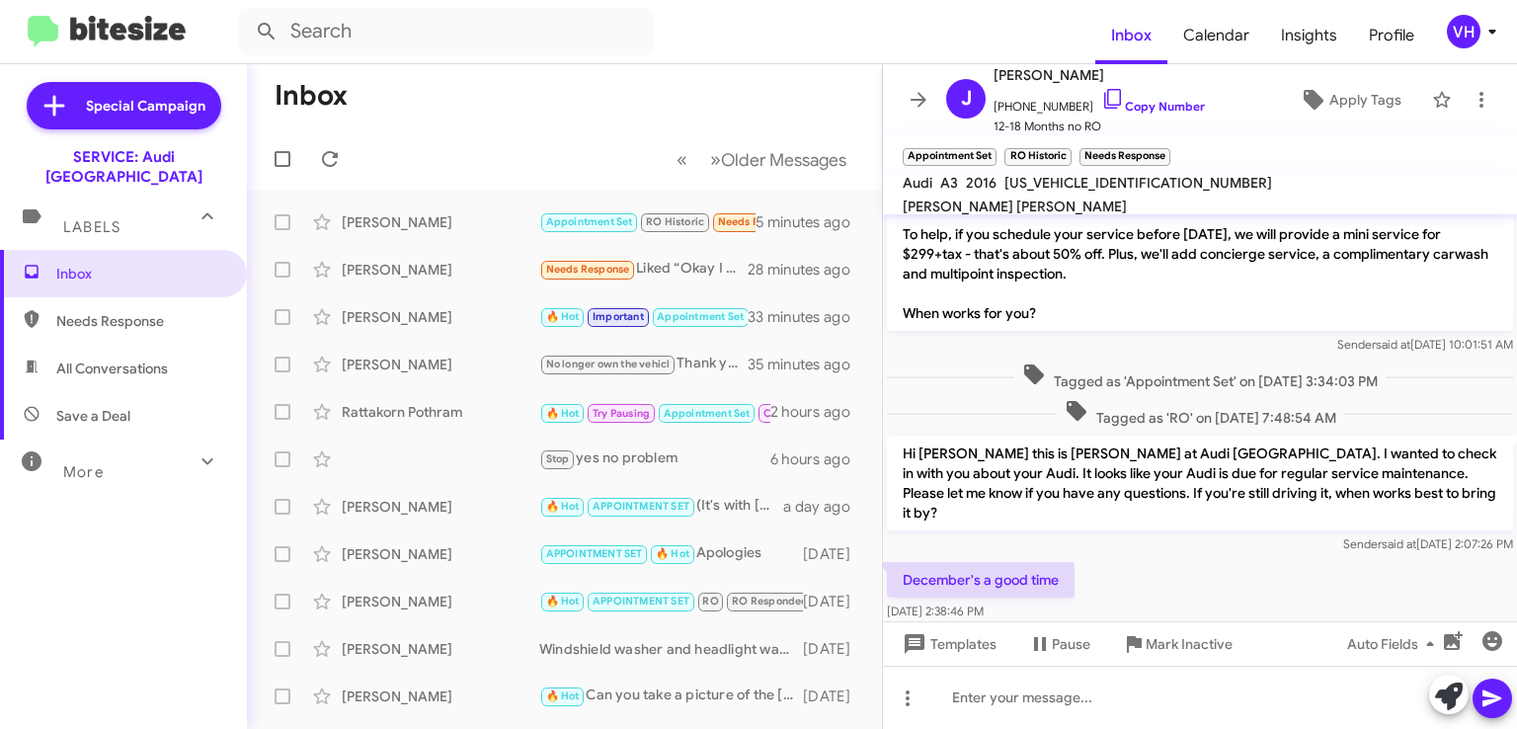
click at [1057, 192] on span "[US_VEHICLE_IDENTIFICATION_NUMBER]" at bounding box center [1139, 183] width 268 height 18
copy span "[US_VEHICLE_IDENTIFICATION_NUMBER]"
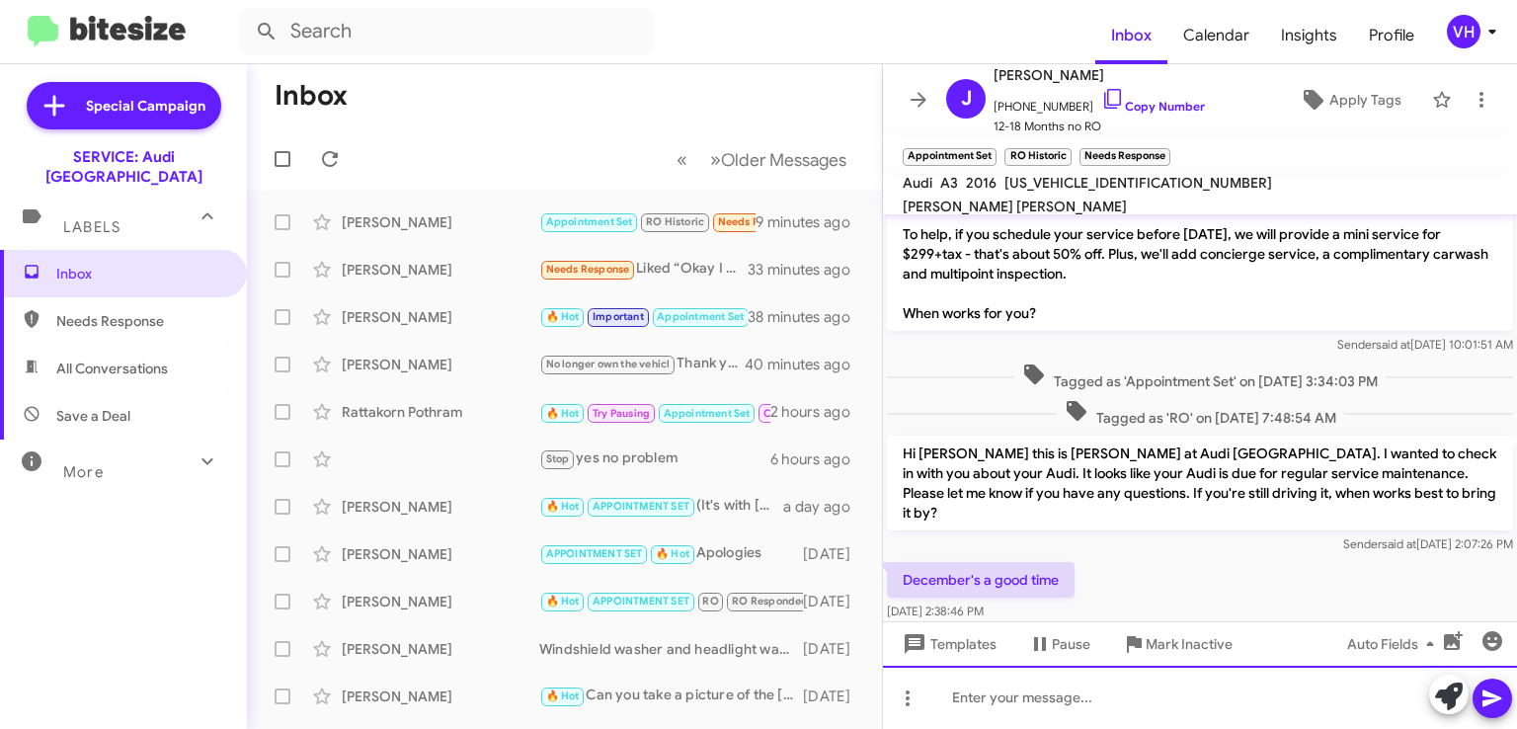
click at [1312, 701] on div at bounding box center [1200, 697] width 634 height 63
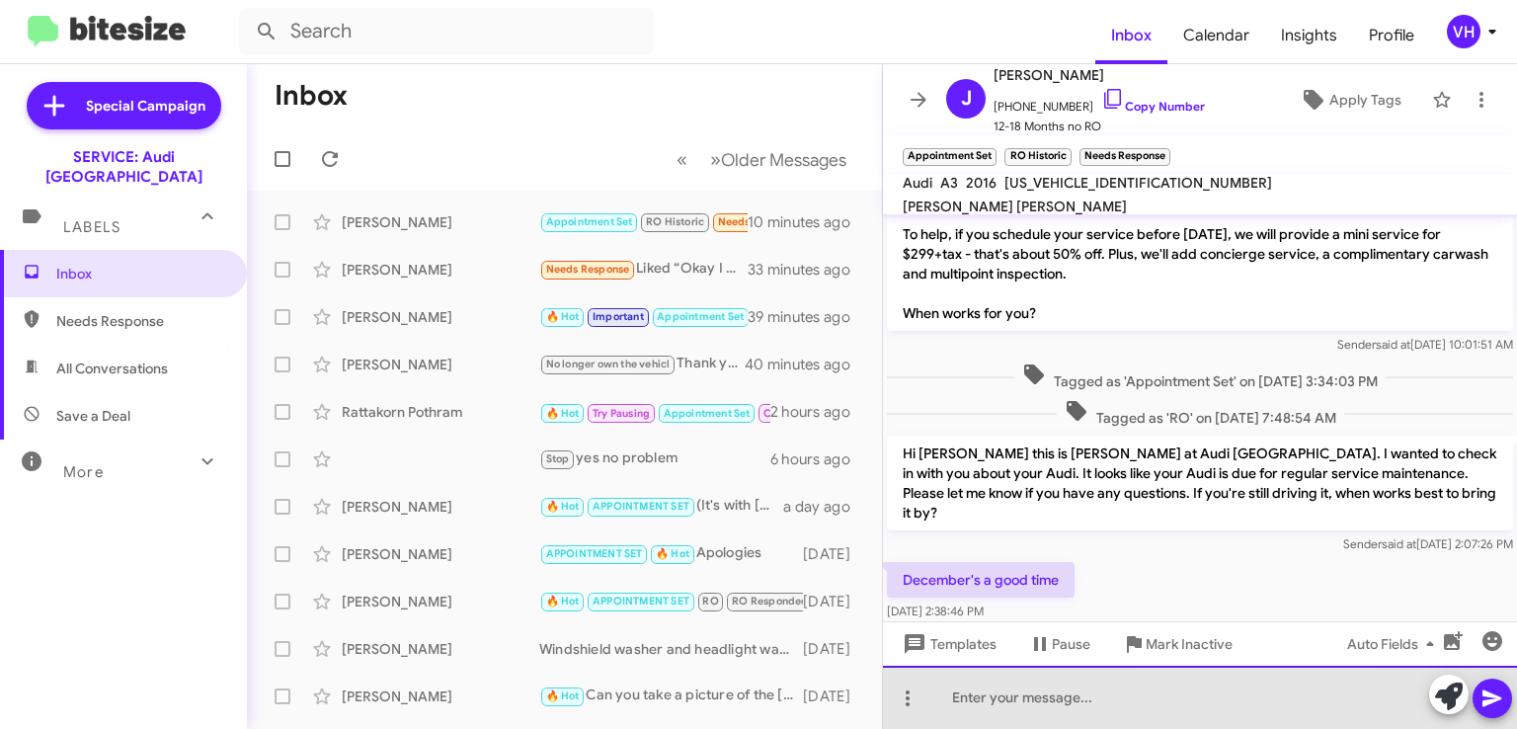
click at [1205, 689] on div at bounding box center [1200, 697] width 634 height 63
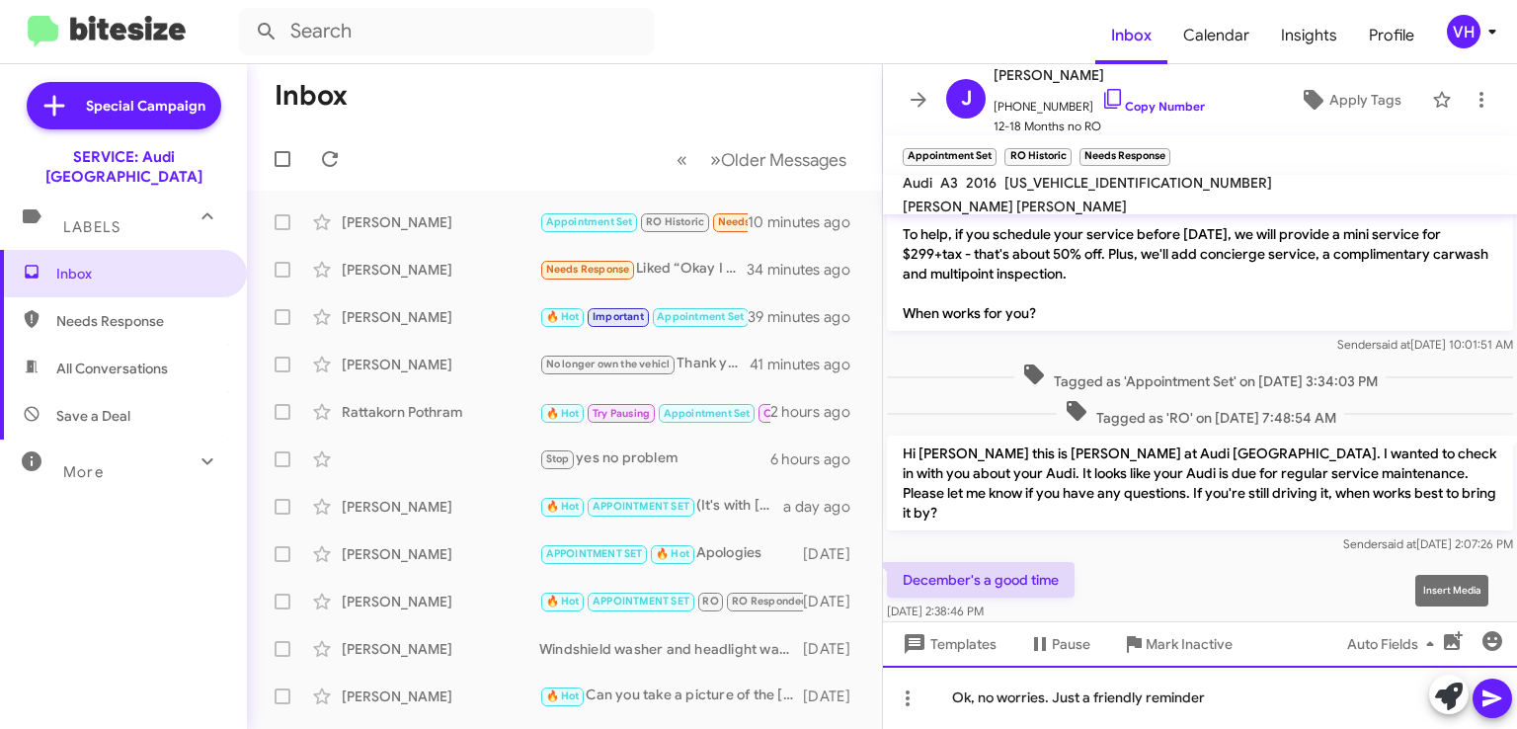
scroll to position [531, 0]
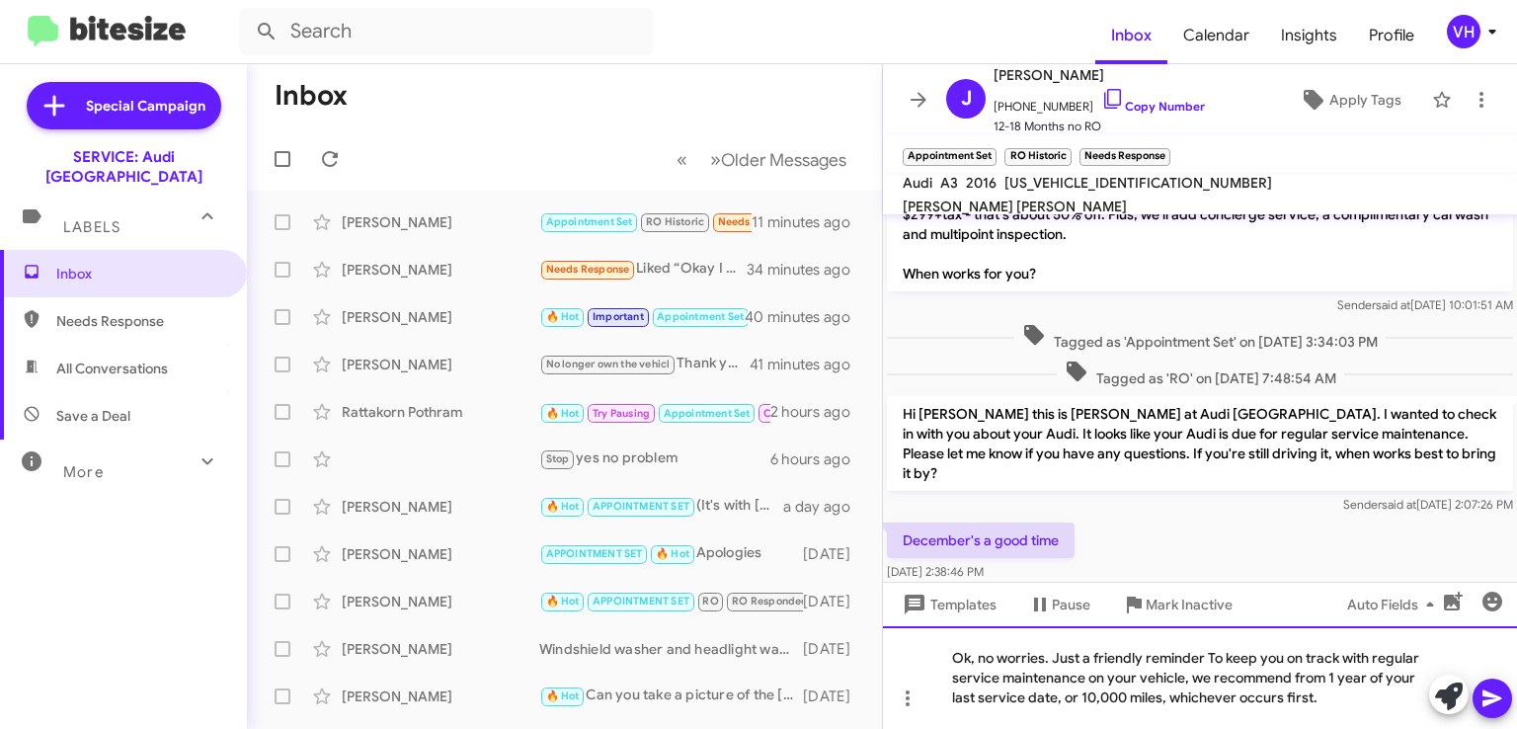
click at [1211, 656] on div "Ok, no worries. Just a friendly reminder To keep you on track with regular serv…" at bounding box center [1200, 677] width 634 height 103
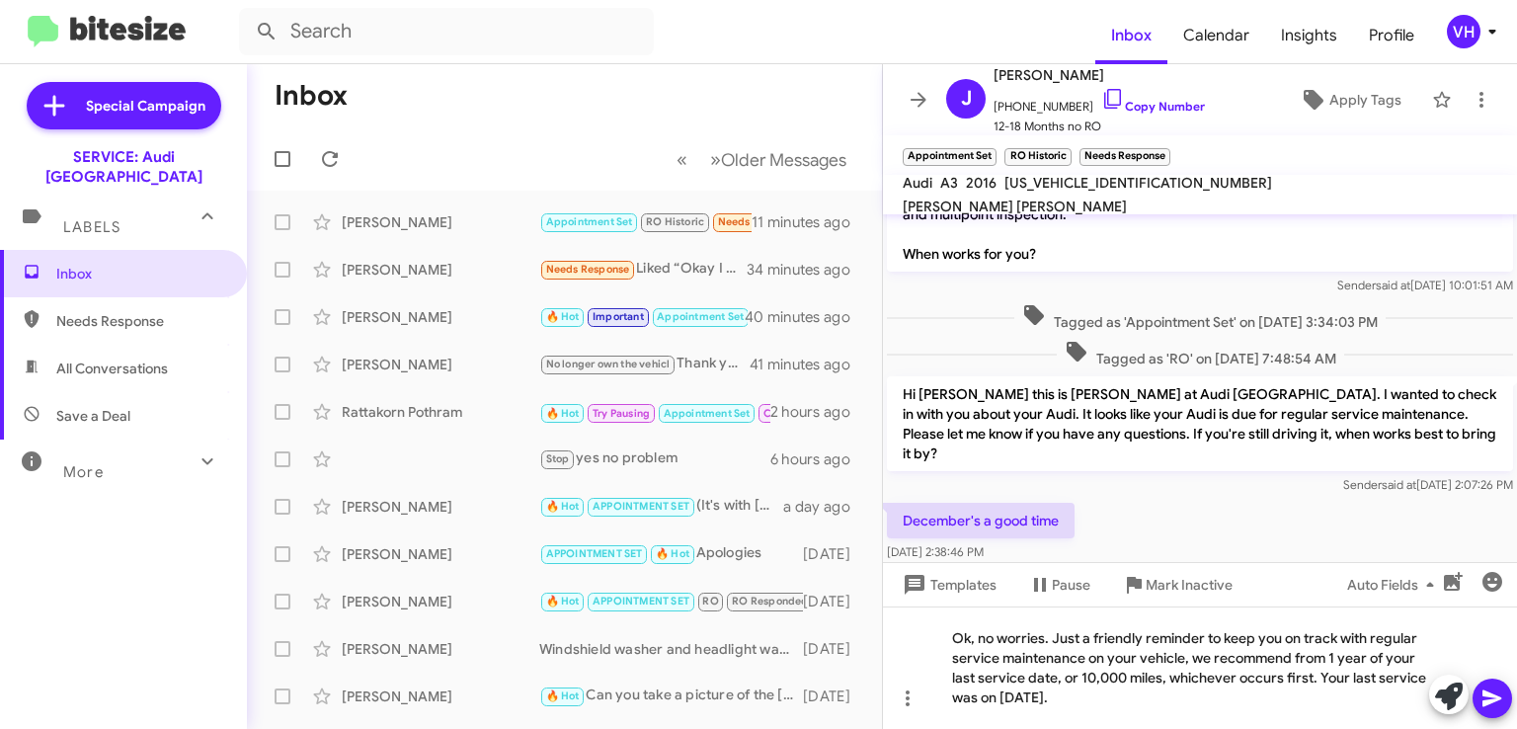
click at [1503, 701] on icon at bounding box center [1493, 699] width 24 height 24
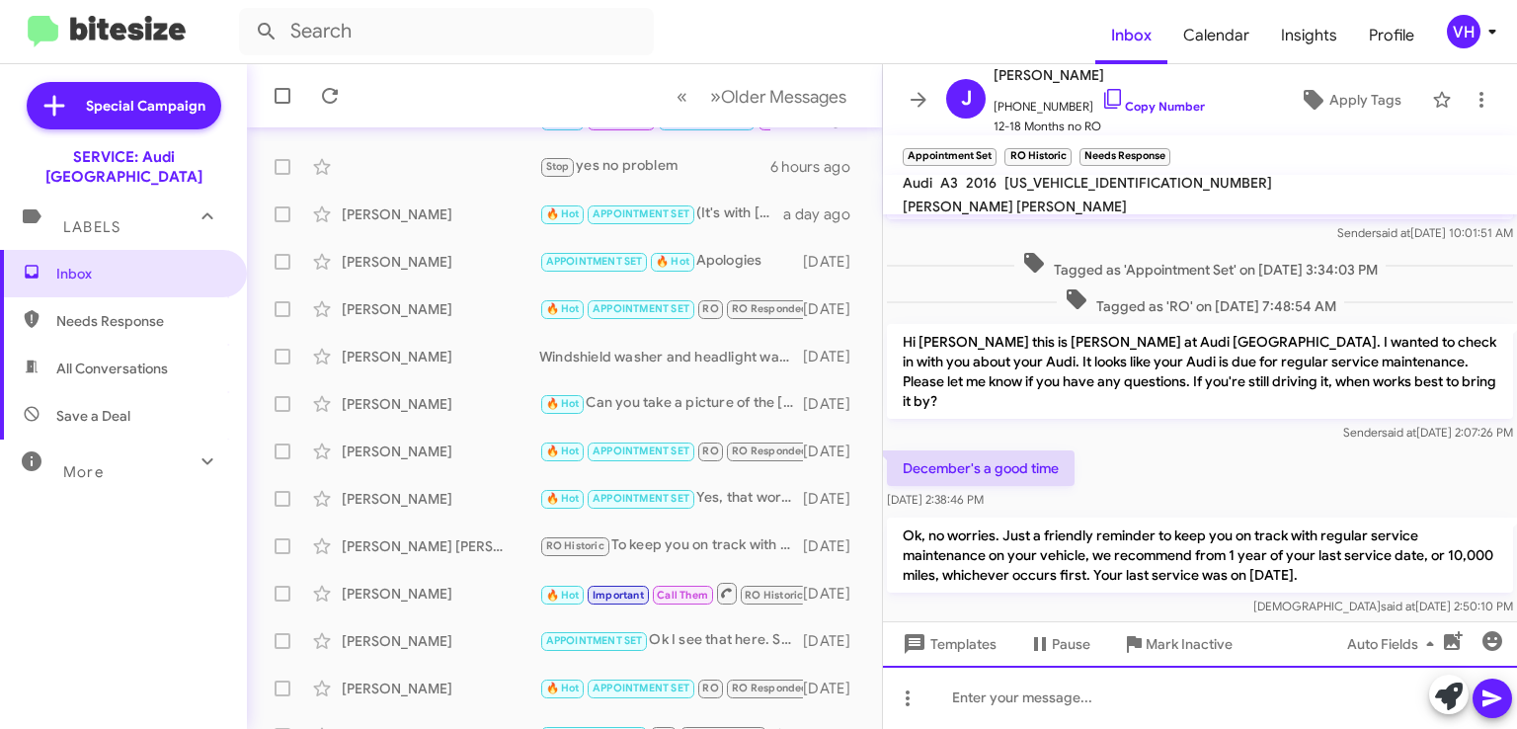
scroll to position [296, 0]
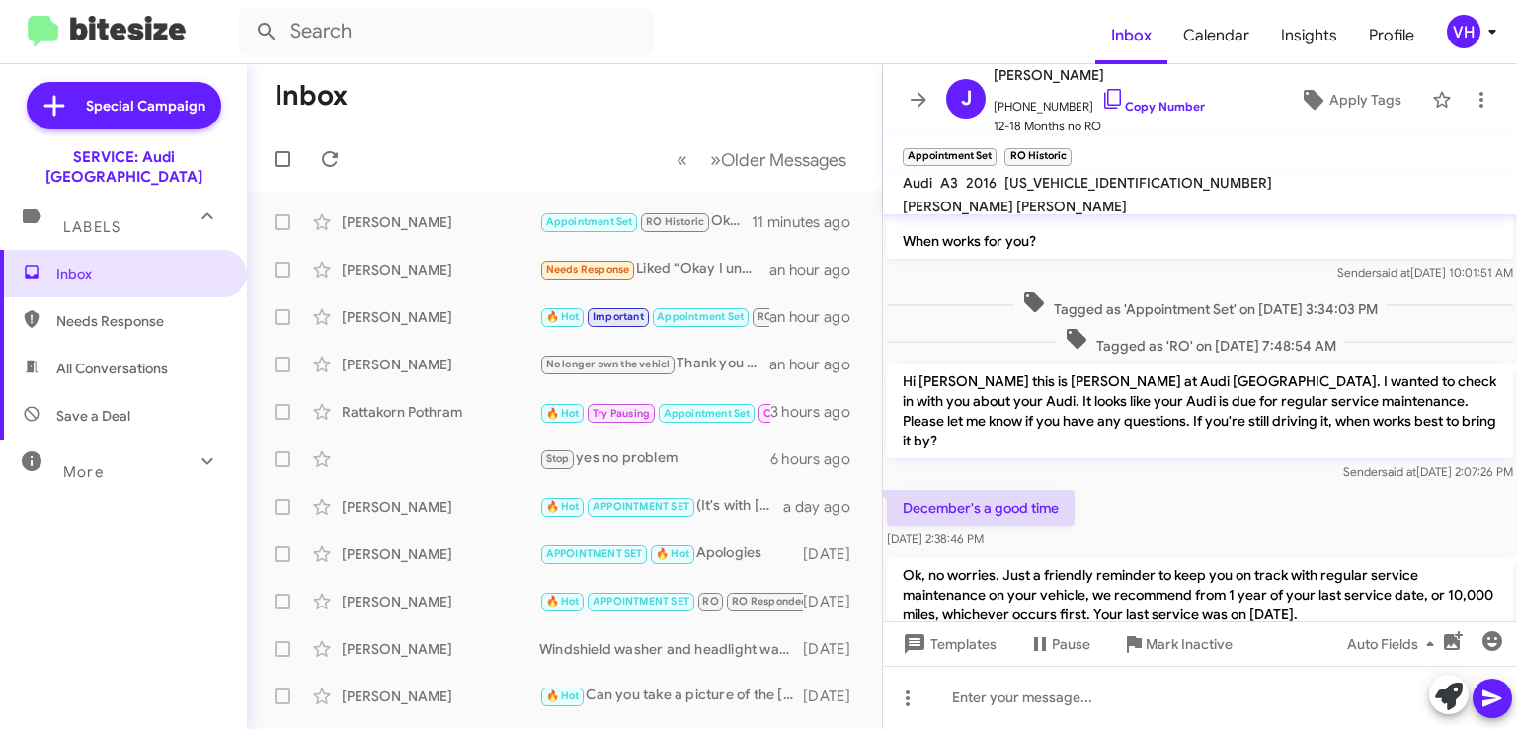
scroll to position [604, 0]
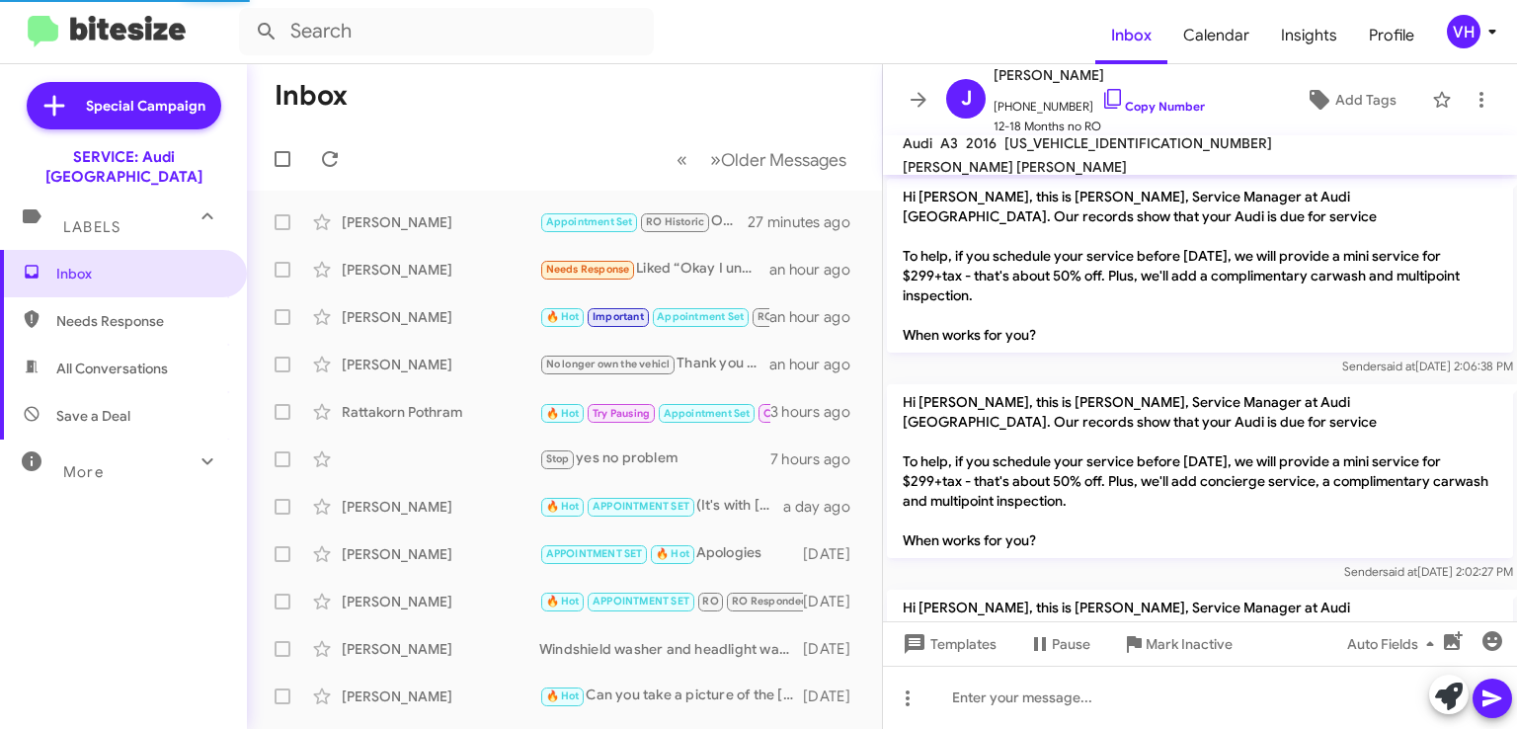
scroll to position [564, 0]
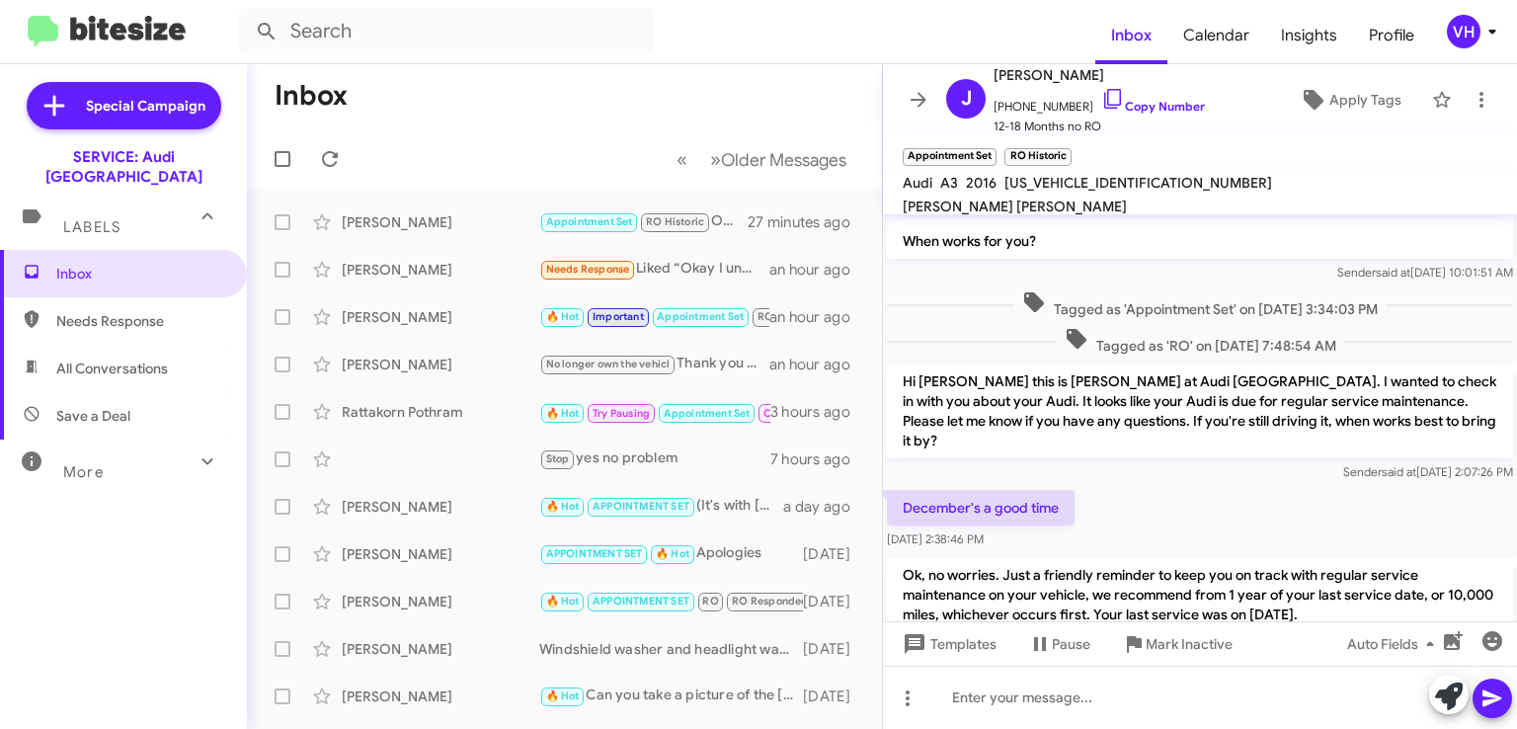
click at [917, 101] on icon at bounding box center [919, 100] width 24 height 24
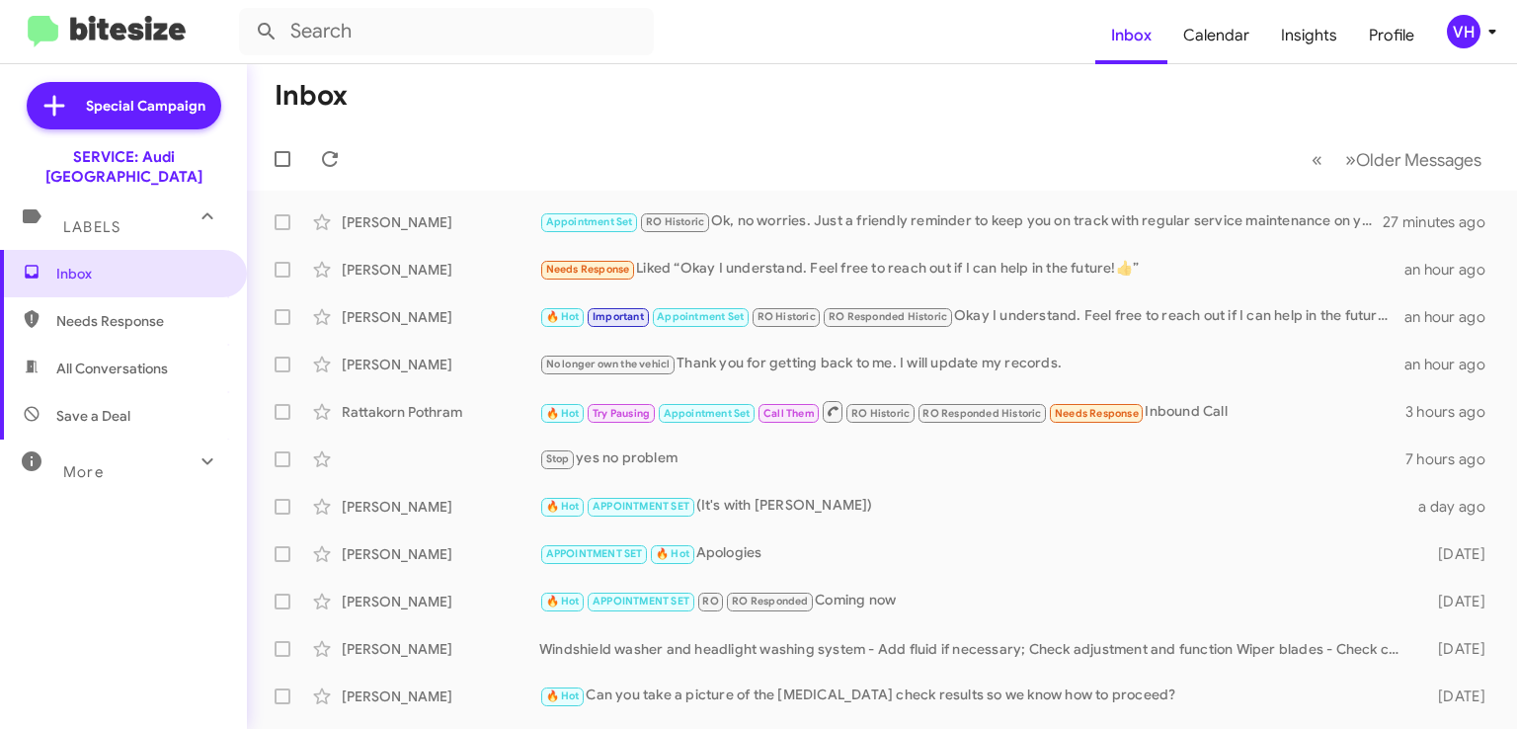
click at [127, 598] on div "Inbox Needs Response All Conversations Save a Deal More Important 🔥 Hot Appoint…" at bounding box center [123, 469] width 247 height 438
click at [1296, 55] on span "Insights" at bounding box center [1309, 35] width 88 height 57
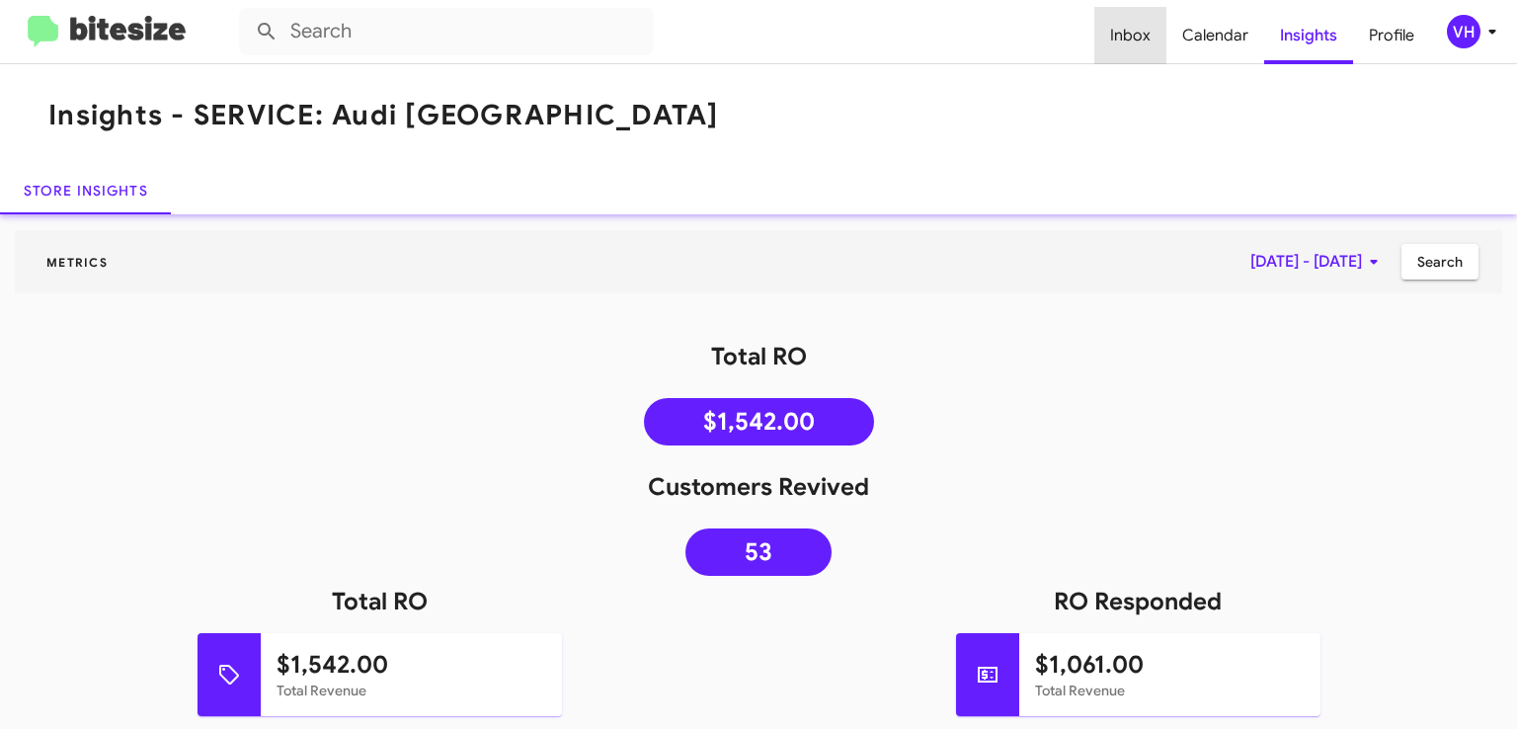
click at [1160, 29] on span "Inbox" at bounding box center [1131, 35] width 72 height 57
